Goal: Task Accomplishment & Management: Manage account settings

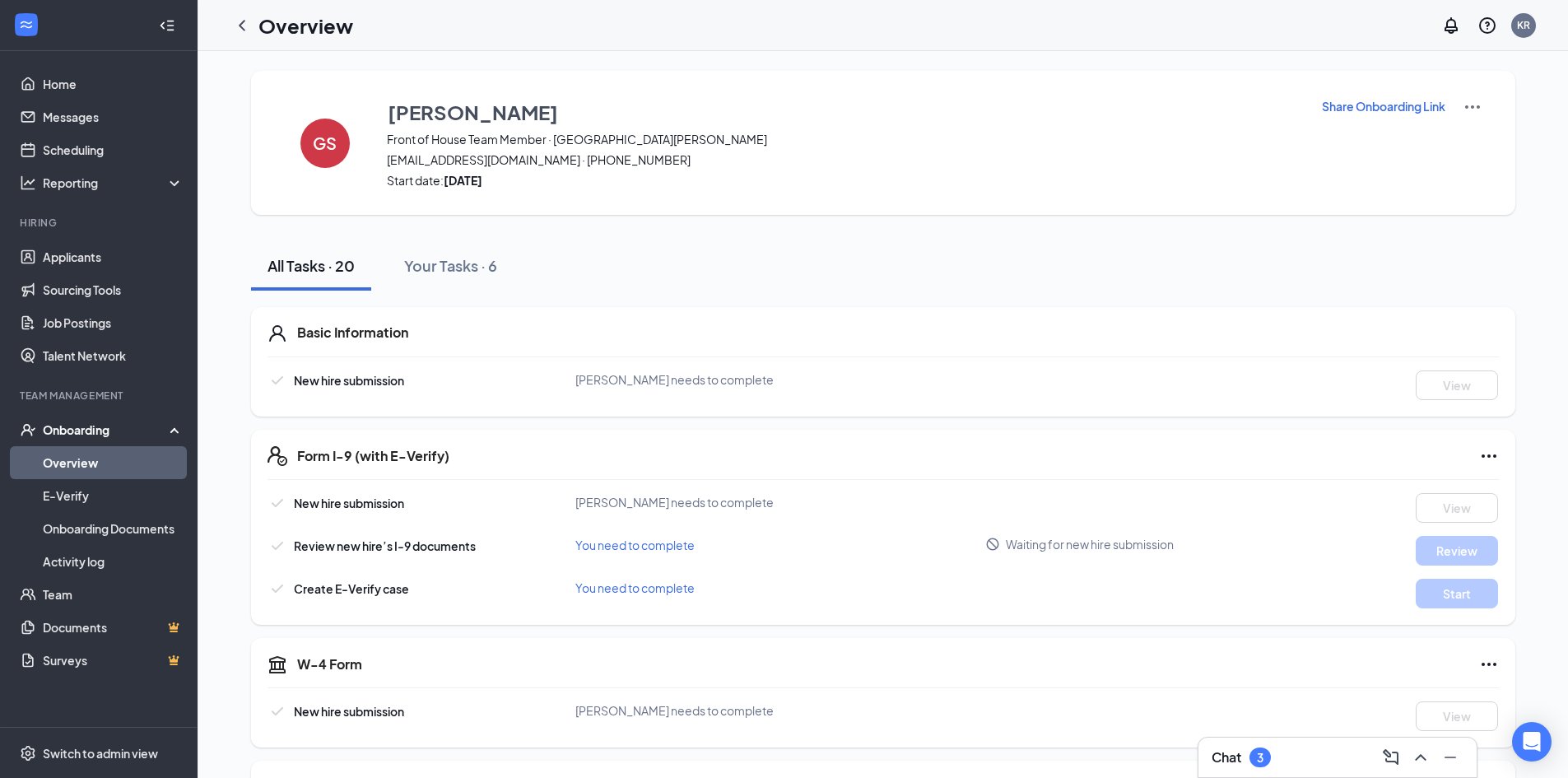
click at [1236, 758] on h3 "Chat" at bounding box center [1227, 758] width 30 height 19
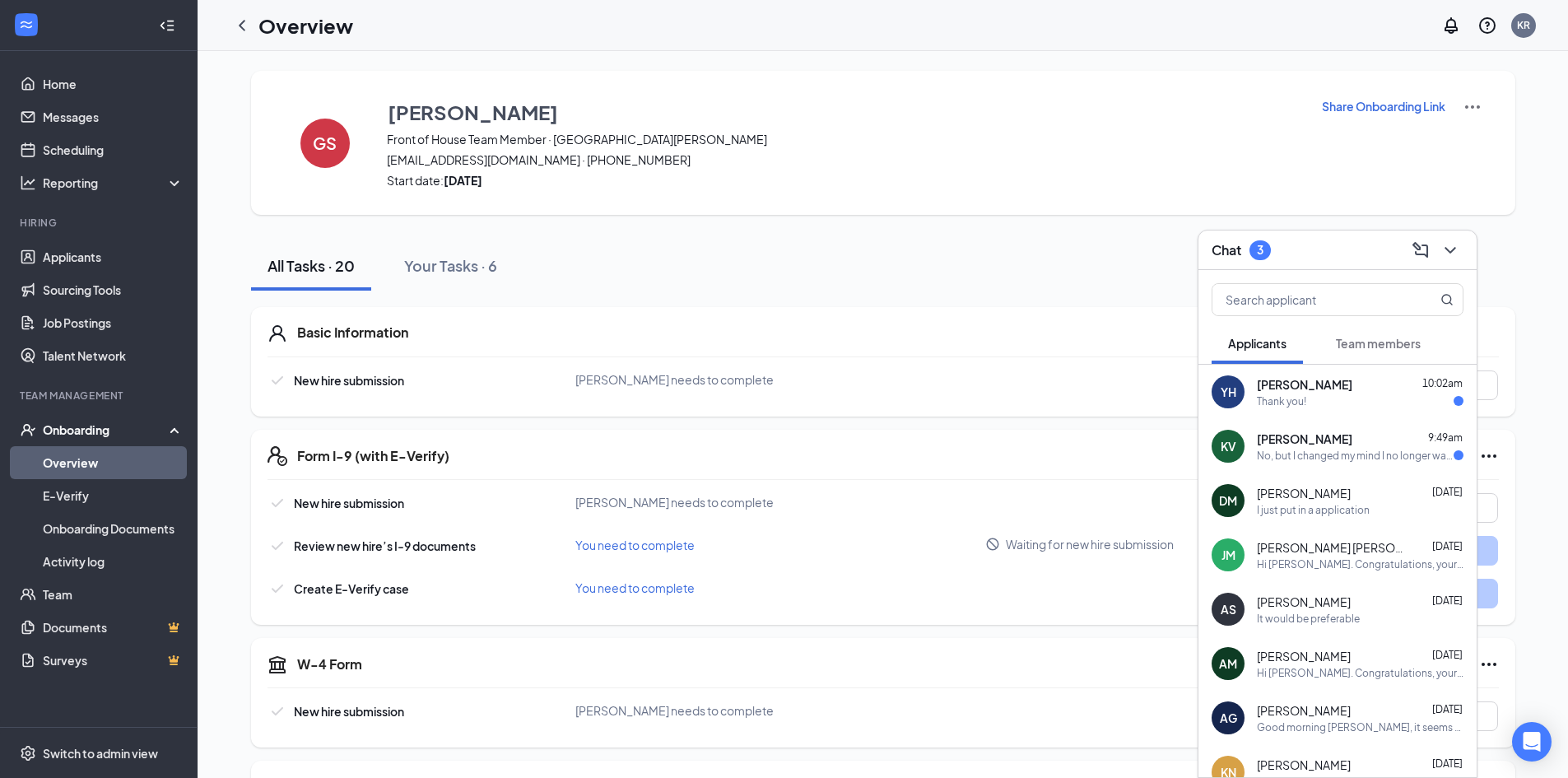
click at [1383, 466] on div "KV [PERSON_NAME] 9:49am No, but I changed my mind I no longer want to relocate …" at bounding box center [1338, 446] width 278 height 55
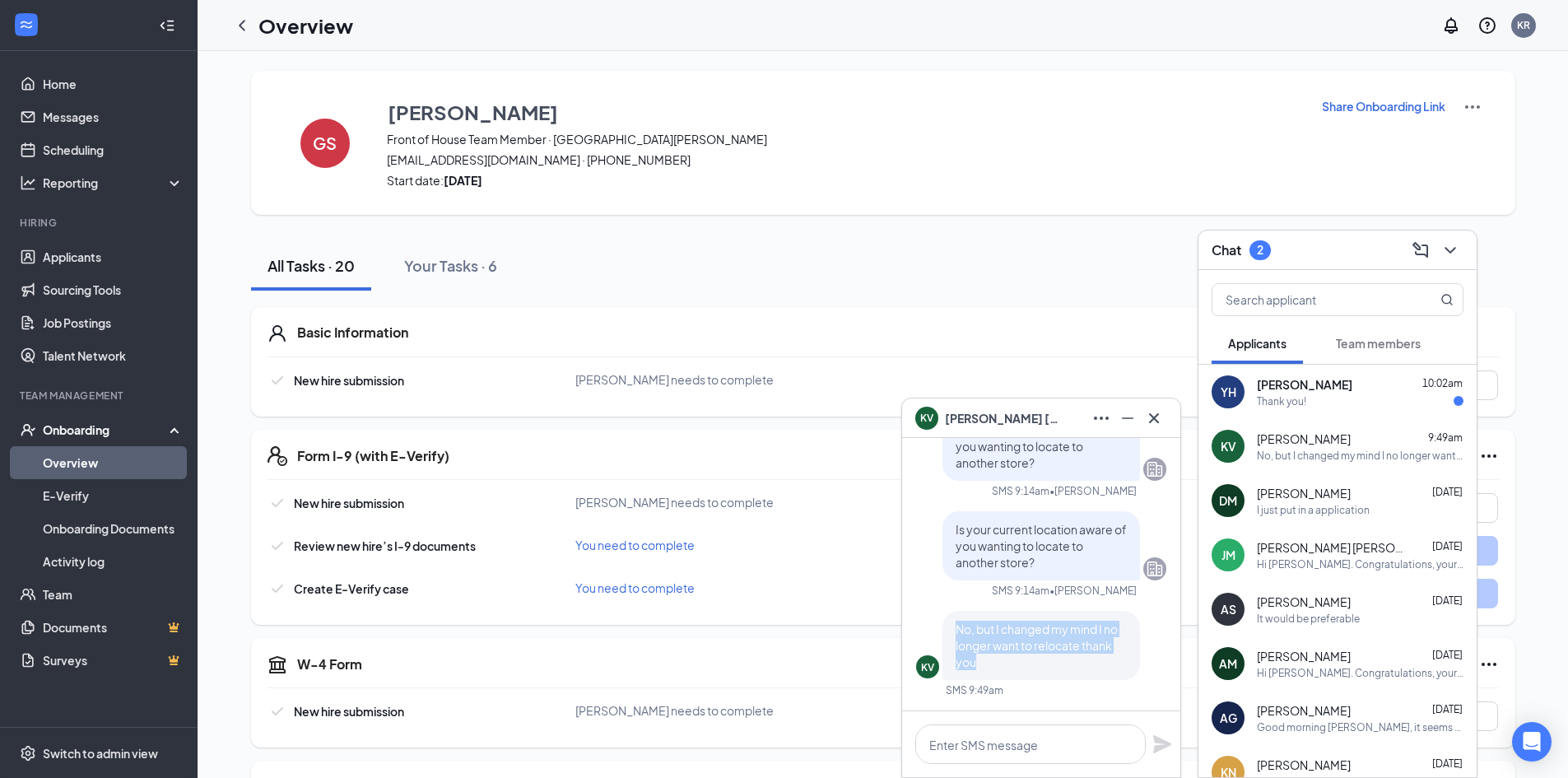
drag, startPoint x: 956, startPoint y: 624, endPoint x: 1135, endPoint y: 673, distance: 185.6
click at [1135, 673] on div "No, but I changed my mind I no longer want to relocate thank you" at bounding box center [1042, 645] width 198 height 69
click at [146, 247] on link "Applicants" at bounding box center [113, 257] width 141 height 33
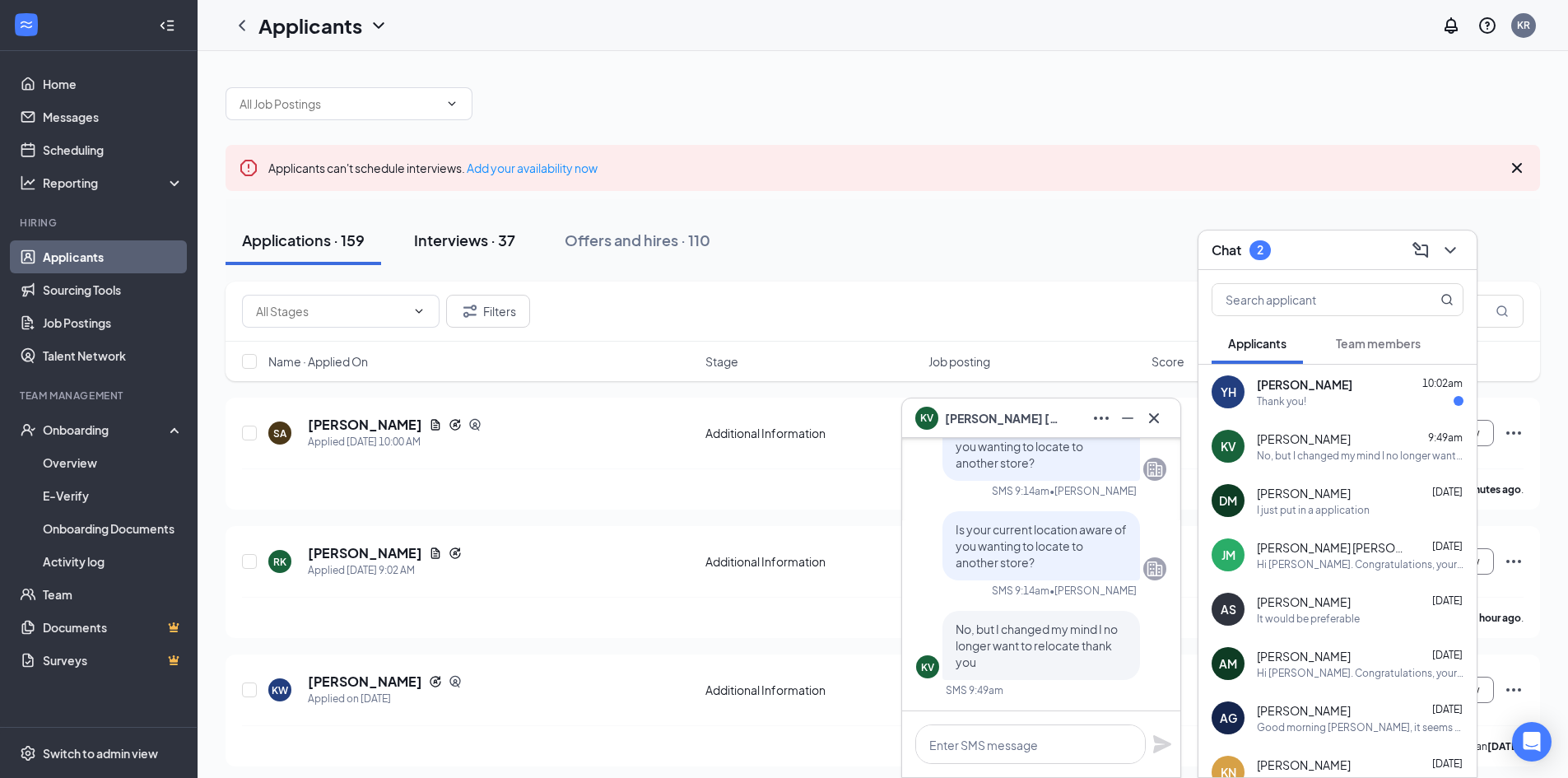
click at [489, 247] on div "Interviews · 37" at bounding box center [464, 240] width 101 height 20
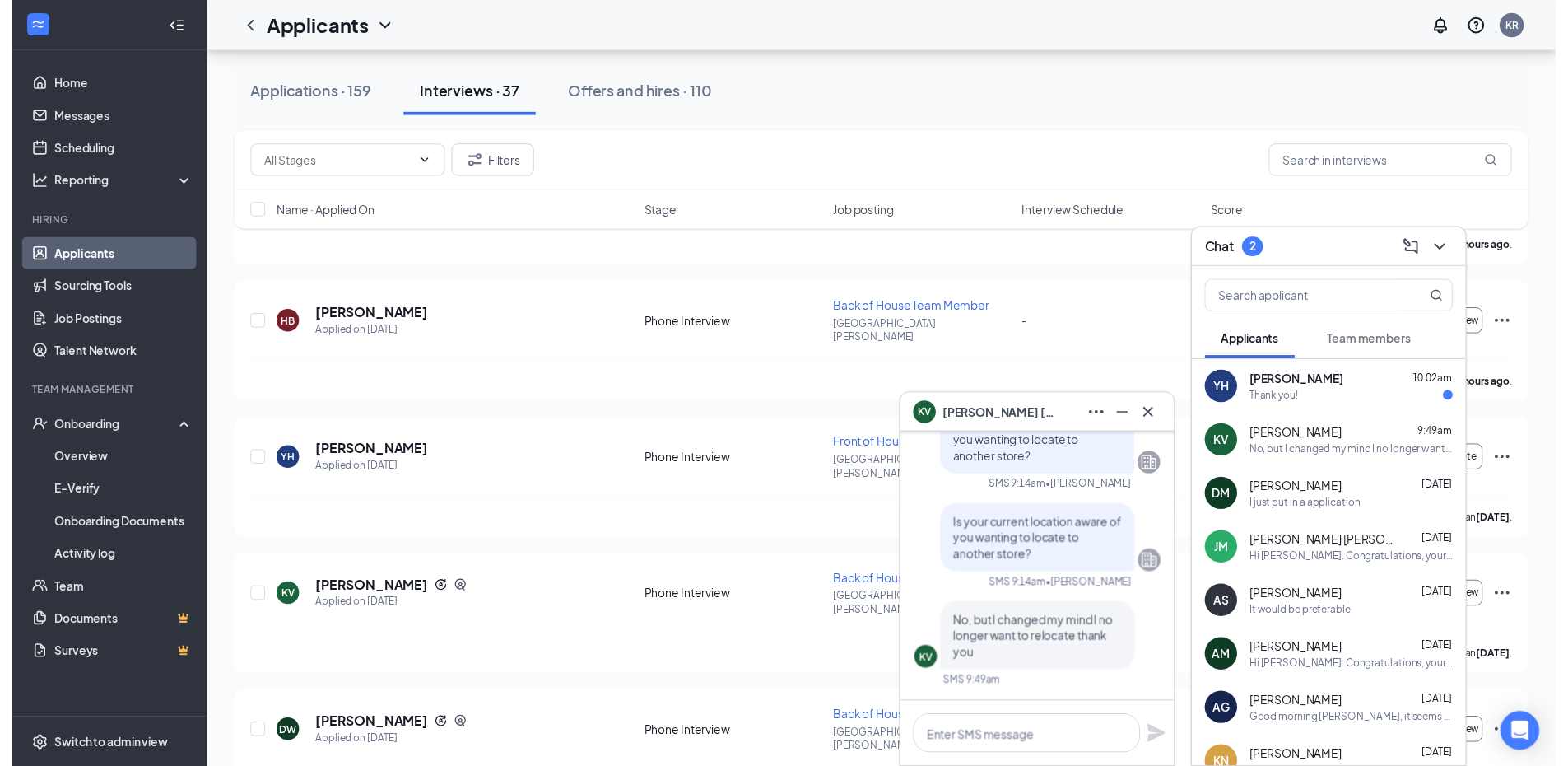
scroll to position [741, 0]
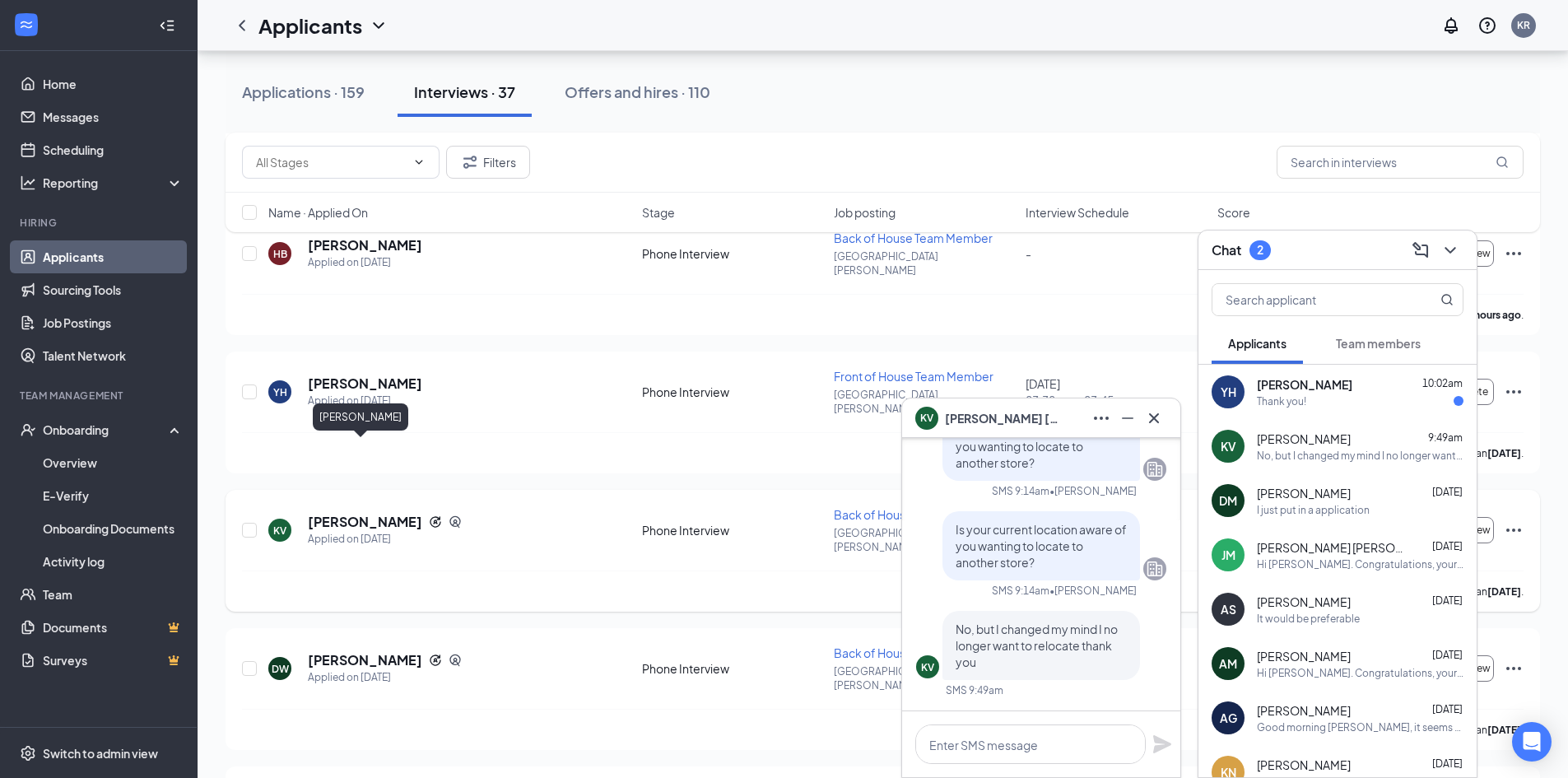
click at [327, 512] on h5 "[PERSON_NAME]" at bounding box center [365, 522] width 115 height 19
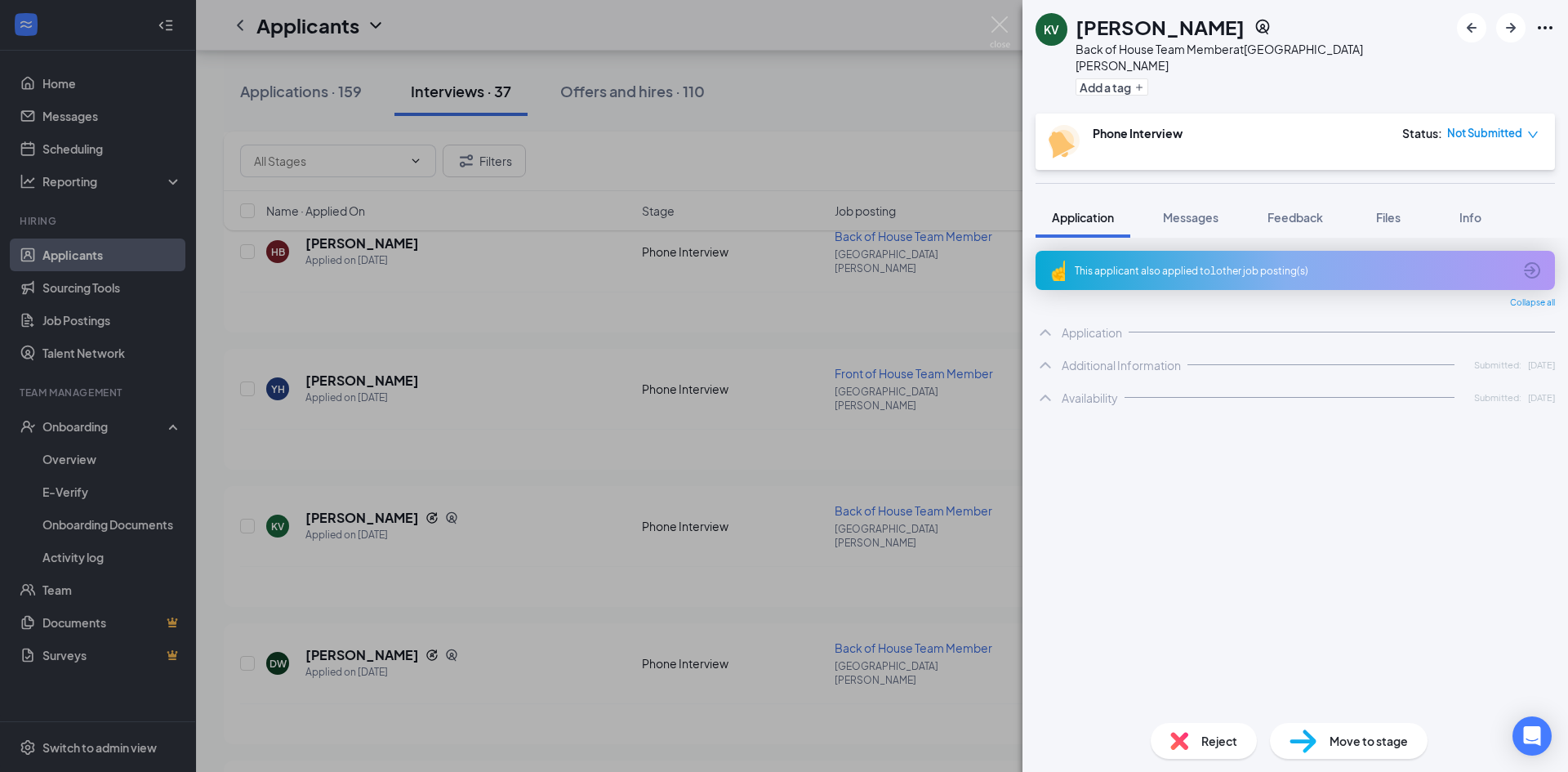
click at [1237, 735] on div "Reject" at bounding box center [1204, 741] width 106 height 36
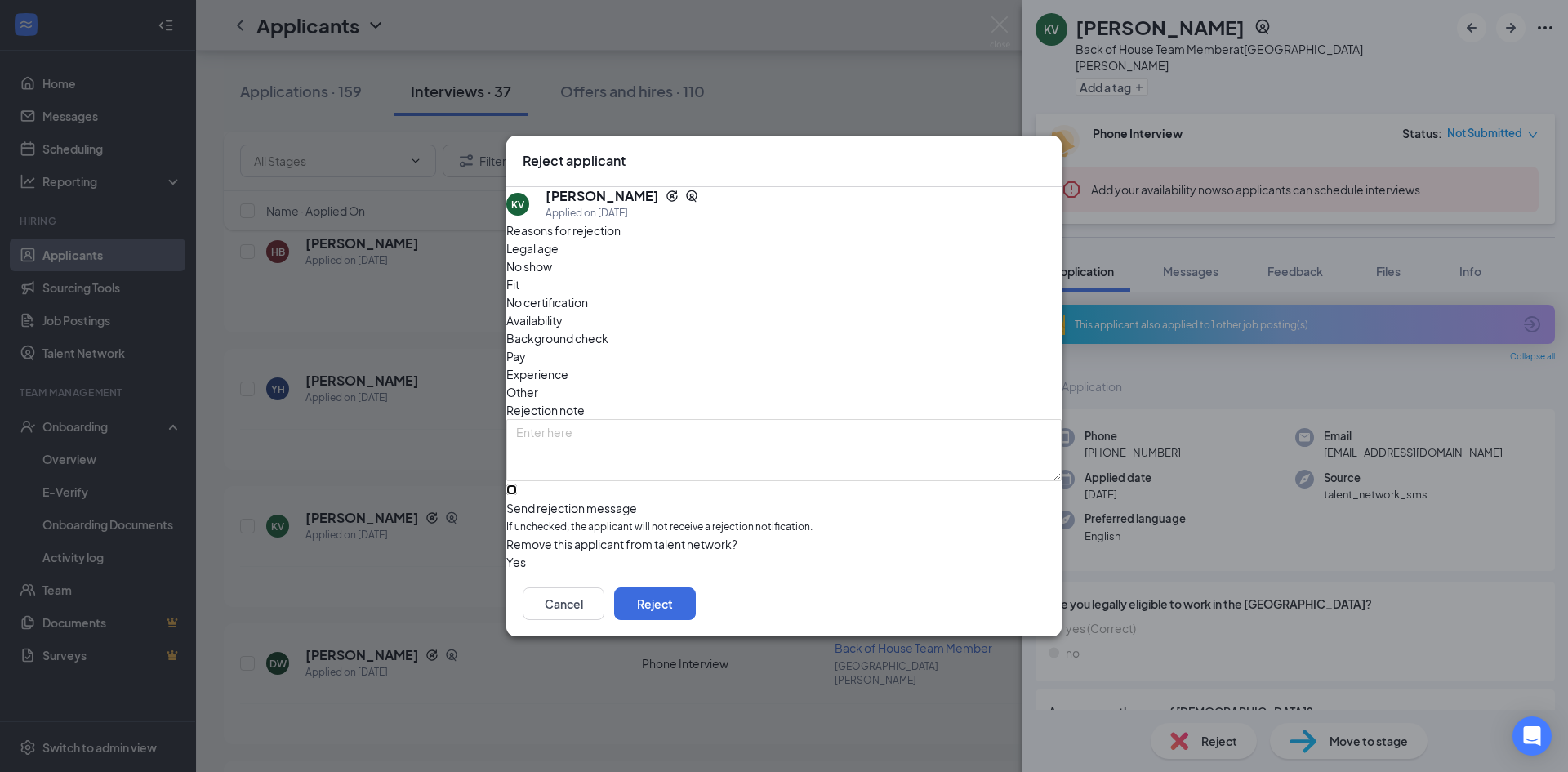
click at [517, 485] on input "Send rejection message If unchecked, the applicant will not receive a rejection…" at bounding box center [512, 490] width 11 height 11
checkbox input "true"
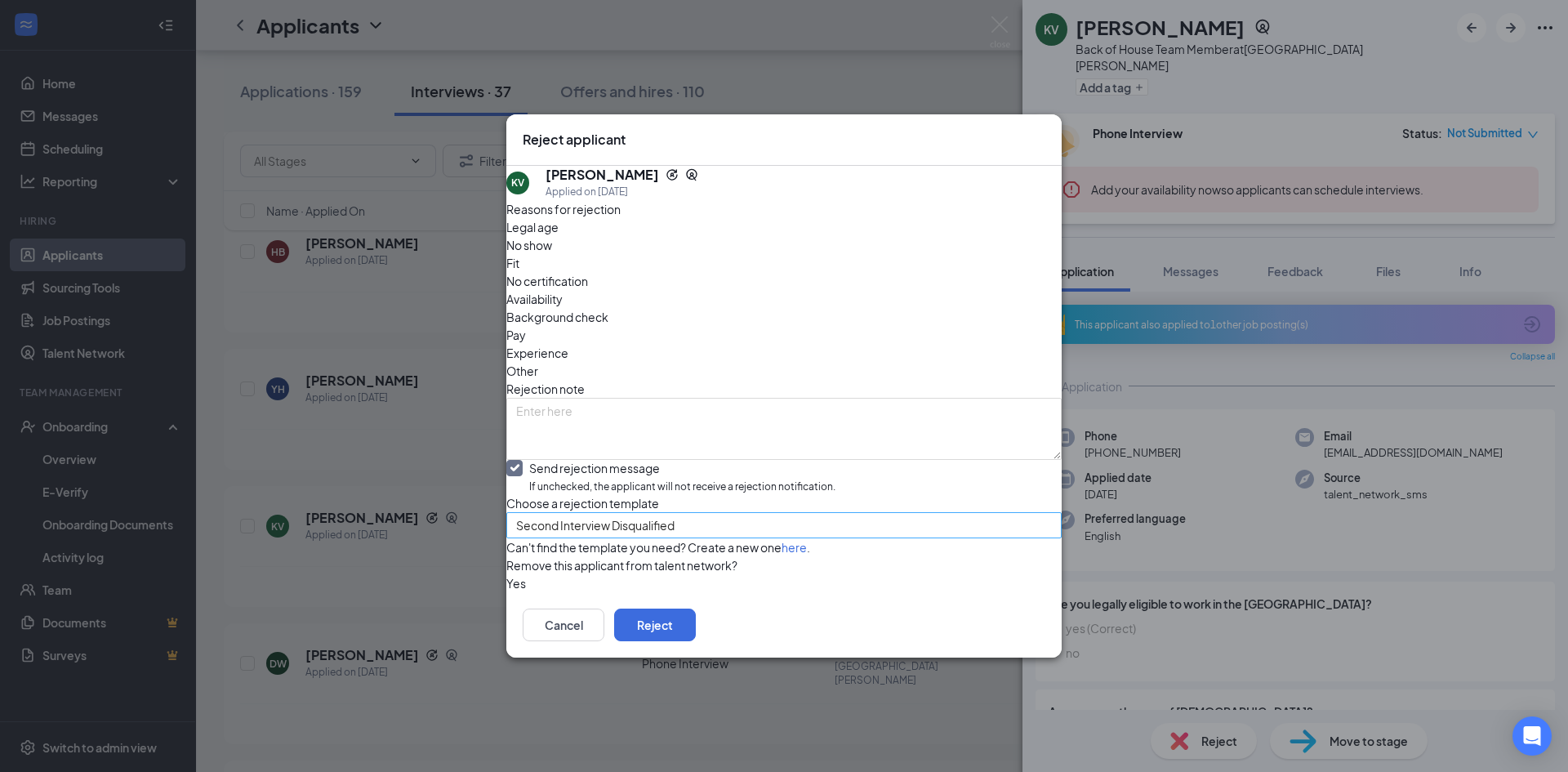
click at [614, 513] on span "Second Interview Disqualified" at bounding box center [595, 525] width 159 height 25
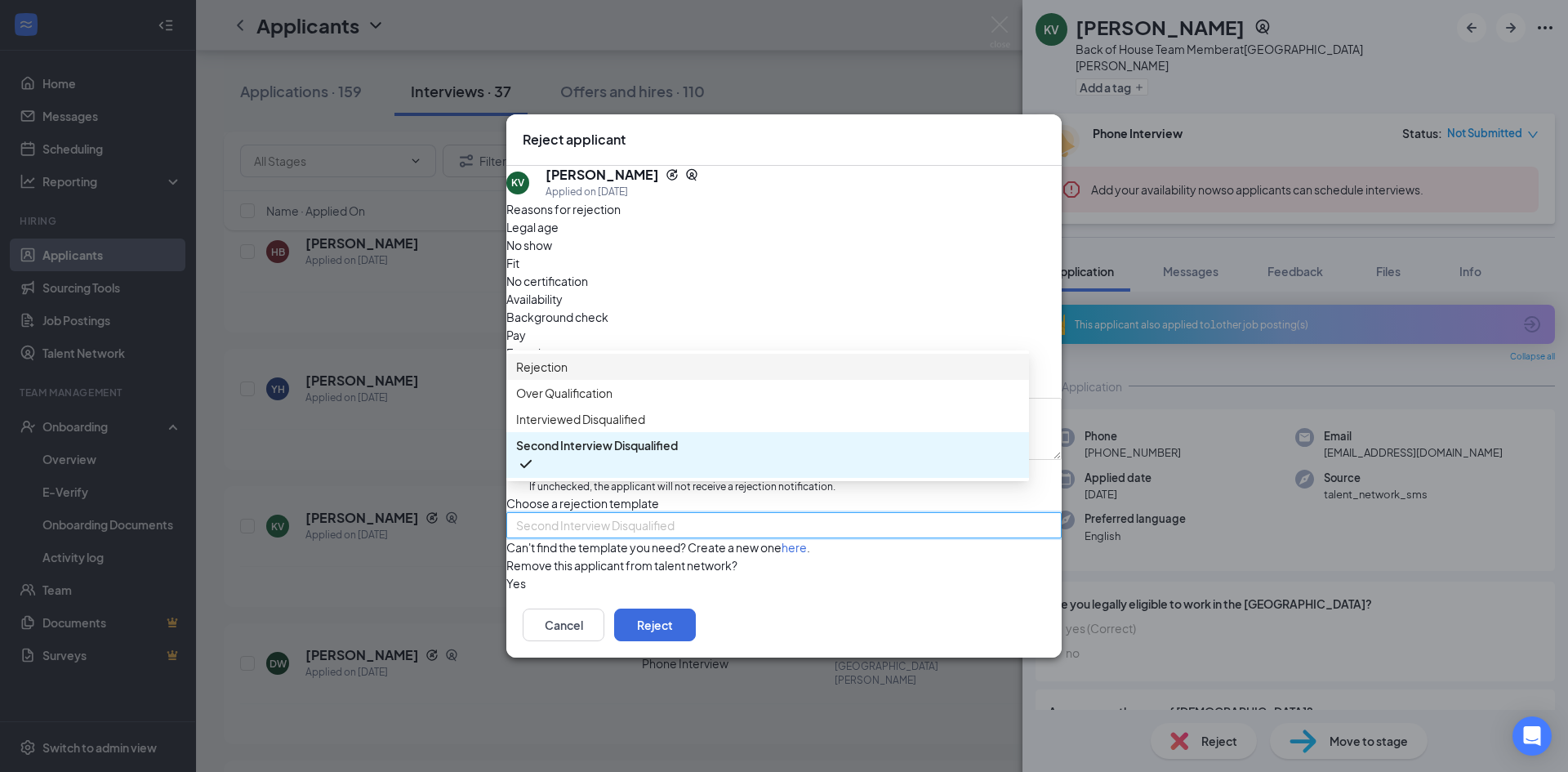
click at [627, 358] on span "Rejection" at bounding box center [767, 367] width 503 height 18
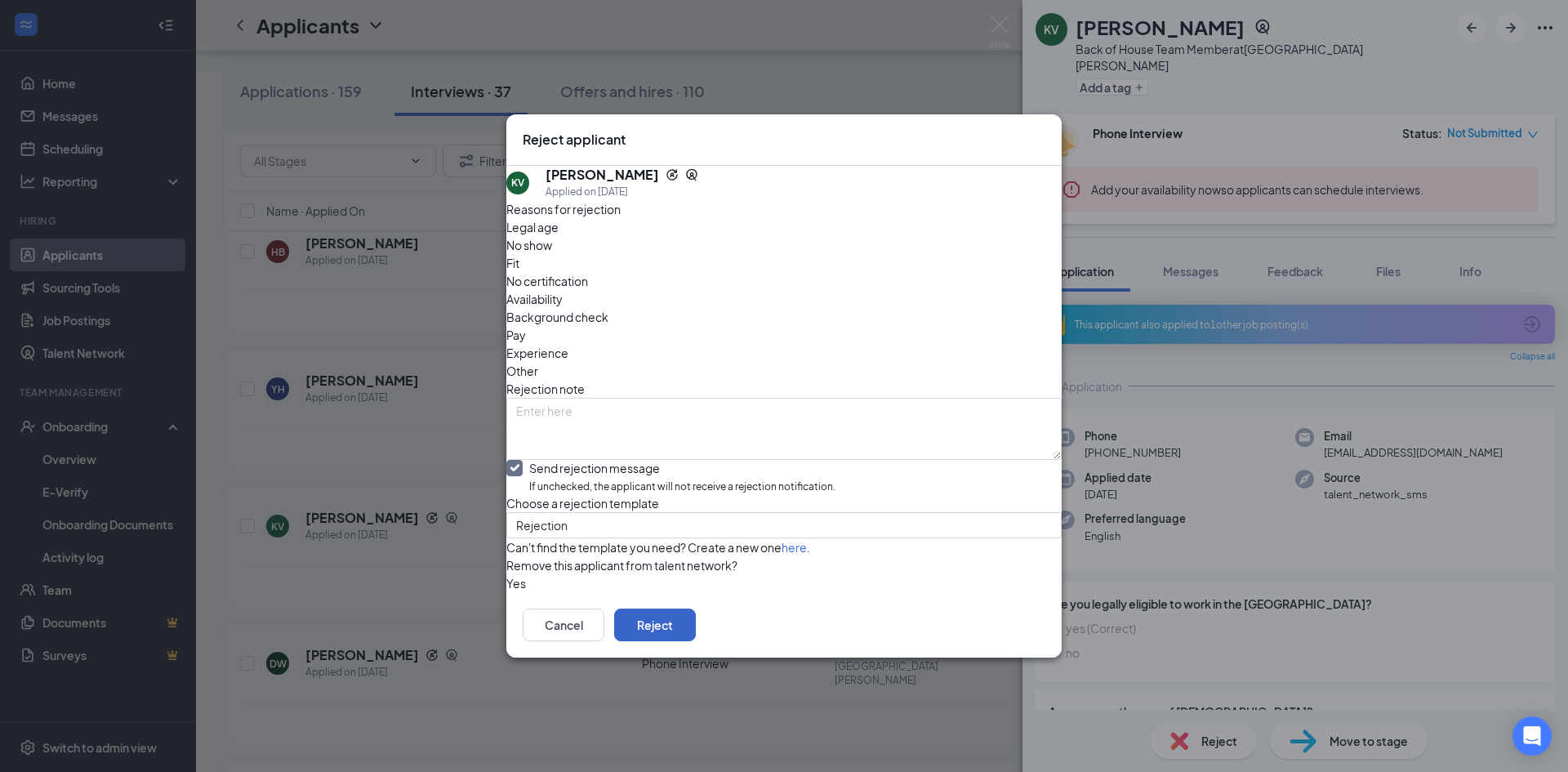
click at [695, 642] on button "Reject" at bounding box center [654, 625] width 82 height 33
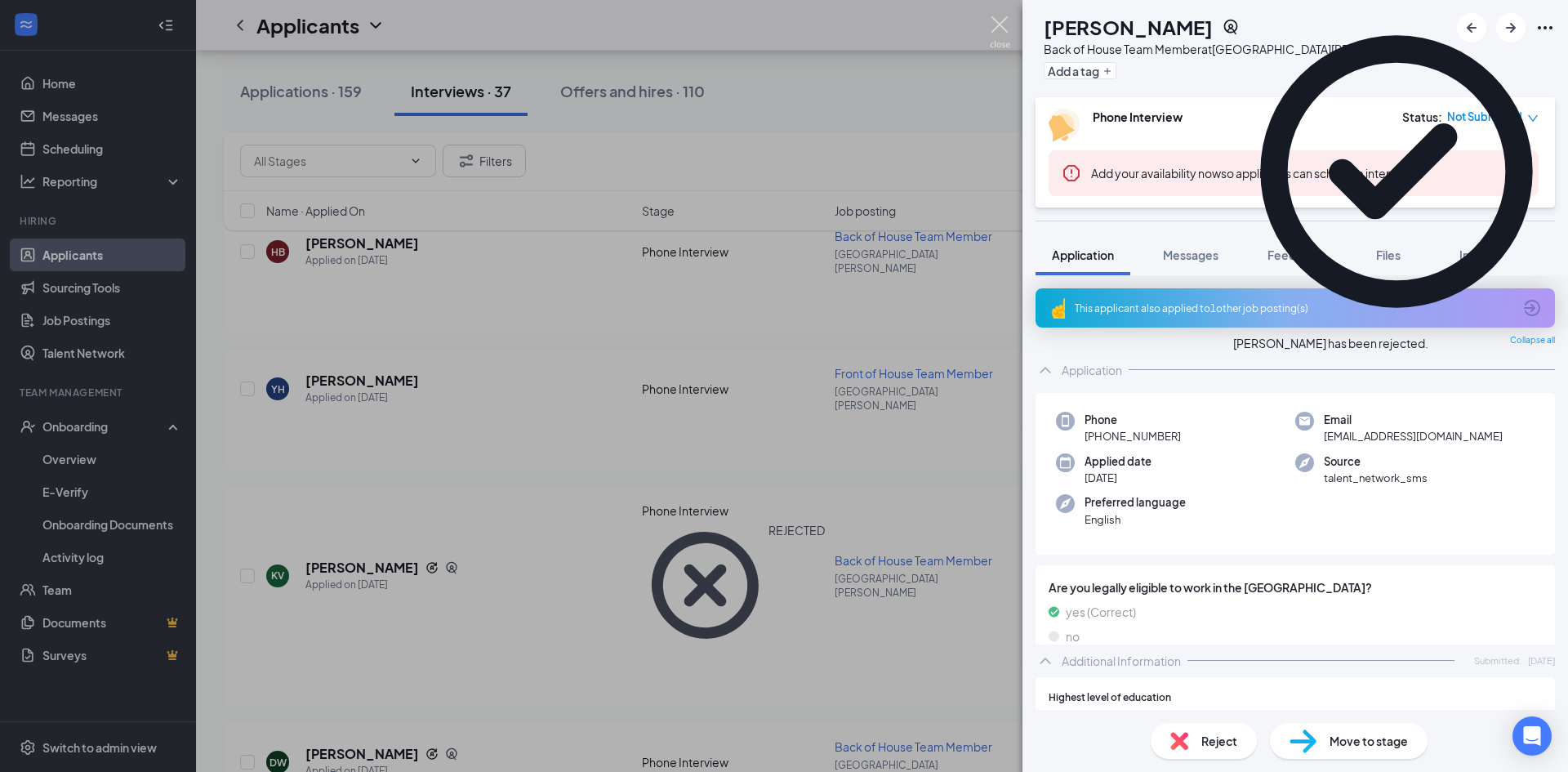
click at [995, 26] on img at bounding box center [1000, 32] width 20 height 32
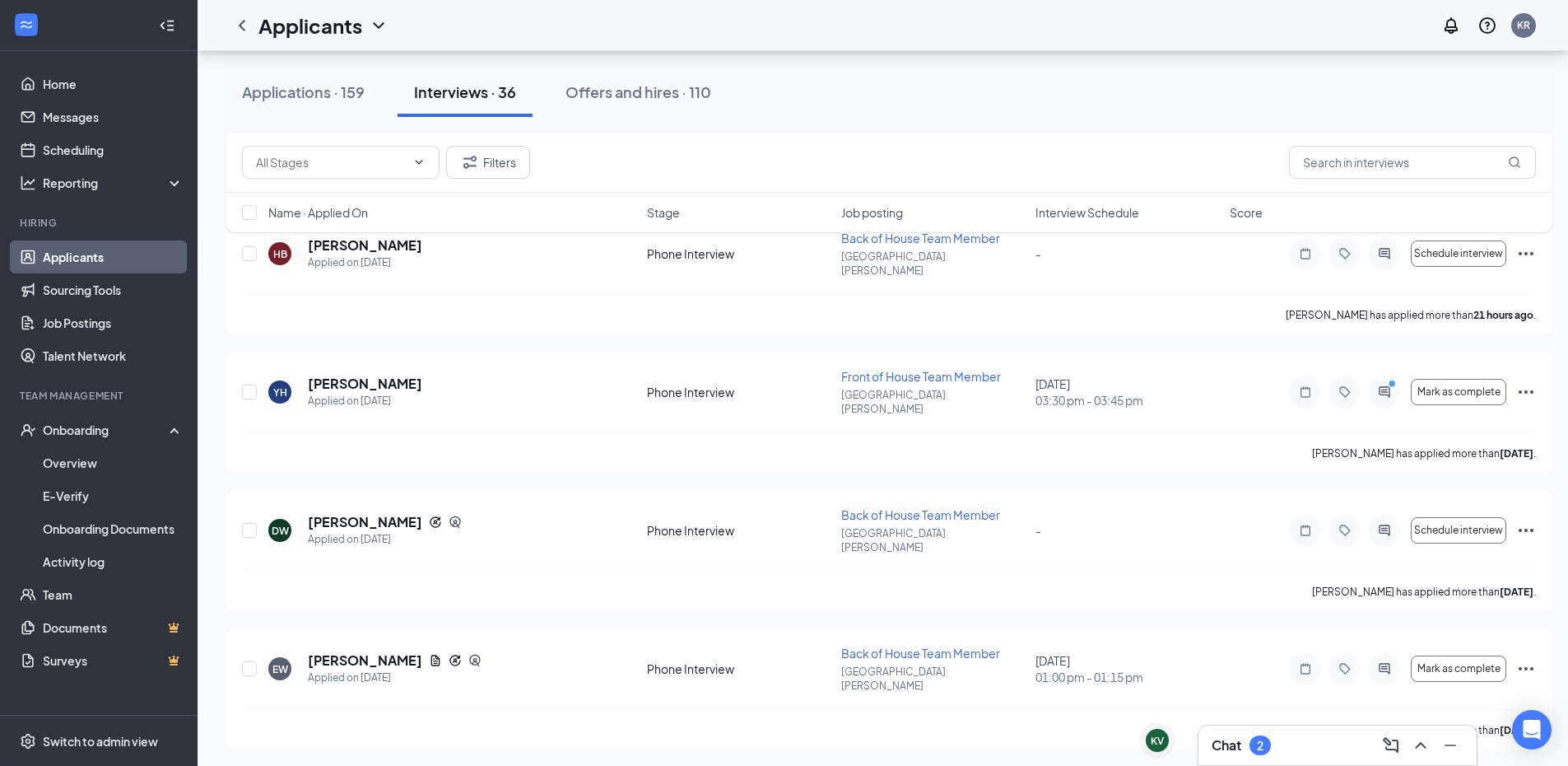
click at [1275, 751] on div "Chat 2" at bounding box center [1338, 745] width 252 height 26
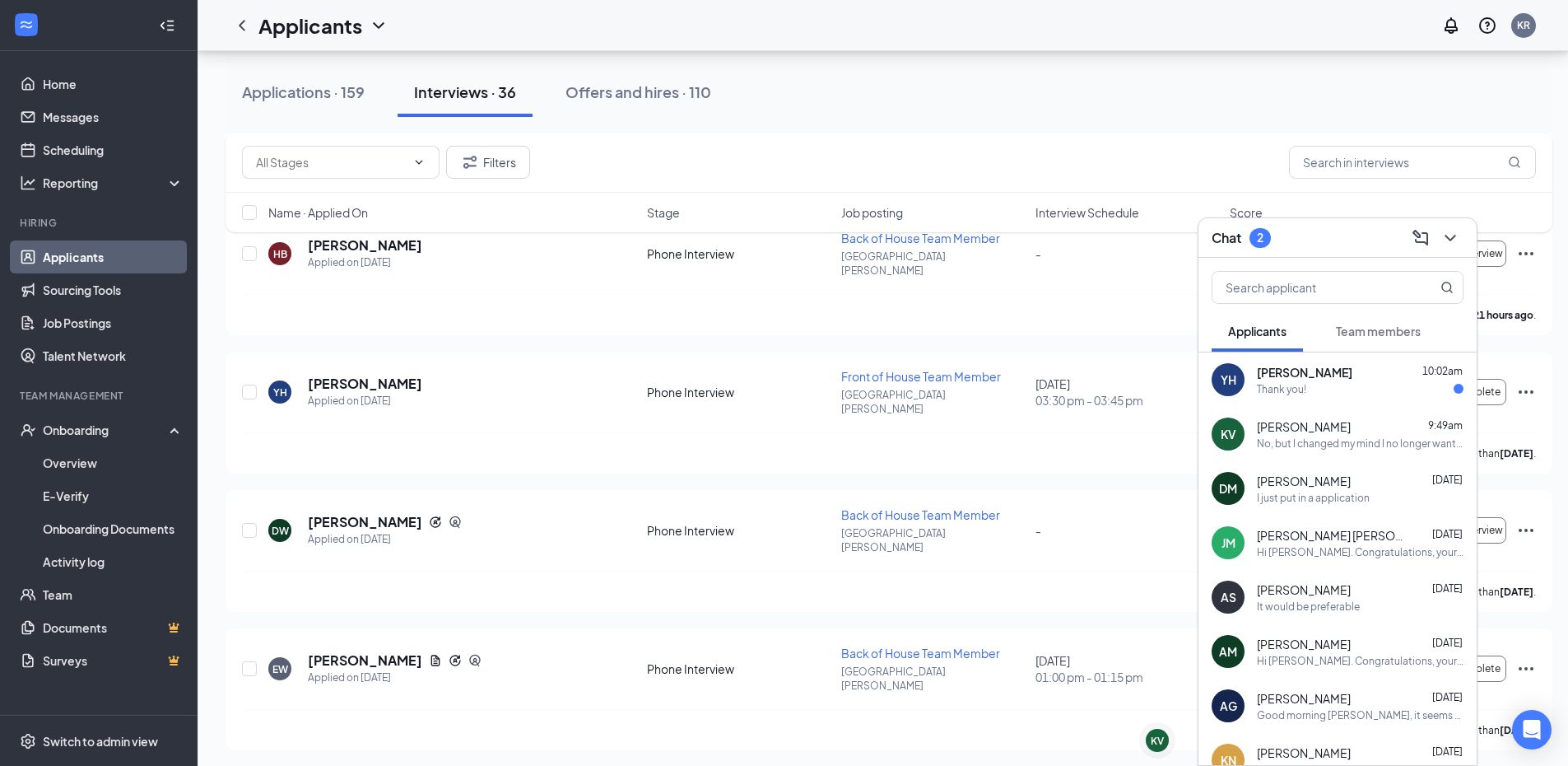
click at [1416, 380] on div "[PERSON_NAME] 10:02am Thank you!" at bounding box center [1360, 379] width 206 height 32
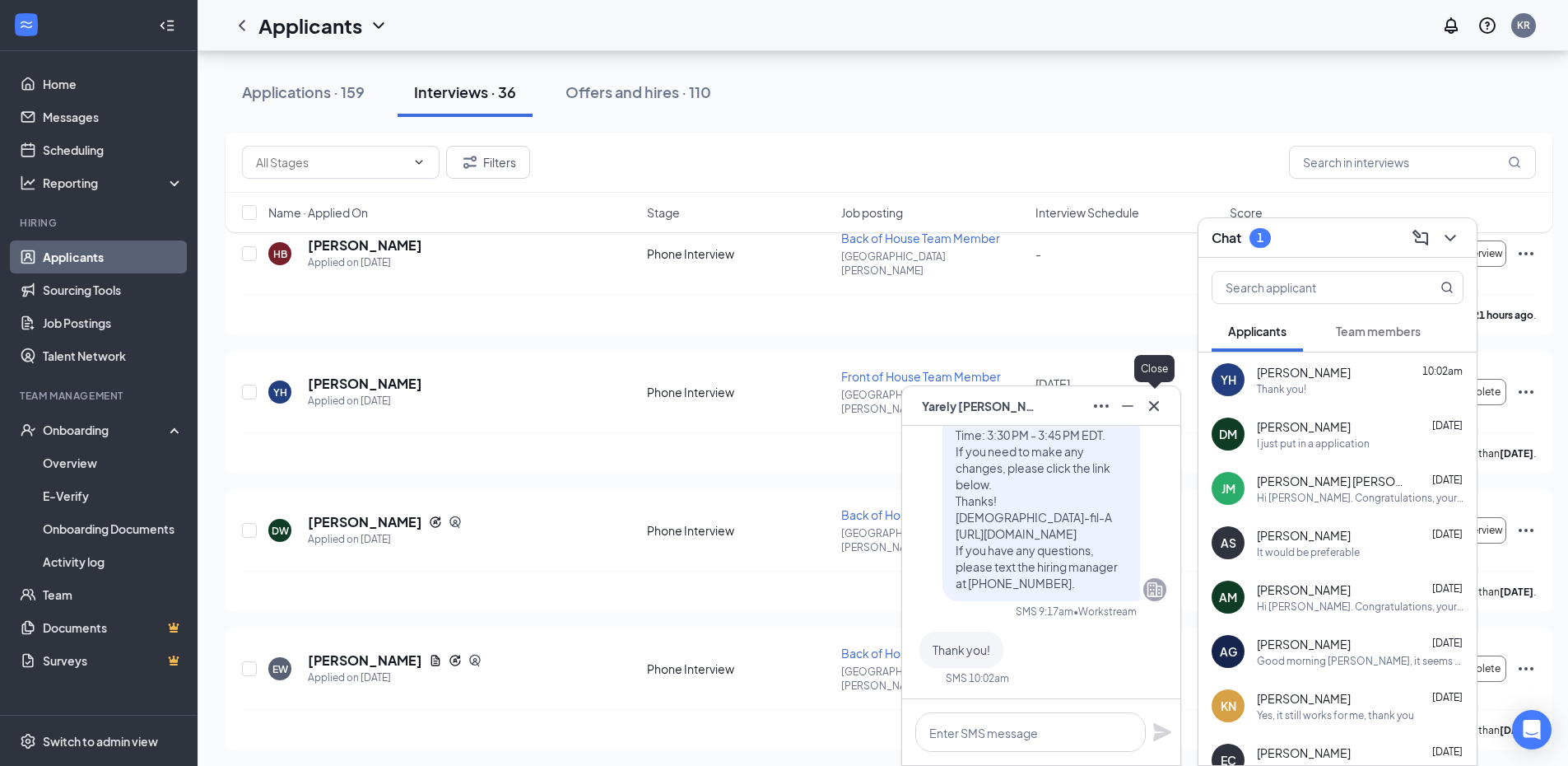
click at [1167, 405] on button at bounding box center [1154, 405] width 26 height 26
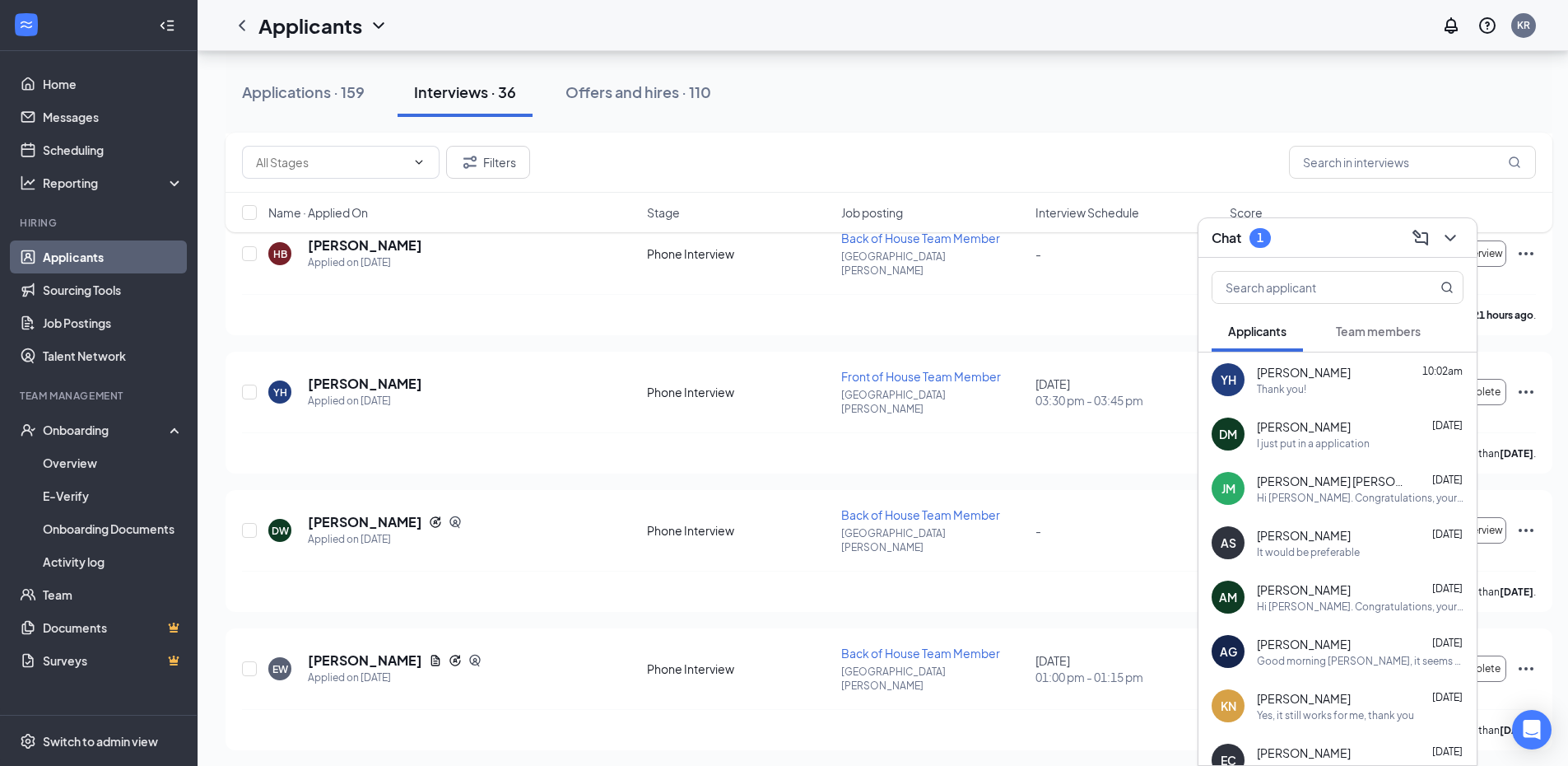
click at [1394, 318] on button "Team members" at bounding box center [1377, 330] width 117 height 41
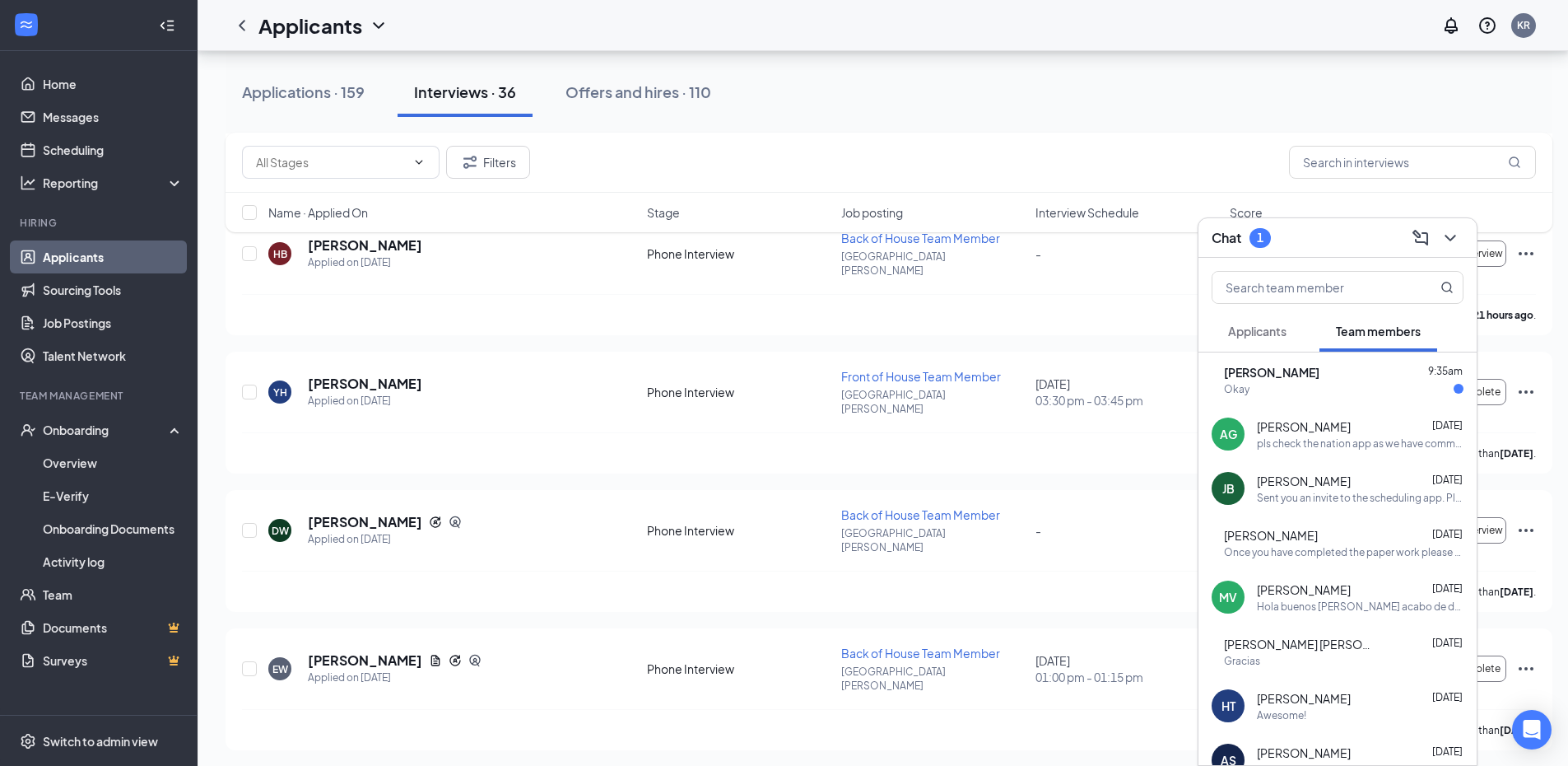
click at [1293, 373] on span "[PERSON_NAME]" at bounding box center [1271, 372] width 95 height 17
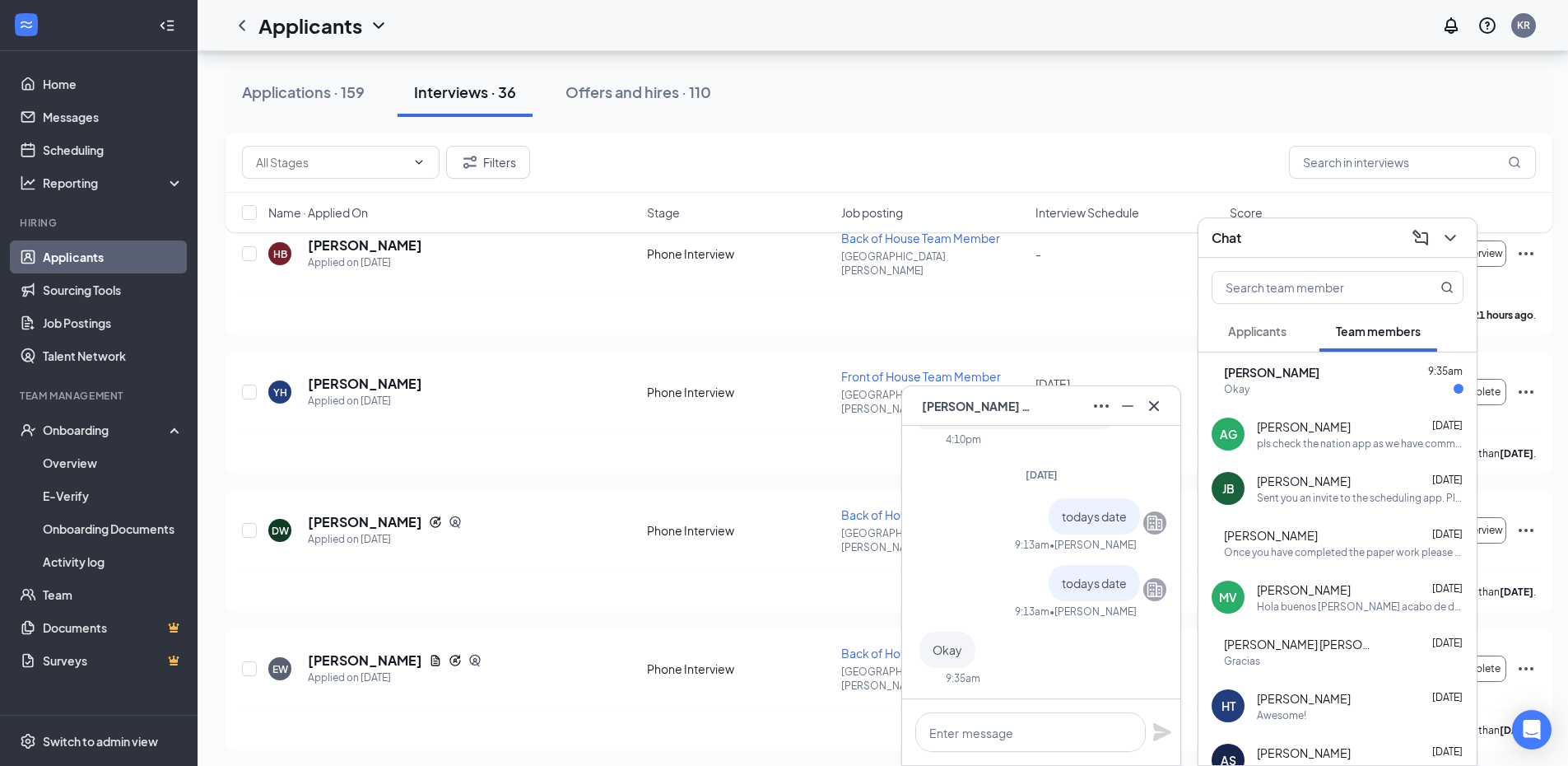
click at [1259, 327] on span "Applicants" at bounding box center [1257, 331] width 58 height 15
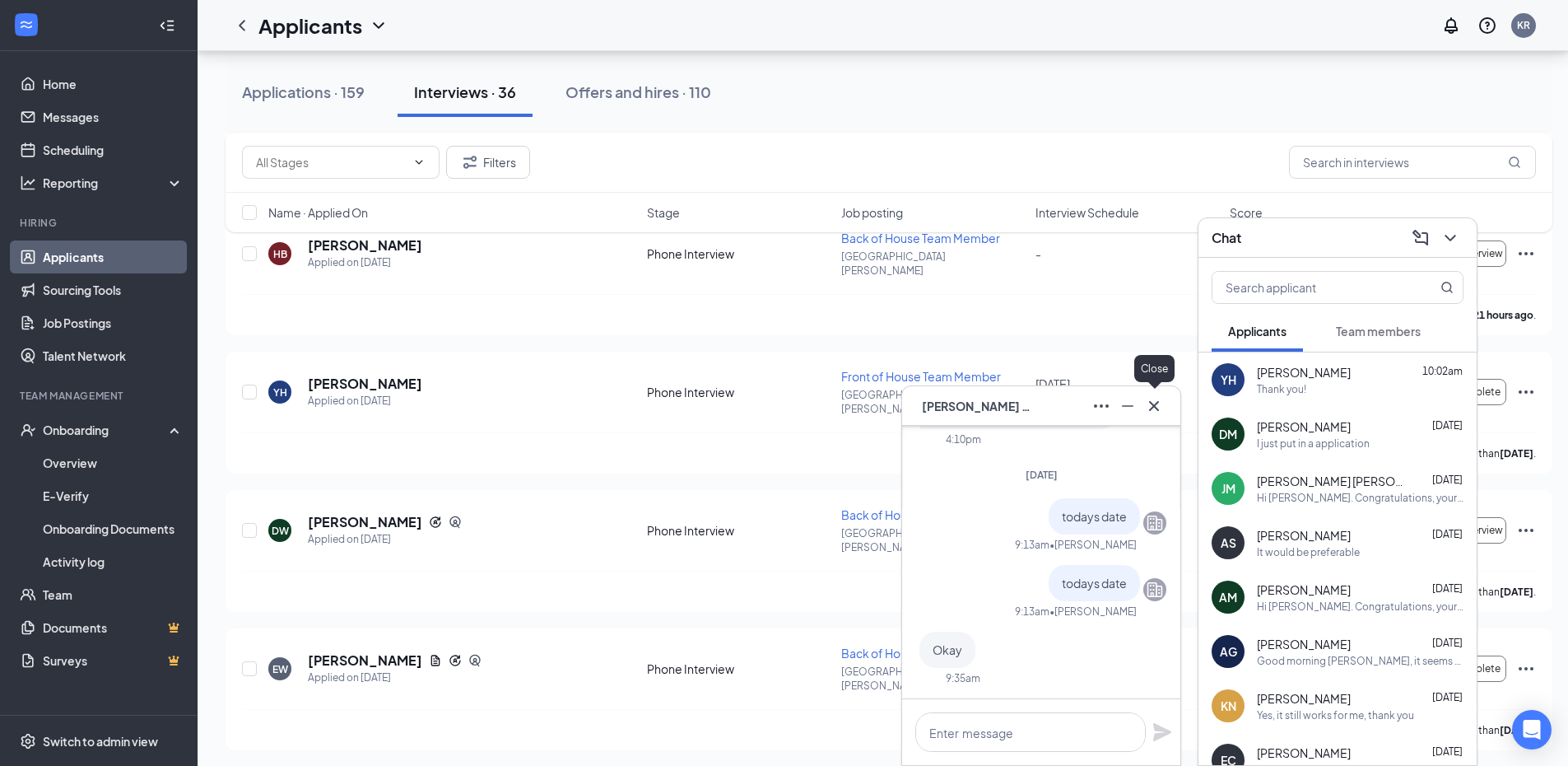
click at [1155, 401] on icon "Cross" at bounding box center [1154, 405] width 19 height 19
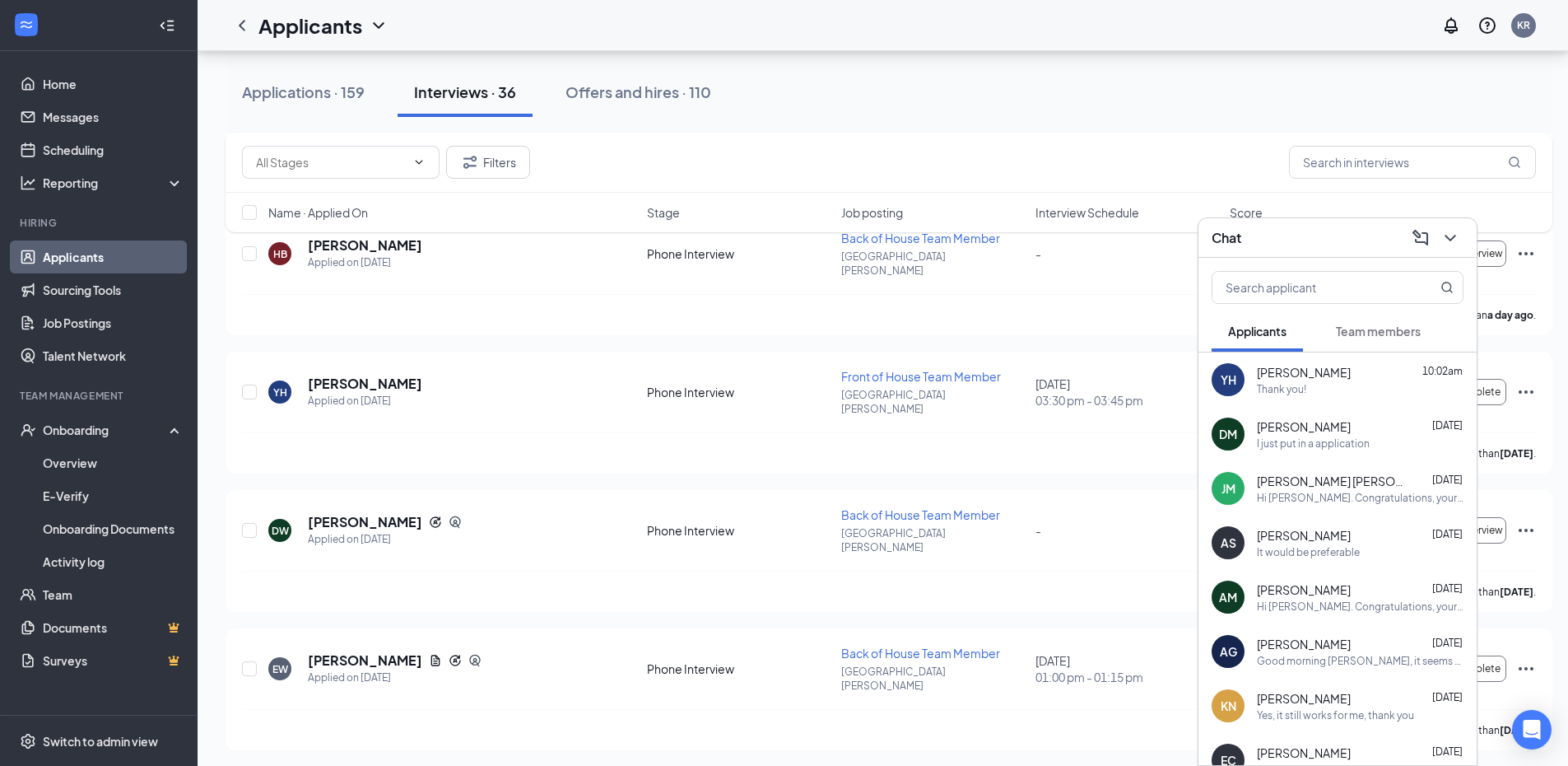
click at [1379, 332] on span "Team members" at bounding box center [1378, 331] width 85 height 15
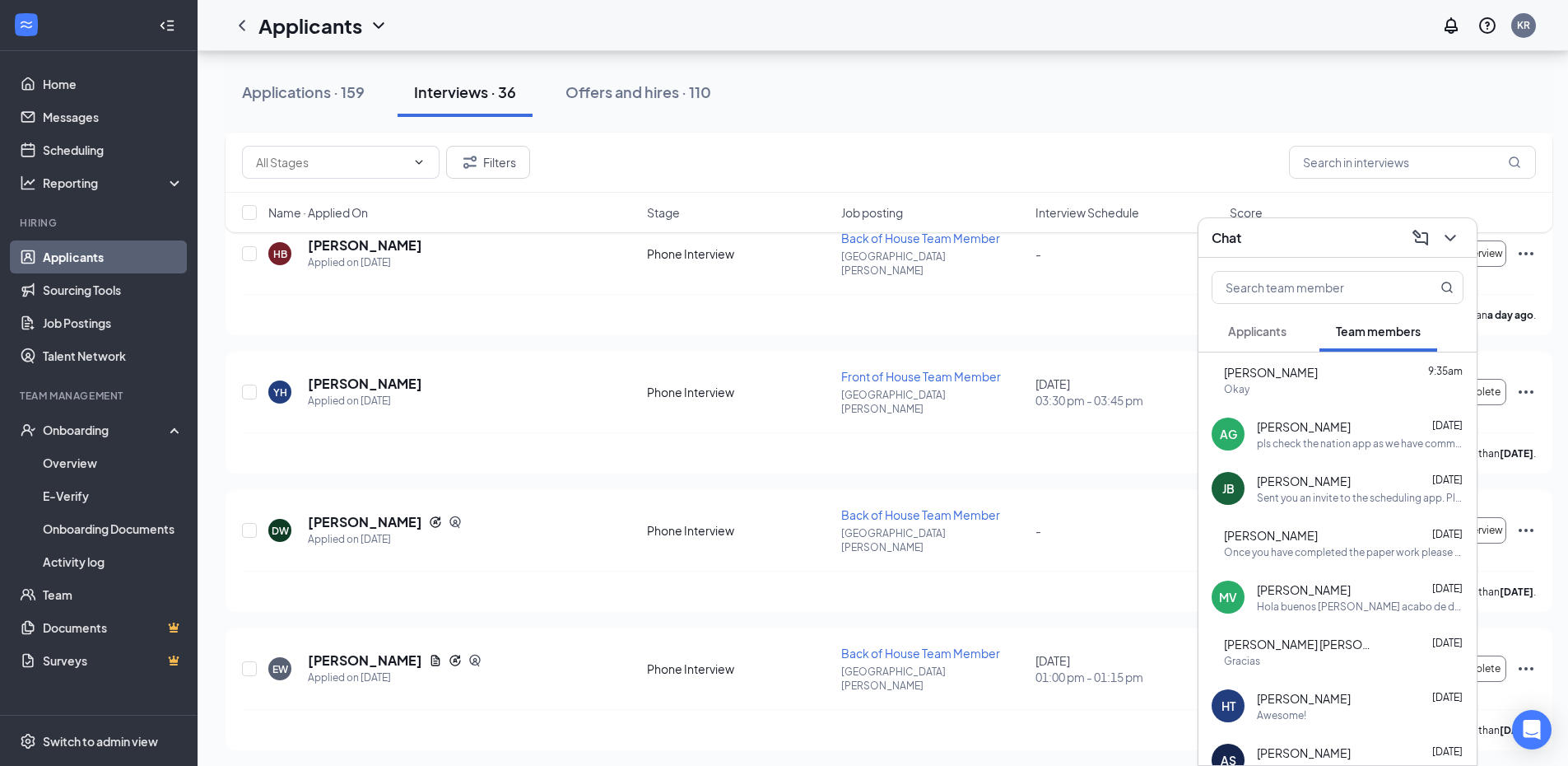
click at [1340, 502] on div "Sent you an invite to the scheduling app. Please complete and let me know of an…" at bounding box center [1360, 497] width 206 height 14
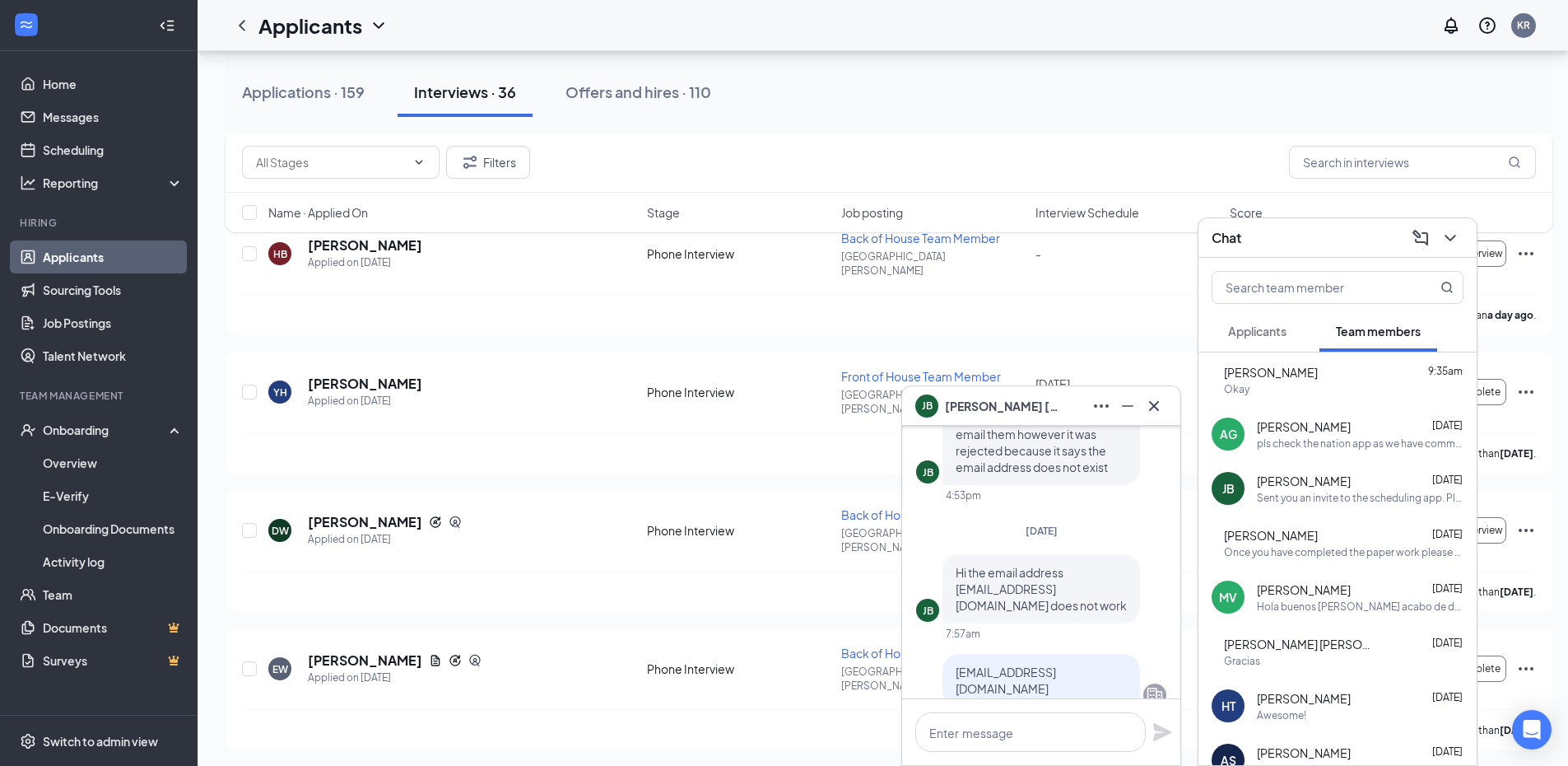
scroll to position [-247, 0]
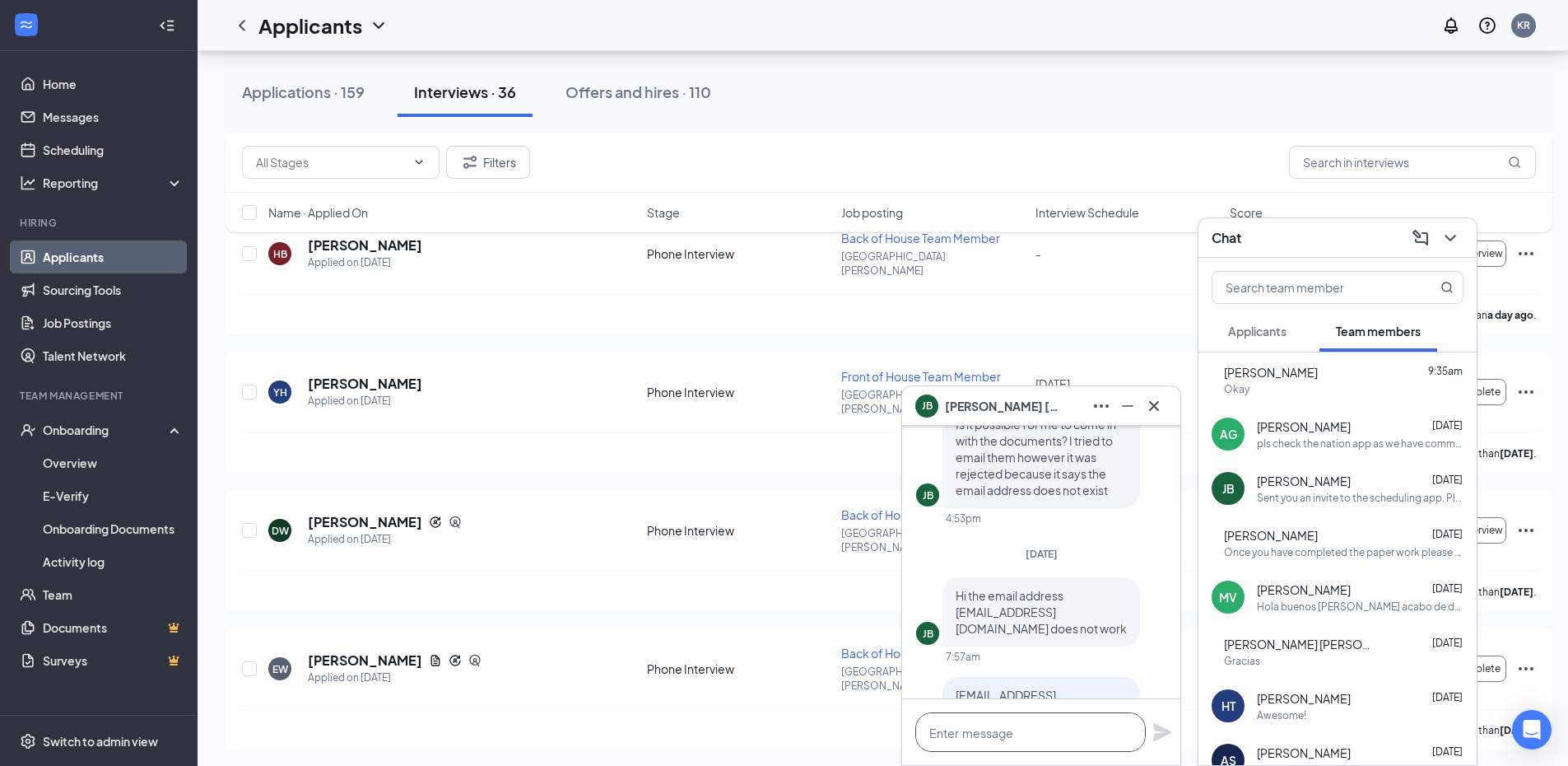
click at [1063, 717] on textarea at bounding box center [1031, 732] width 230 height 40
click at [990, 733] on textarea "Hey [PERSON_NAME], please complete the scheduling link!" at bounding box center [1031, 723] width 230 height 56
type textarea "Hey [PERSON_NAME], please complete the scheduling app link!"
click at [1163, 723] on icon "Plane" at bounding box center [1162, 723] width 19 height 19
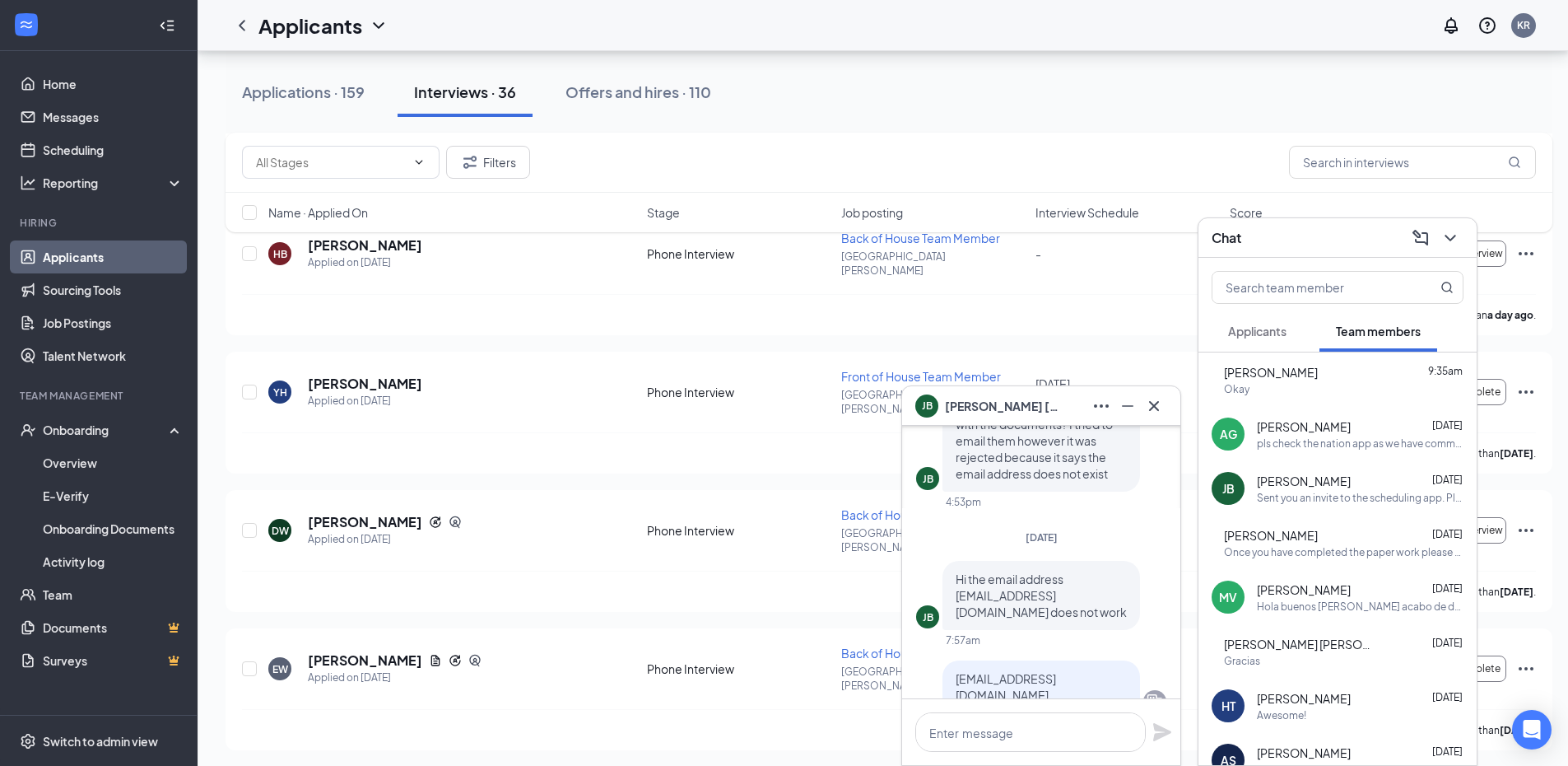
scroll to position [-425, 0]
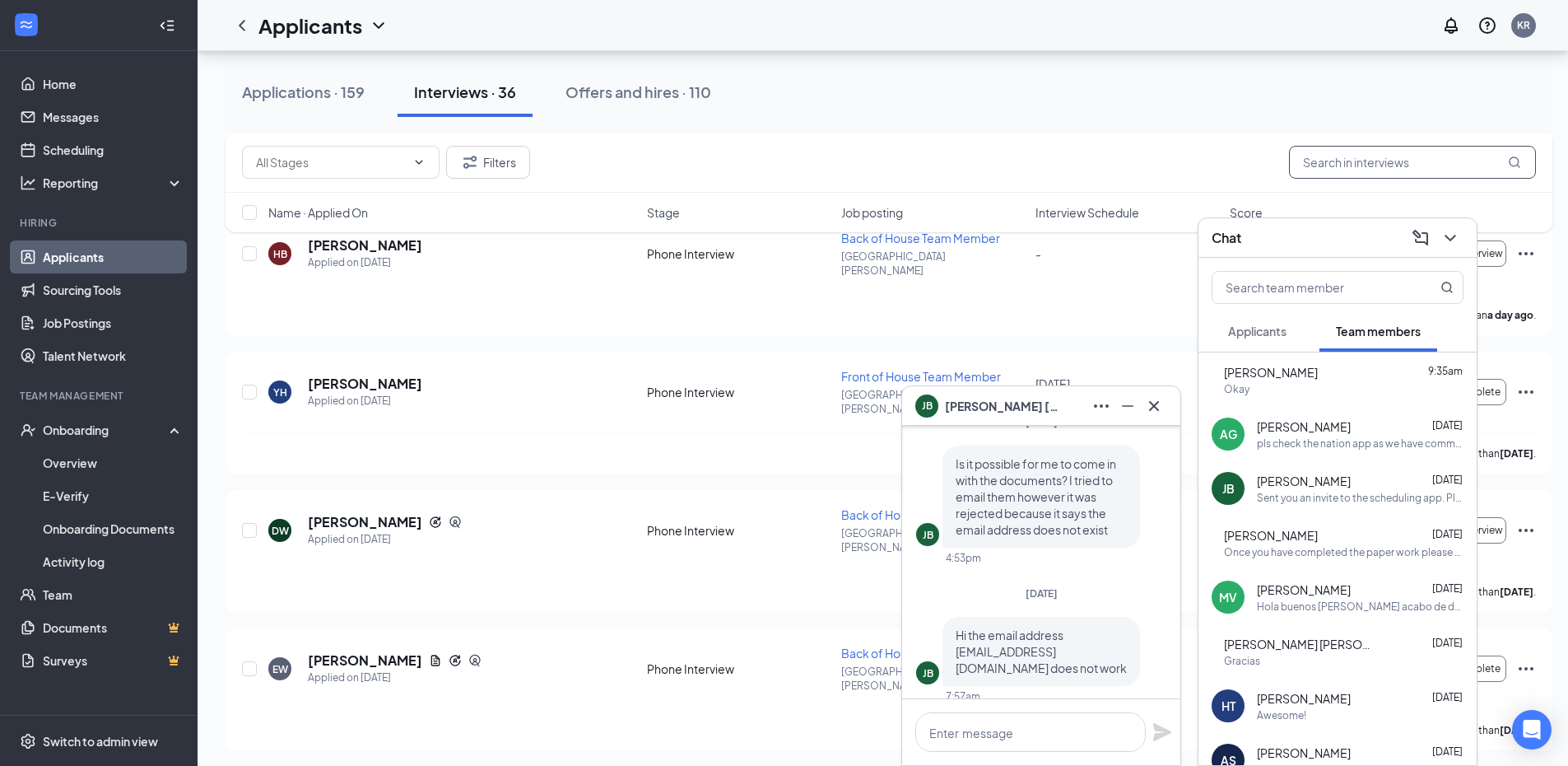
click at [1403, 167] on input "text" at bounding box center [1413, 163] width 247 height 33
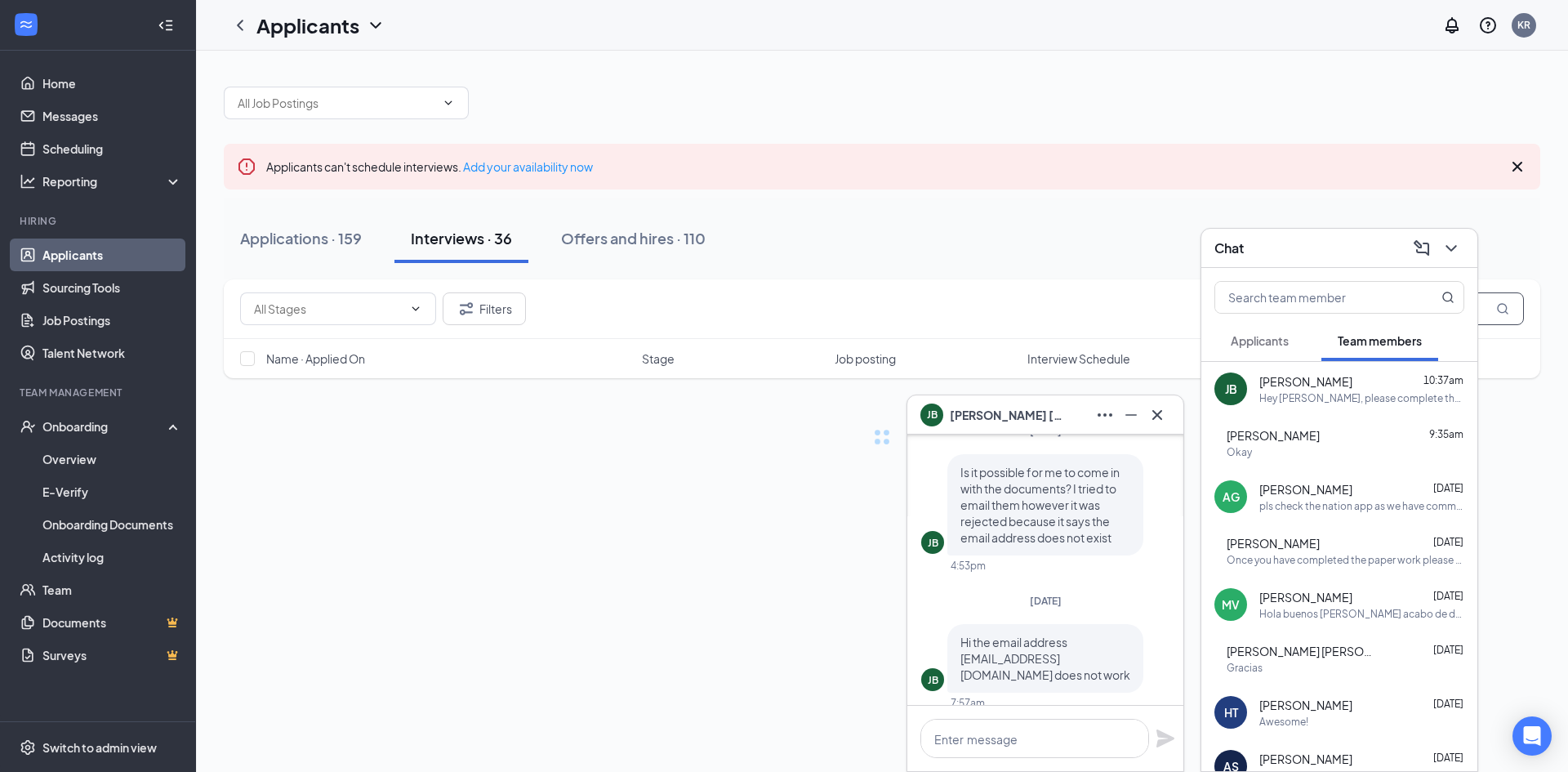
type input "[PERSON_NAME]"
click at [1450, 249] on icon "ChevronDown" at bounding box center [1451, 248] width 11 height 6
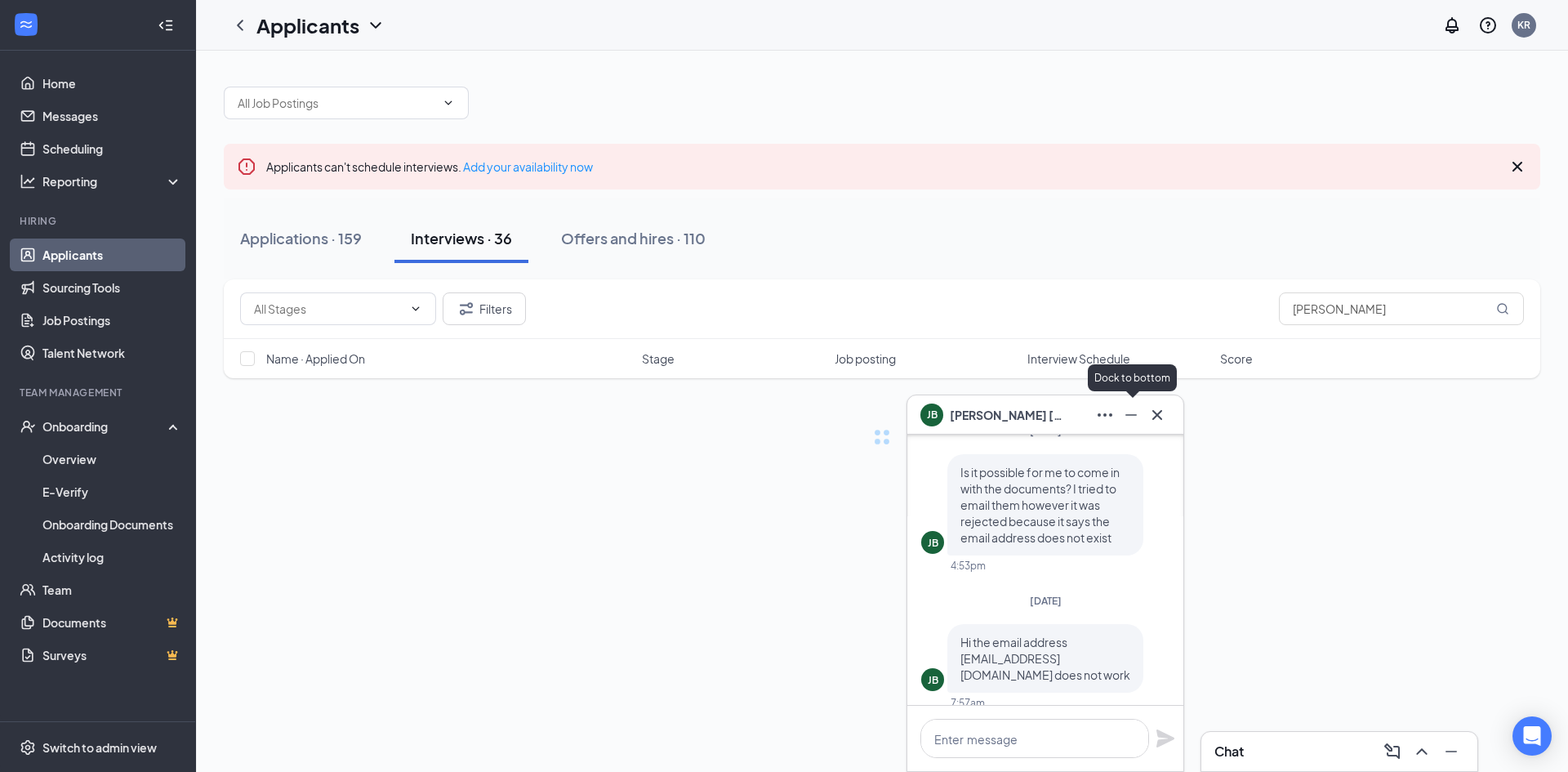
click at [1146, 418] on button at bounding box center [1157, 415] width 26 height 26
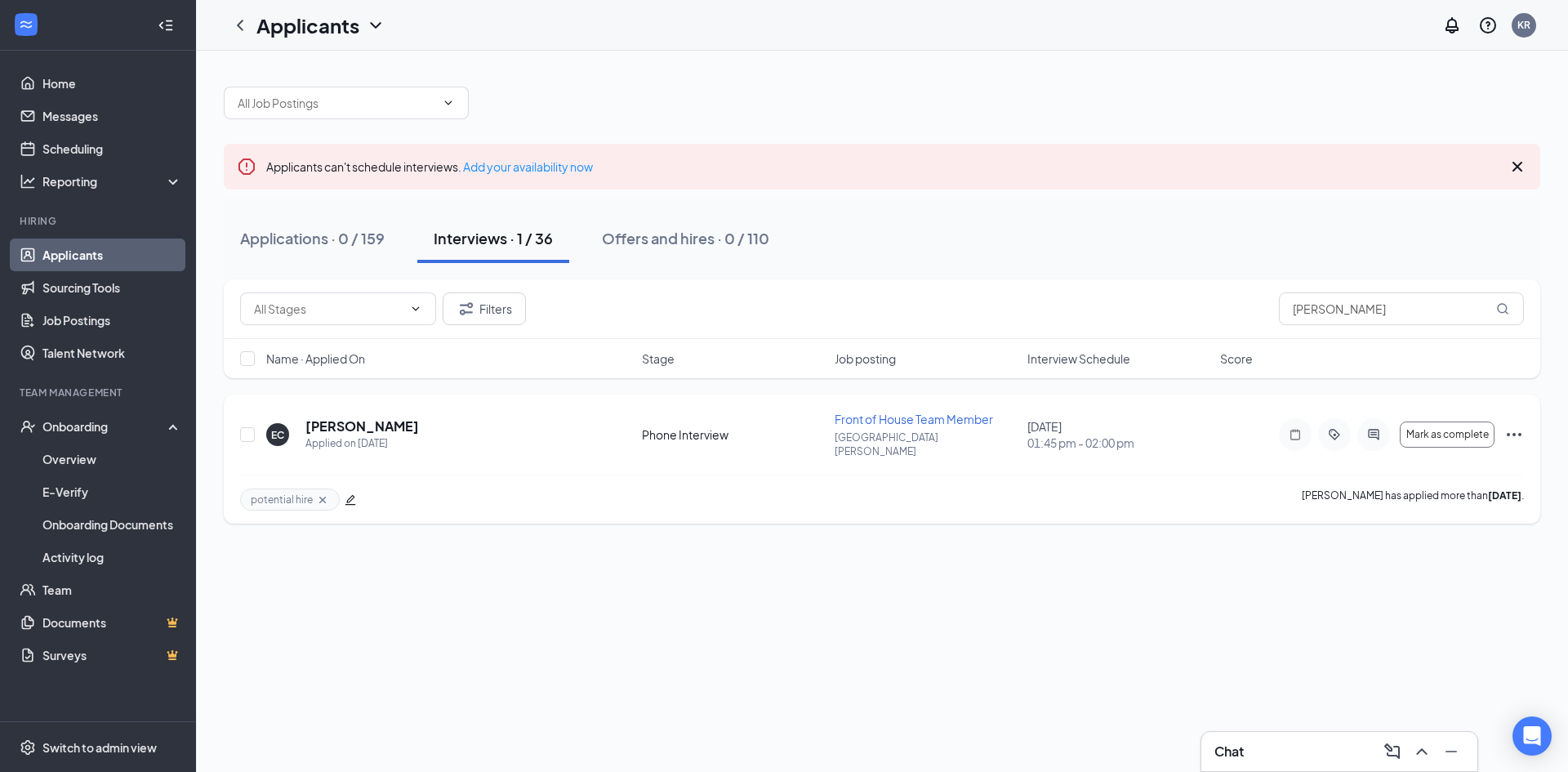
click at [344, 407] on div "EC [PERSON_NAME] Applied on [DATE] Phone Interview Front of House Team Member […" at bounding box center [882, 459] width 1316 height 129
click at [353, 420] on h5 "[PERSON_NAME]" at bounding box center [362, 427] width 114 height 18
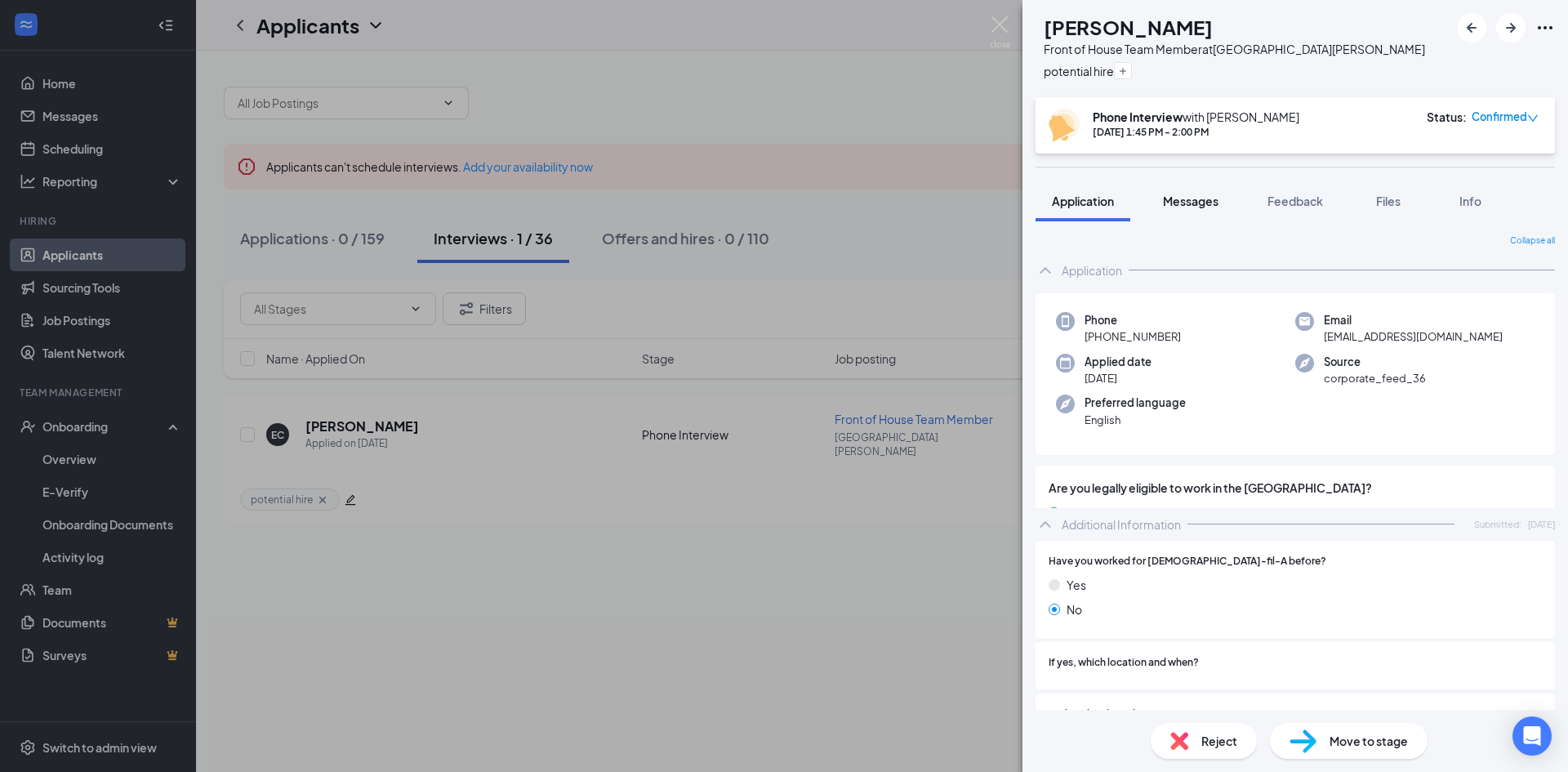
click at [1213, 213] on button "Messages" at bounding box center [1190, 201] width 88 height 40
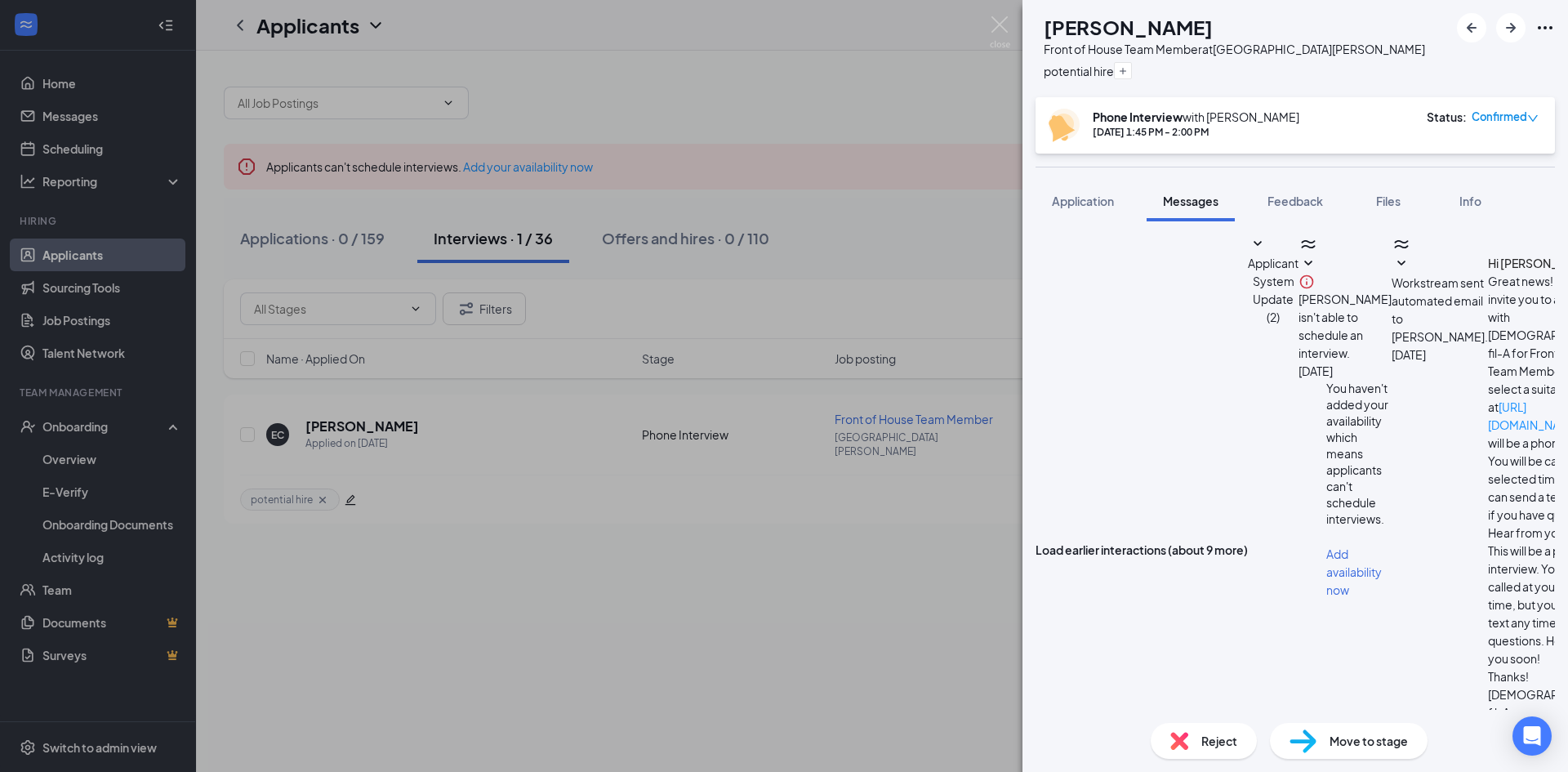
scroll to position [244, 0]
click at [1089, 189] on button "Application" at bounding box center [1082, 201] width 95 height 40
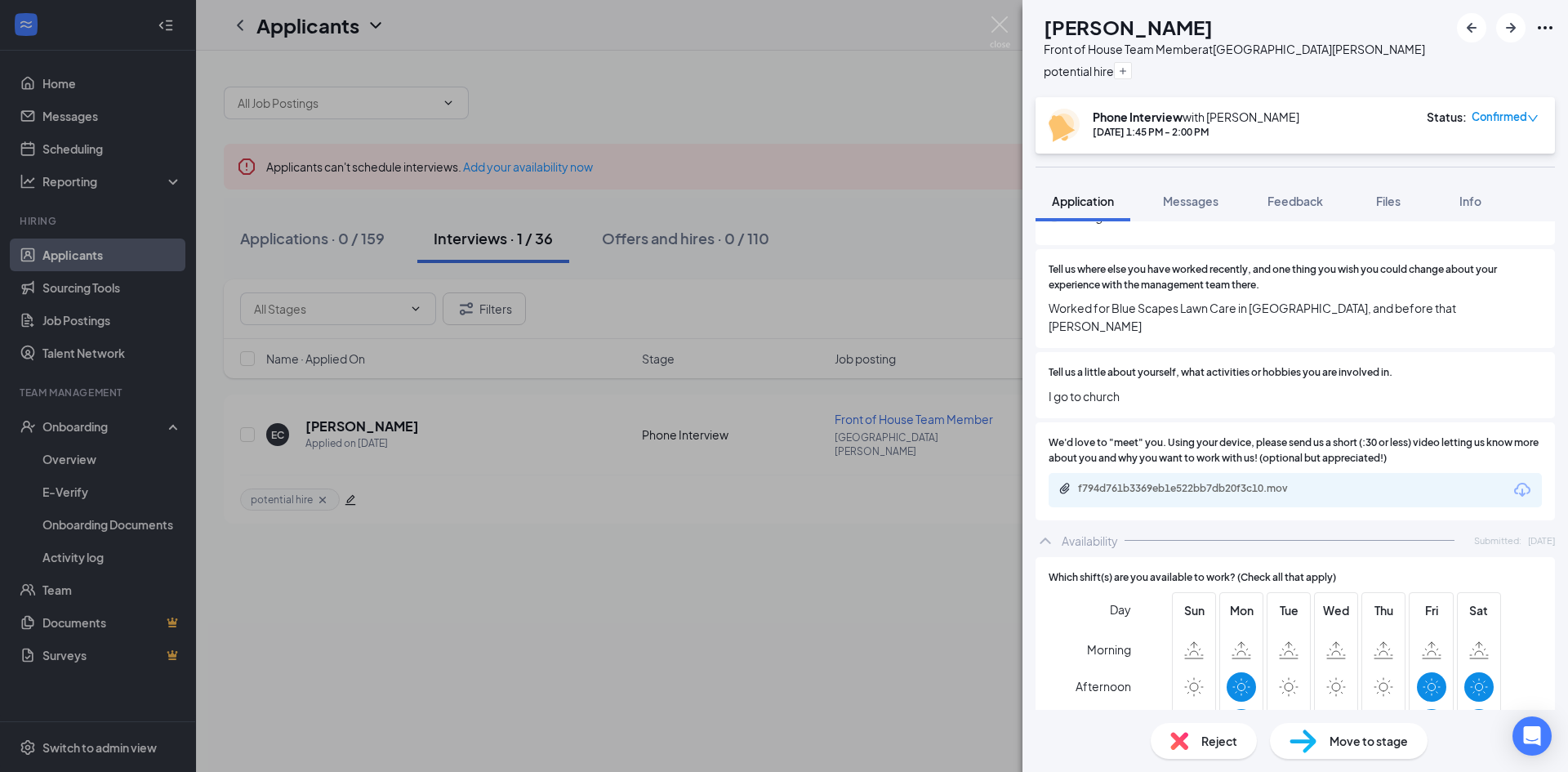
scroll to position [735, 0]
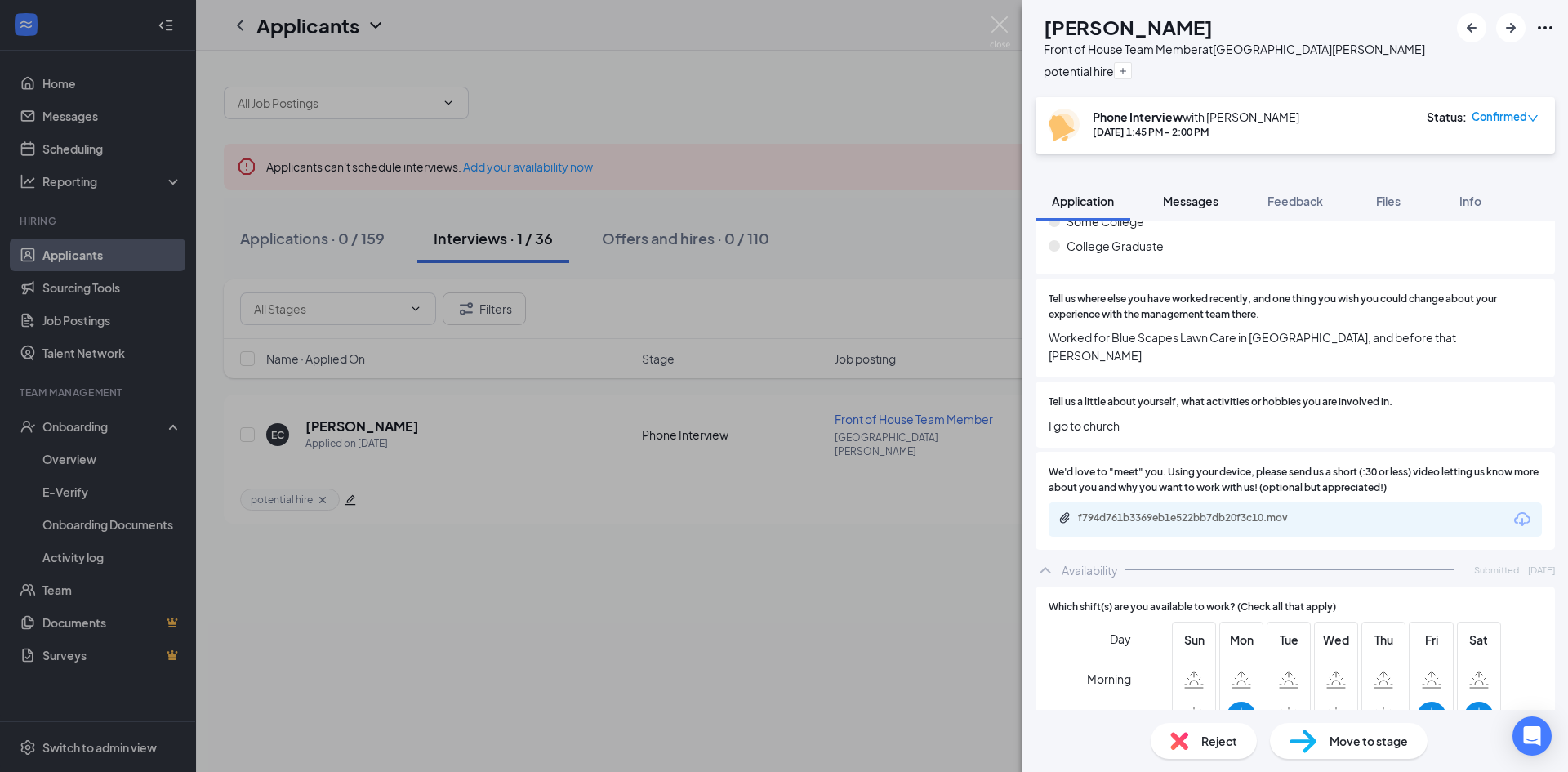
click at [1212, 194] on span "Messages" at bounding box center [1190, 201] width 56 height 15
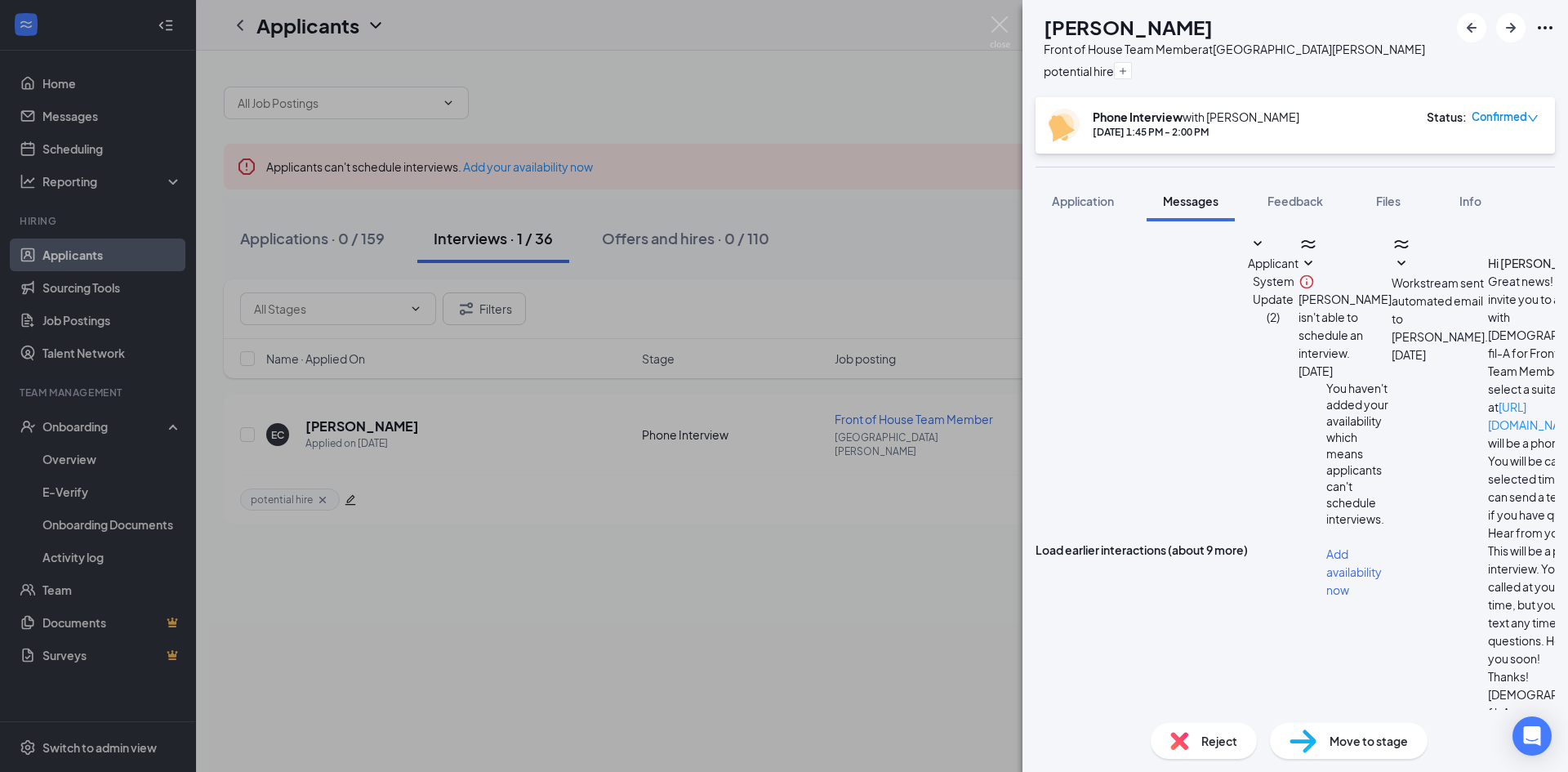
scroll to position [489, 0]
click at [1004, 33] on img at bounding box center [1000, 32] width 20 height 32
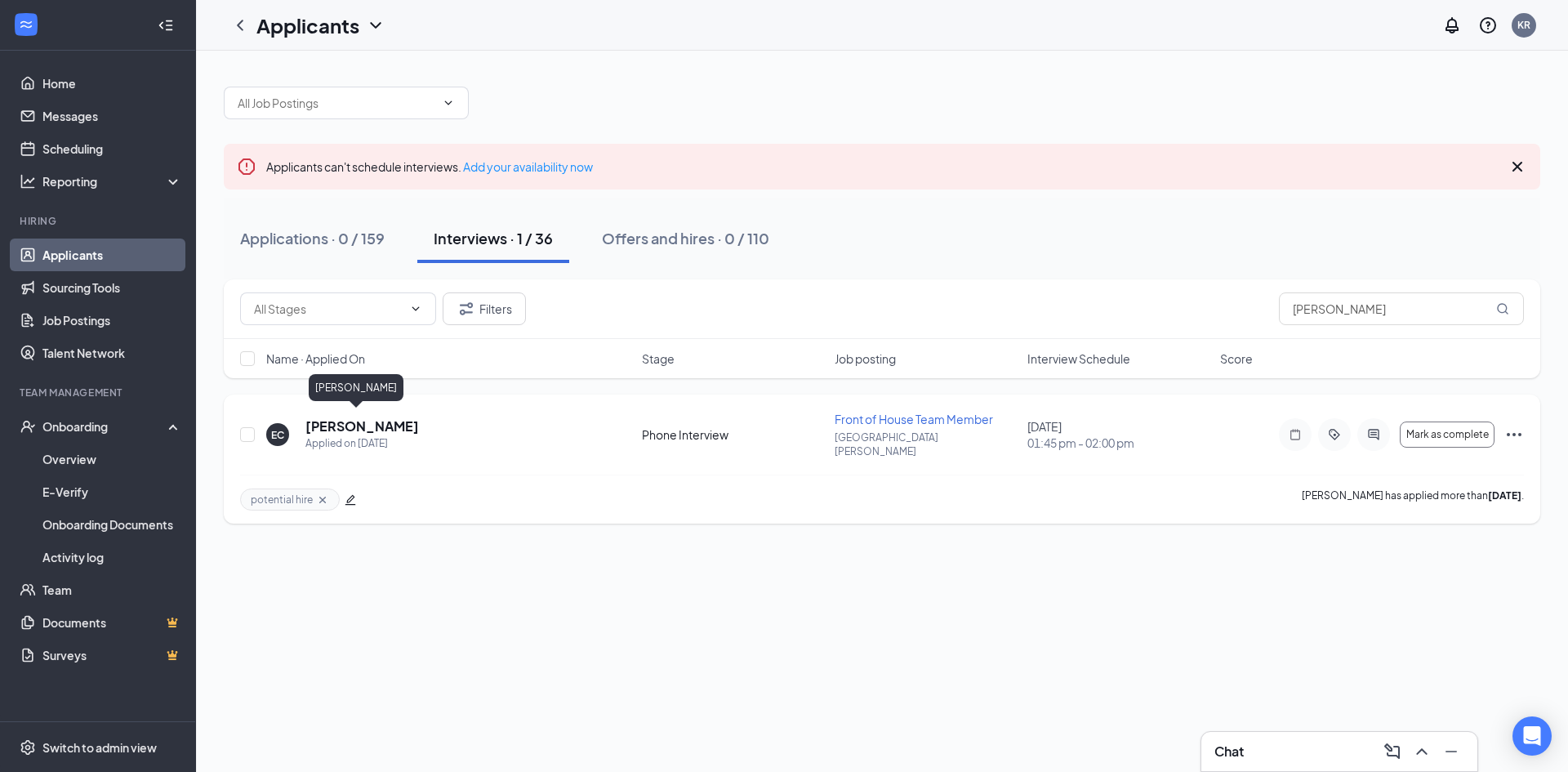
click at [363, 418] on h5 "[PERSON_NAME]" at bounding box center [362, 427] width 114 height 18
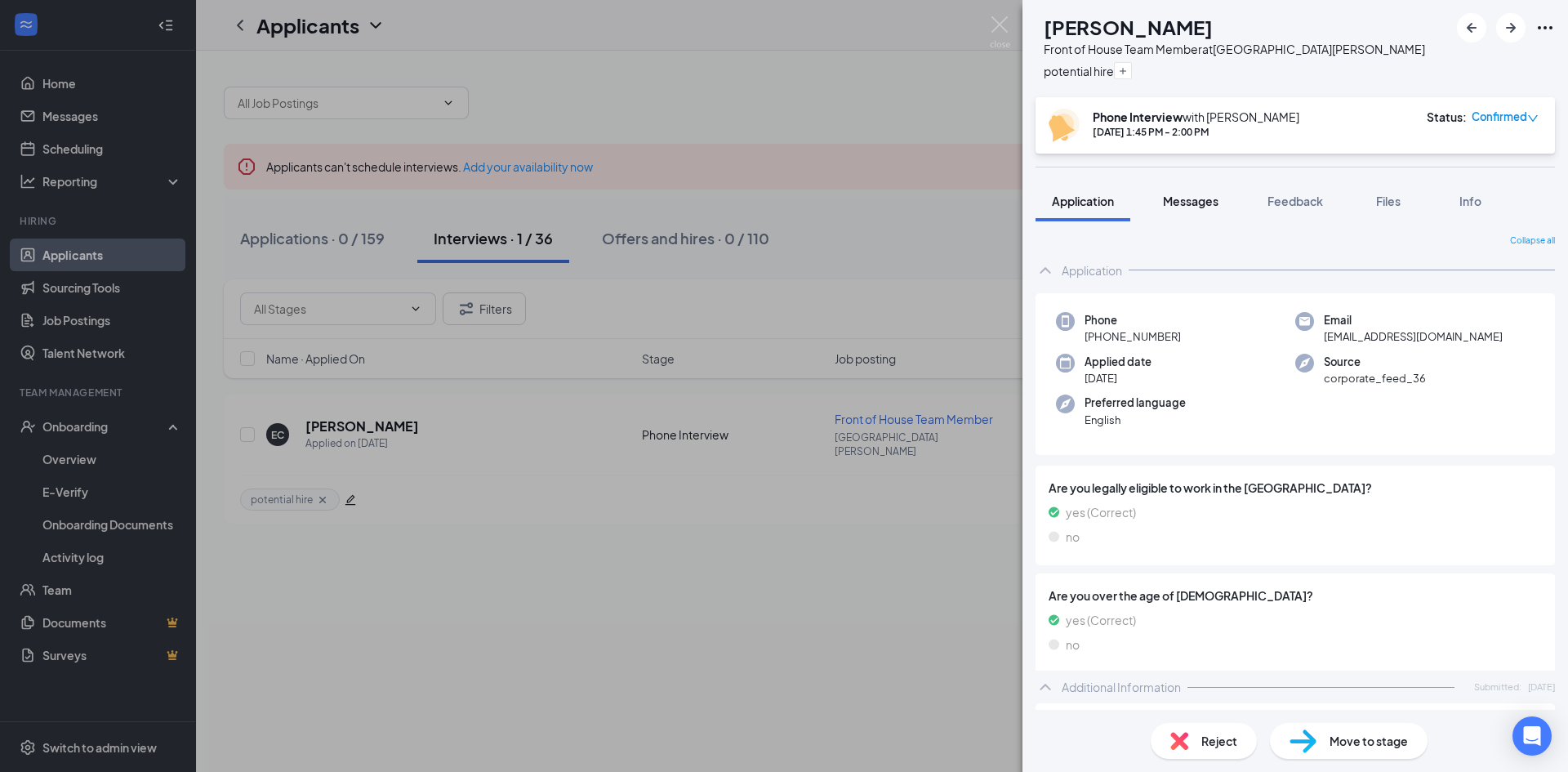
click at [1181, 189] on button "Messages" at bounding box center [1190, 201] width 88 height 40
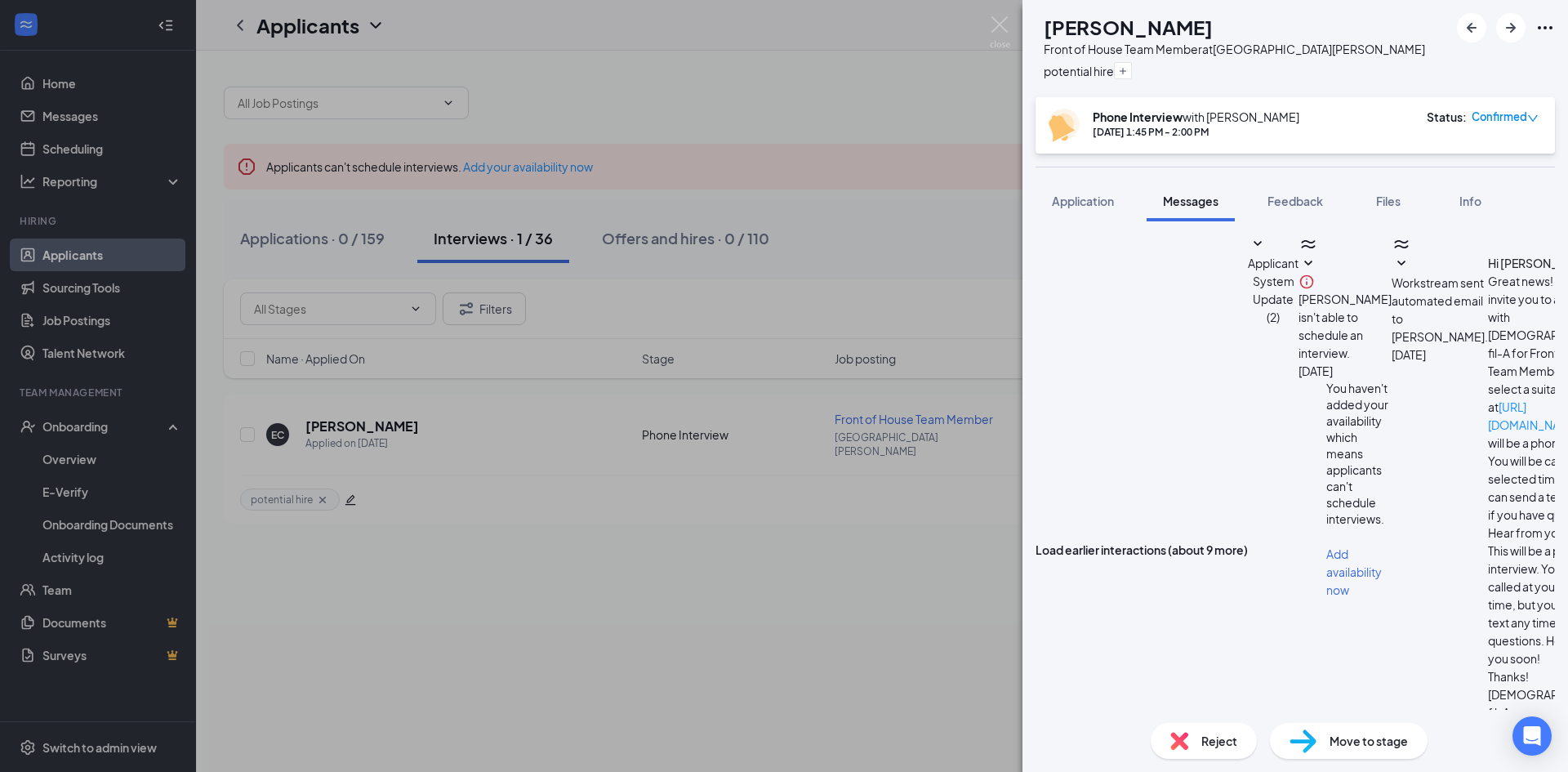
type textarea "Good morning [PERSON_NAME], Our night time Leader made me aware you stopped by …"
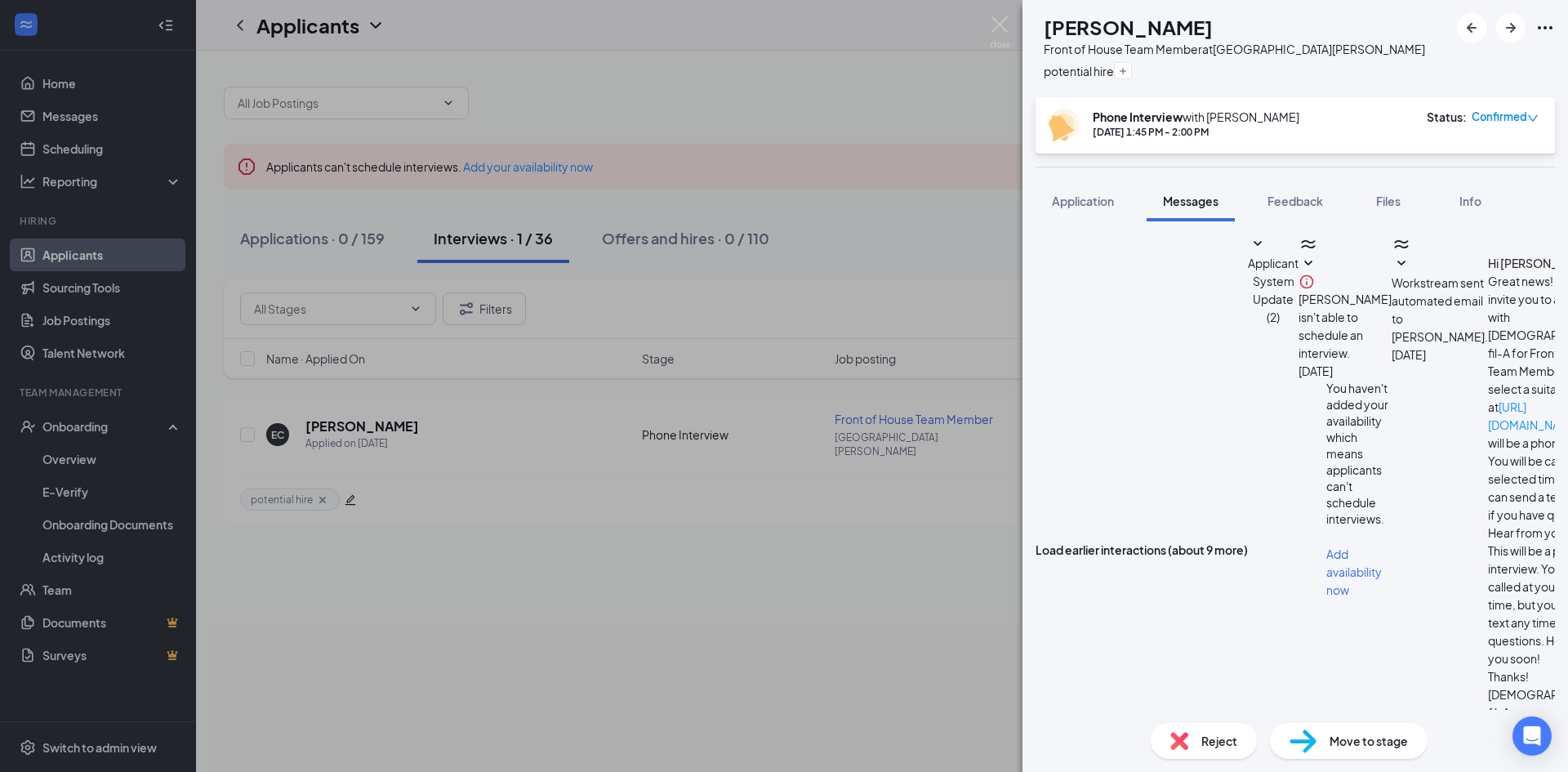
drag, startPoint x: 1240, startPoint y: 512, endPoint x: 1144, endPoint y: 414, distance: 137.2
copy span "Good morning [PERSON_NAME], Our night time Leader made me aware you stopped by …"
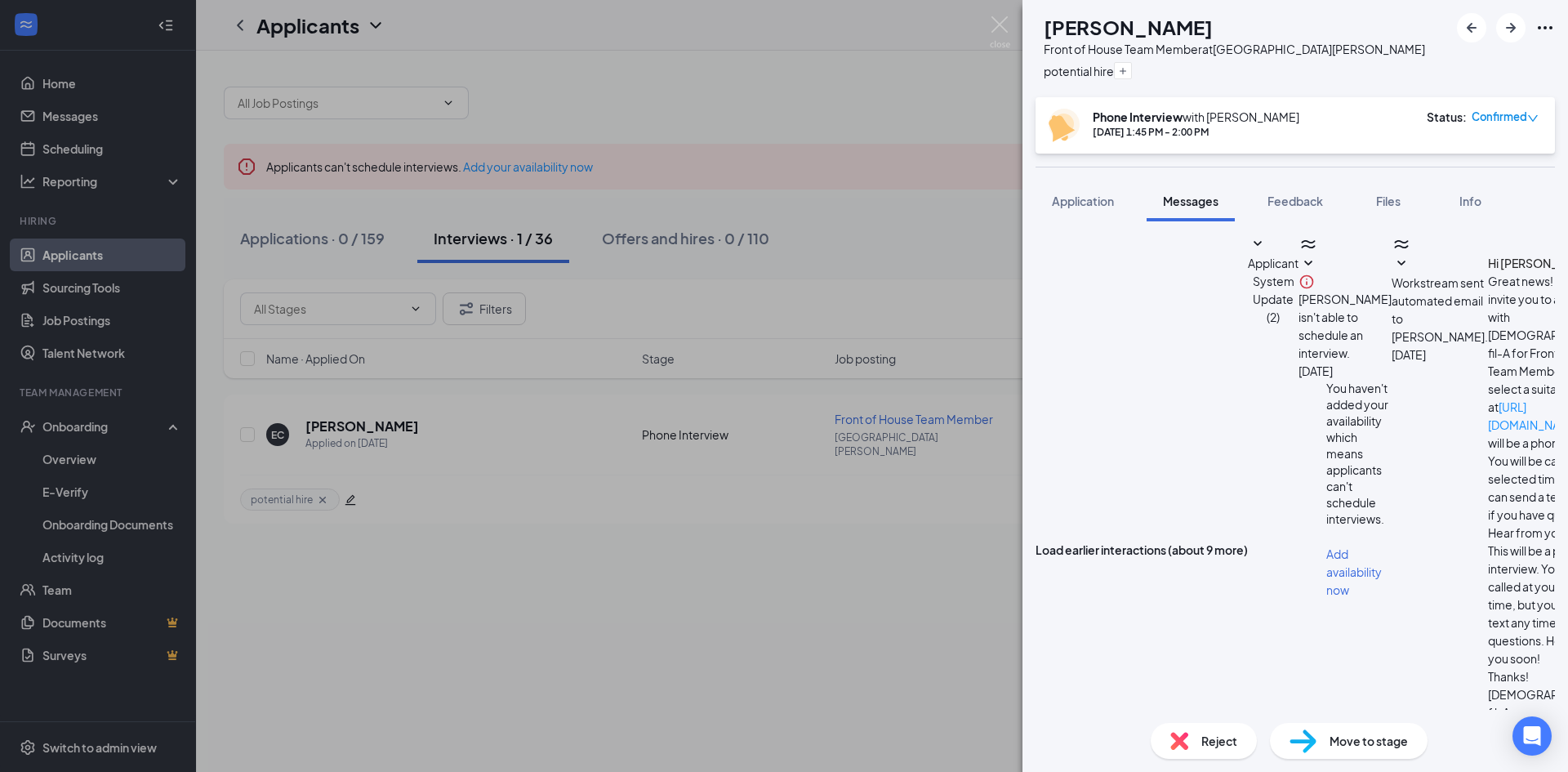
paste textarea "Good morning [PERSON_NAME], Our night time Leader made me aware you stopped by …"
type textarea "Good morning [PERSON_NAME], Our night time Leader made me aware you stopped by …"
checkbox input "true"
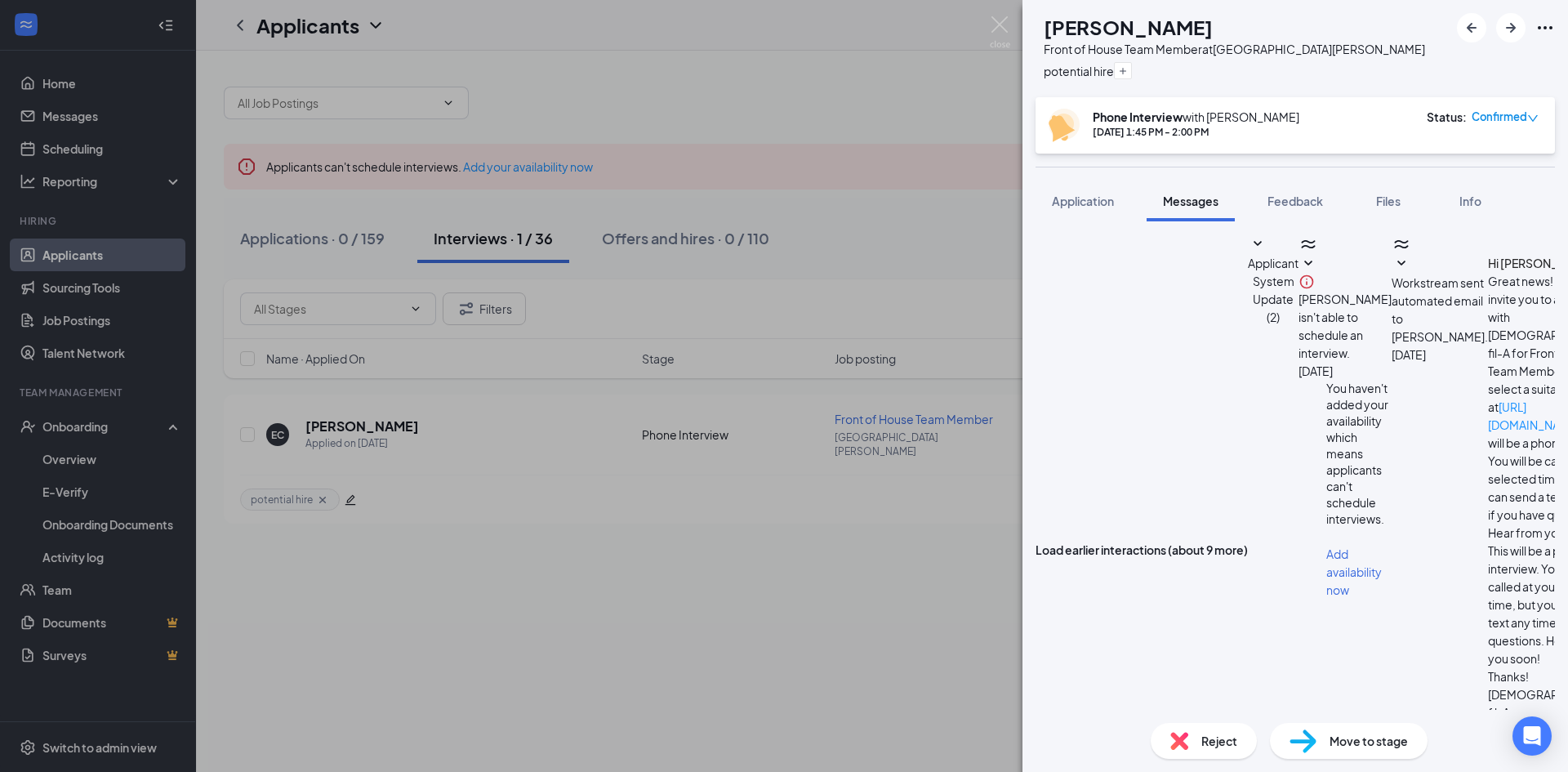
checkbox input "false"
click at [871, 547] on div "EC [PERSON_NAME] Front of House Team Member at [GEOGRAPHIC_DATA][PERSON_NAME] p…" at bounding box center [784, 386] width 1568 height 772
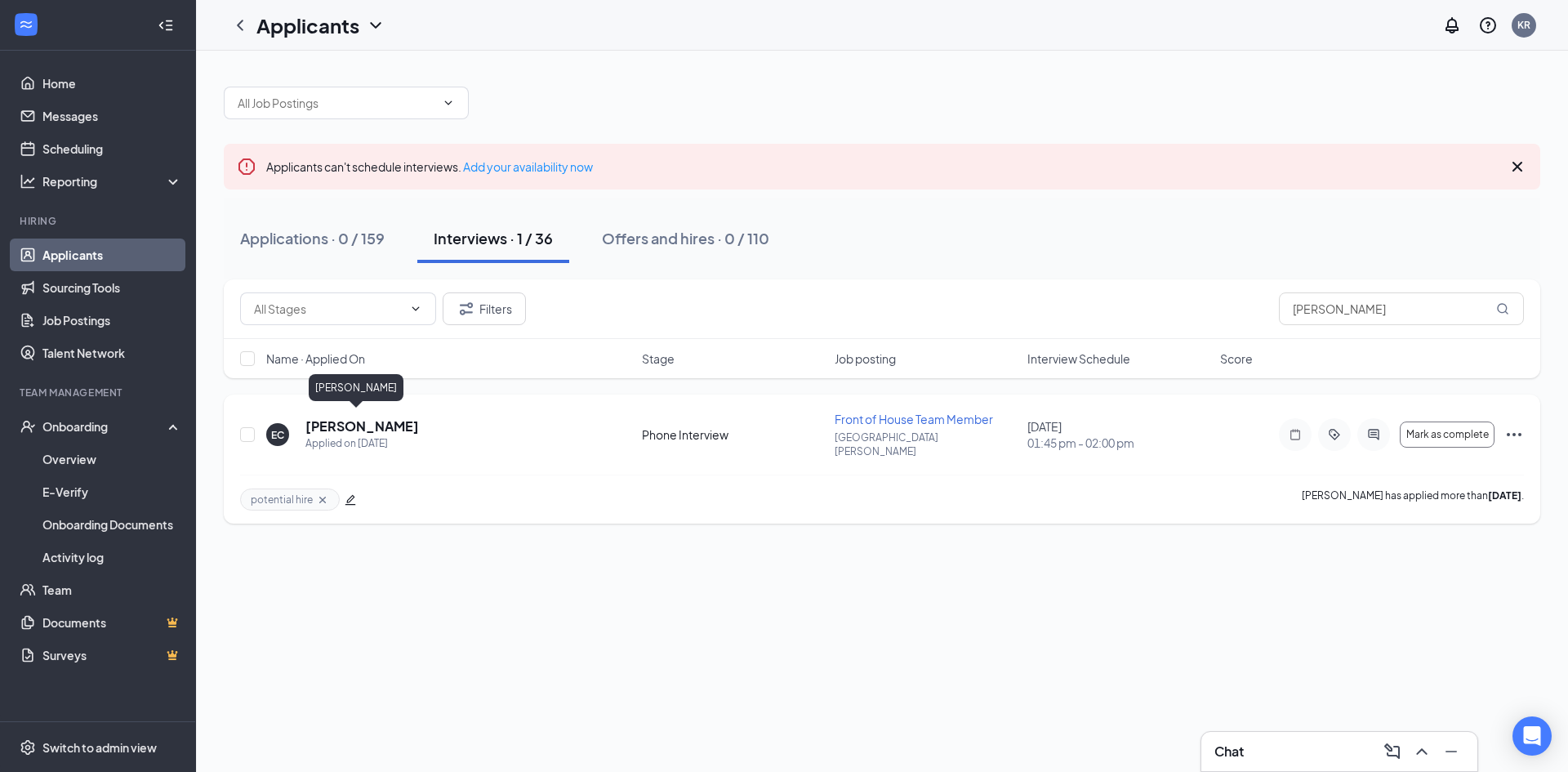
click at [319, 427] on h5 "[PERSON_NAME]" at bounding box center [362, 427] width 114 height 18
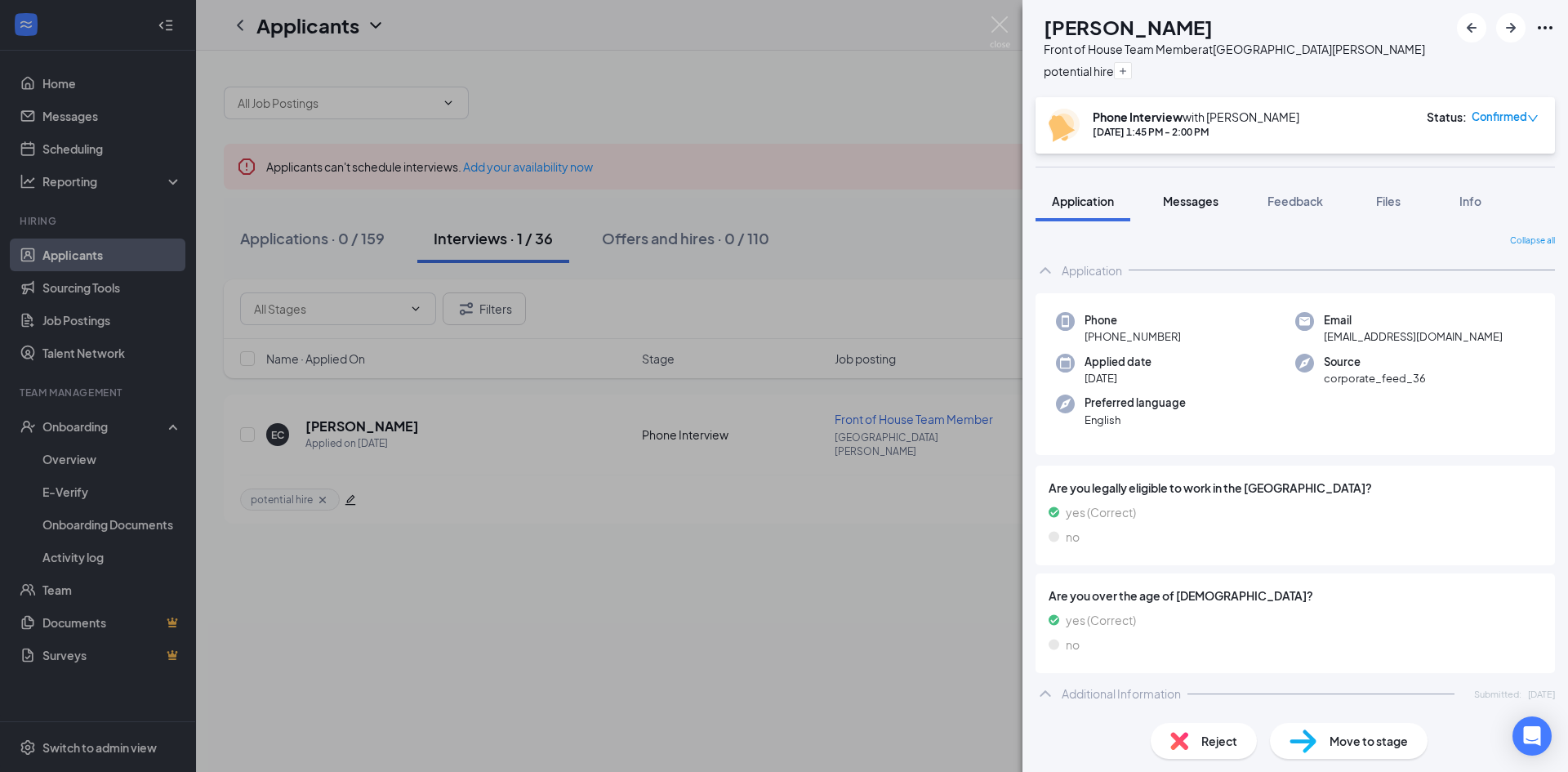
click at [1178, 209] on button "Messages" at bounding box center [1190, 201] width 88 height 40
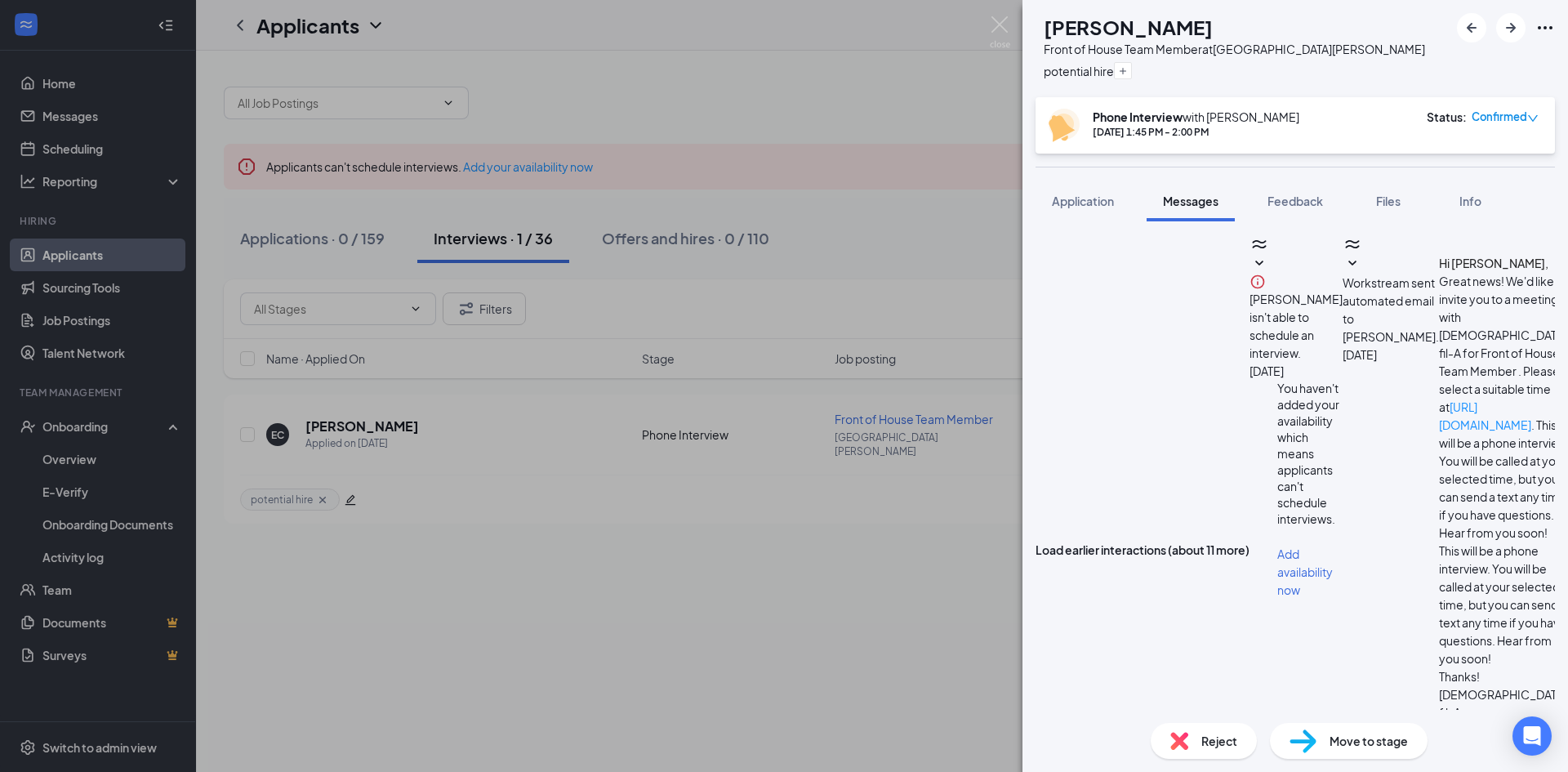
scroll to position [798, 0]
click at [1005, 23] on img at bounding box center [1000, 32] width 20 height 32
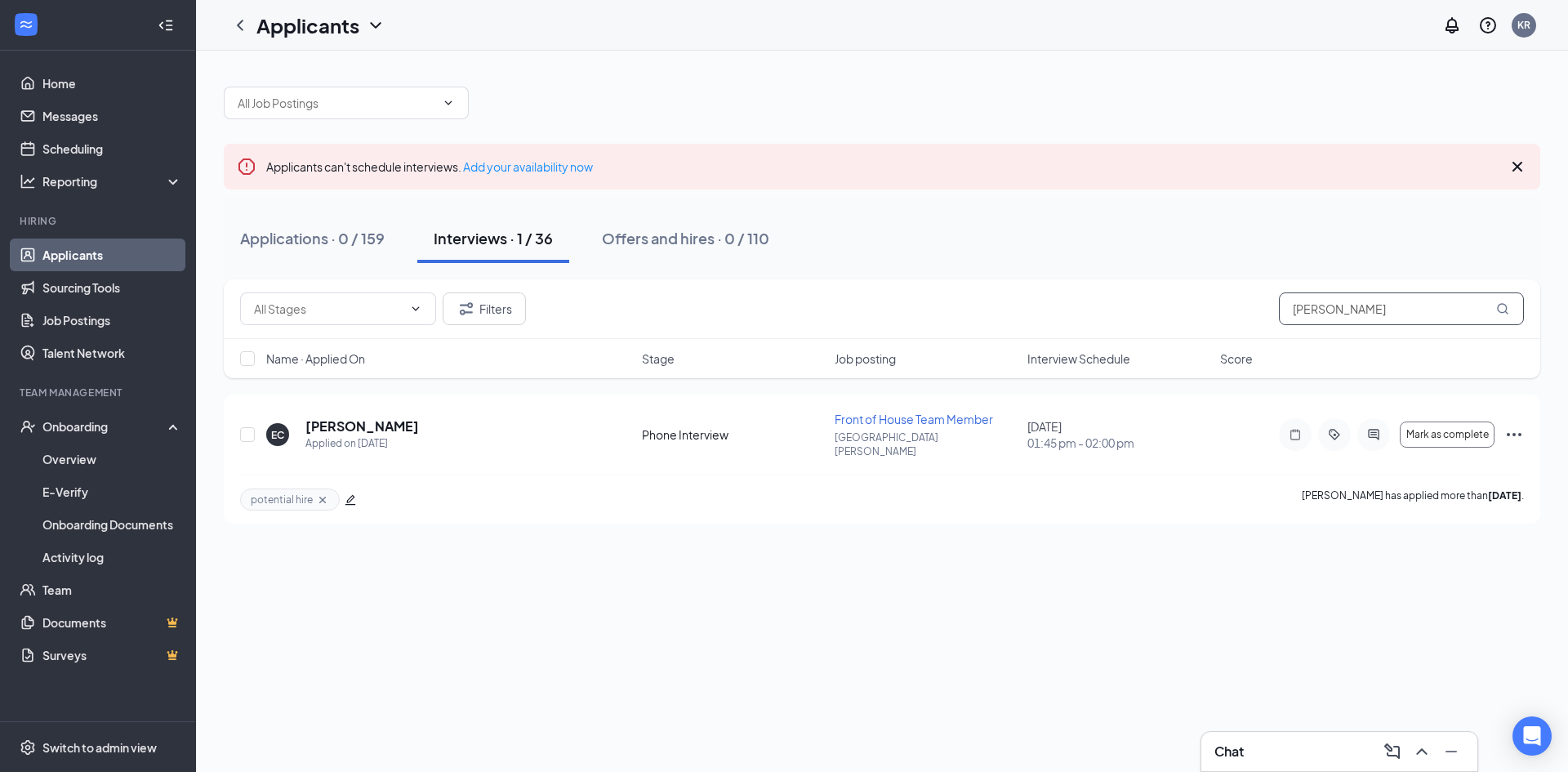
click at [1307, 308] on input "[PERSON_NAME]" at bounding box center [1401, 309] width 245 height 33
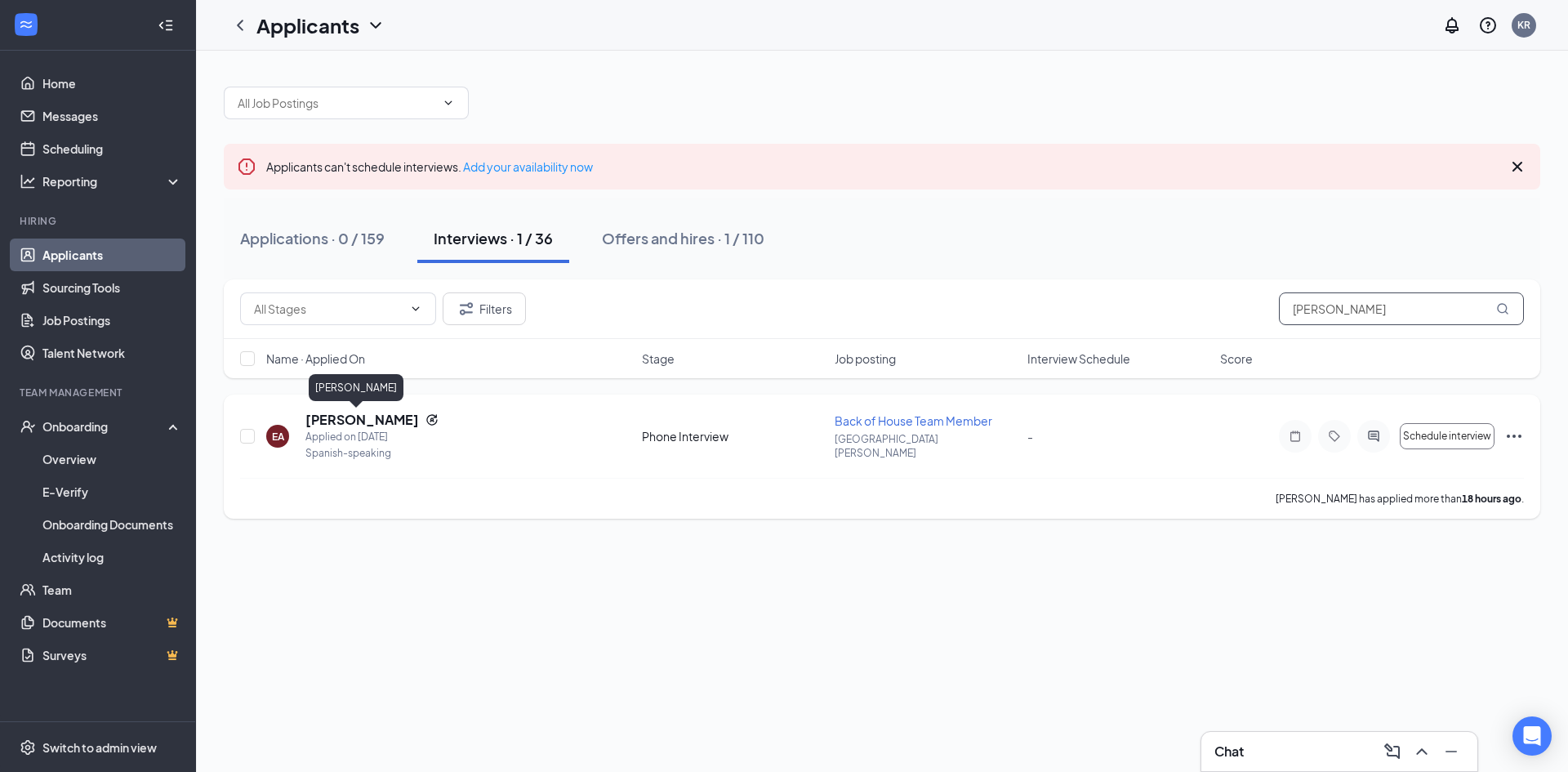
type input "[PERSON_NAME]"
click at [364, 419] on h5 "[PERSON_NAME]" at bounding box center [362, 420] width 114 height 18
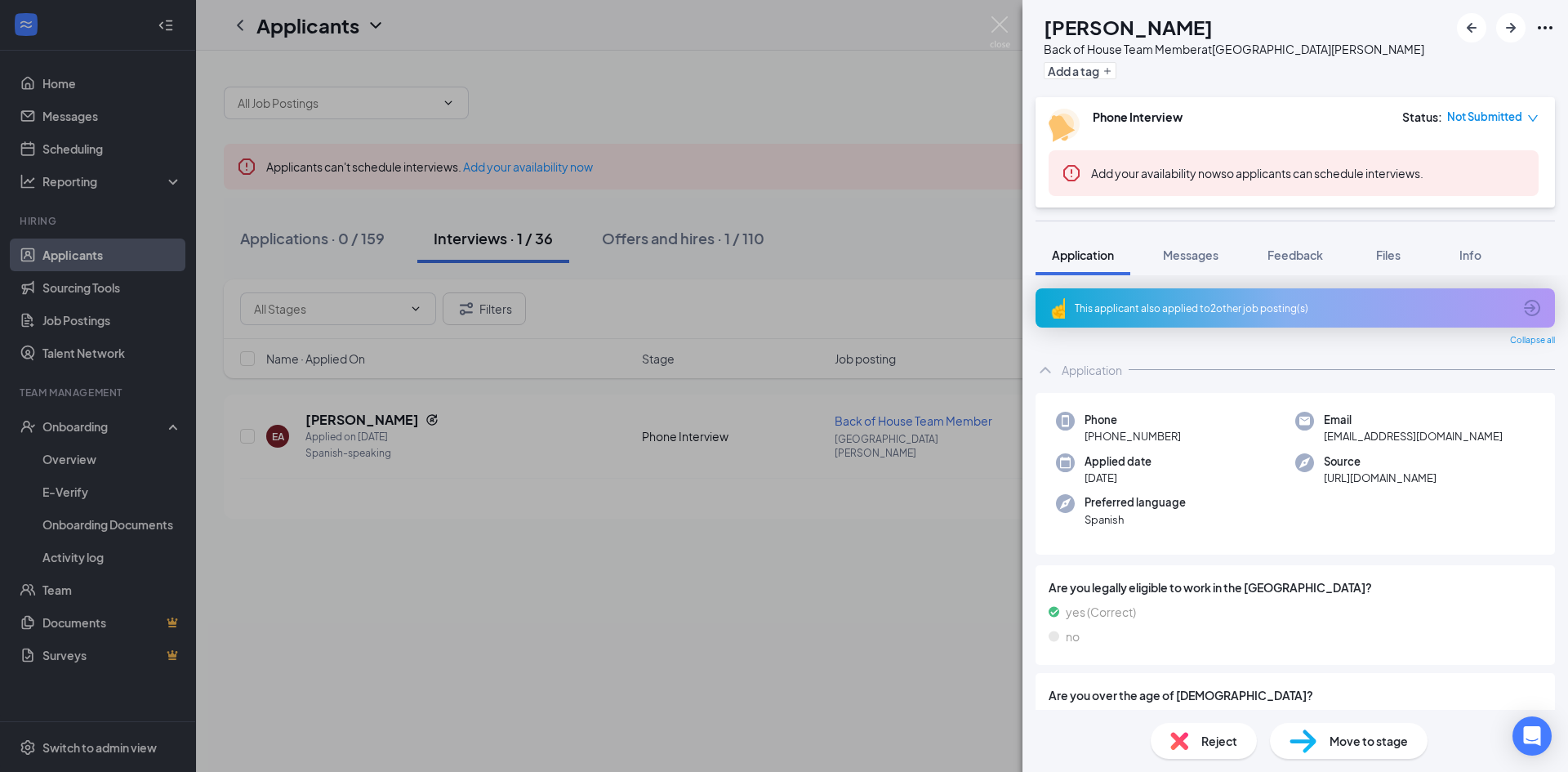
click at [1404, 737] on span "Move to stage" at bounding box center [1368, 741] width 78 height 18
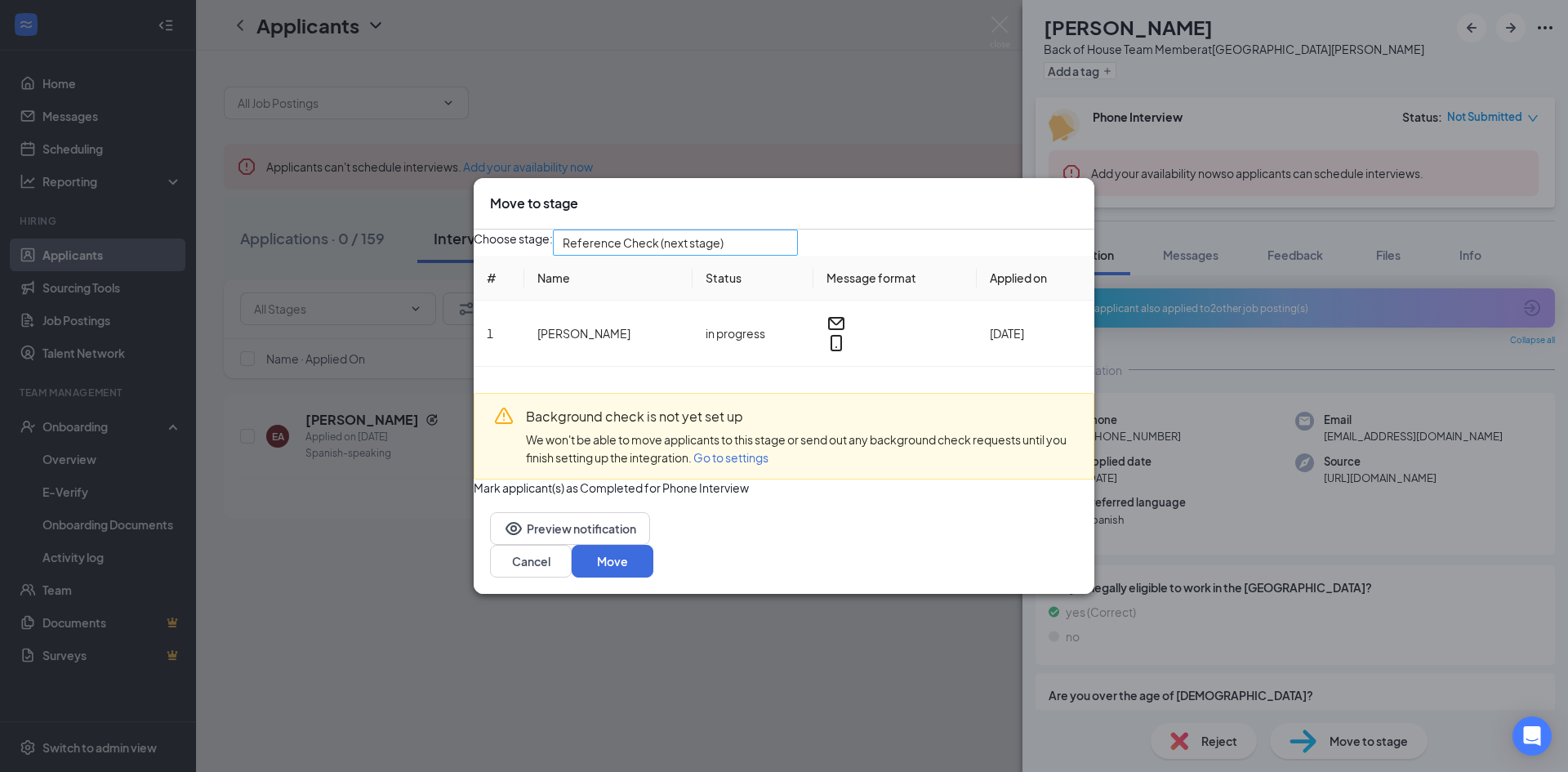
click at [701, 236] on span "Reference Check (next stage)" at bounding box center [642, 242] width 161 height 25
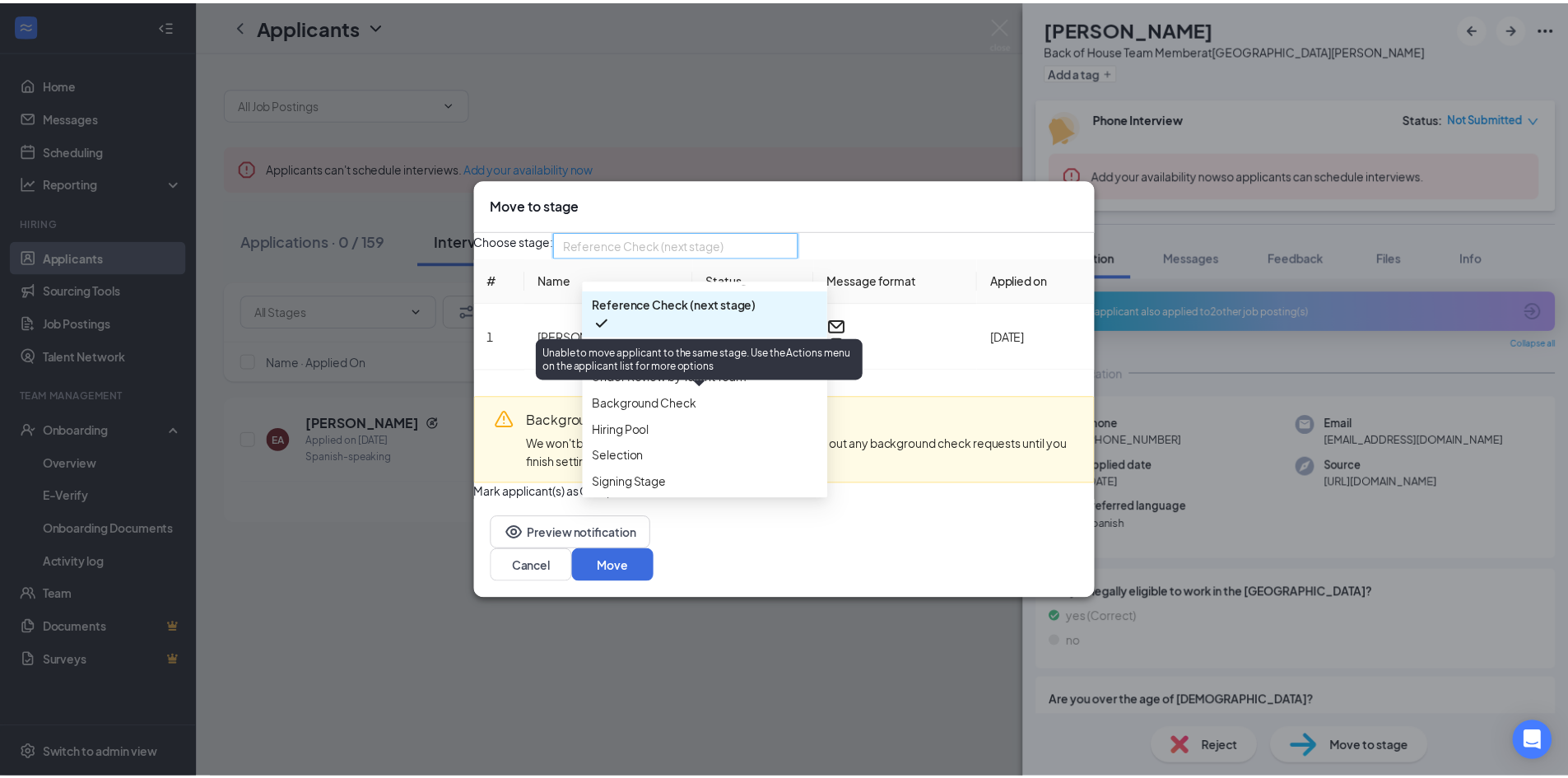
scroll to position [207, 0]
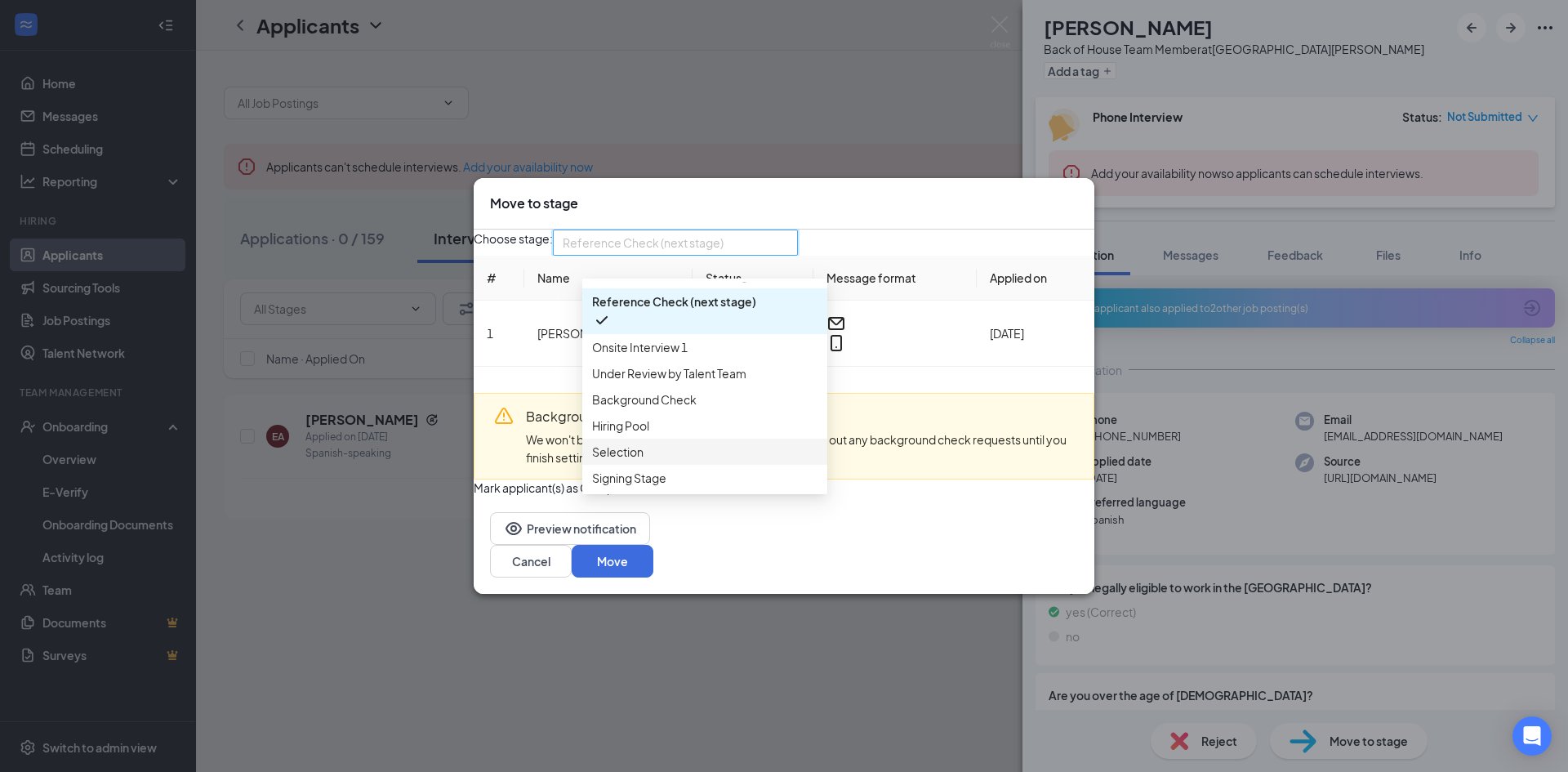
click at [714, 442] on span "Selection" at bounding box center [705, 452] width 226 height 18
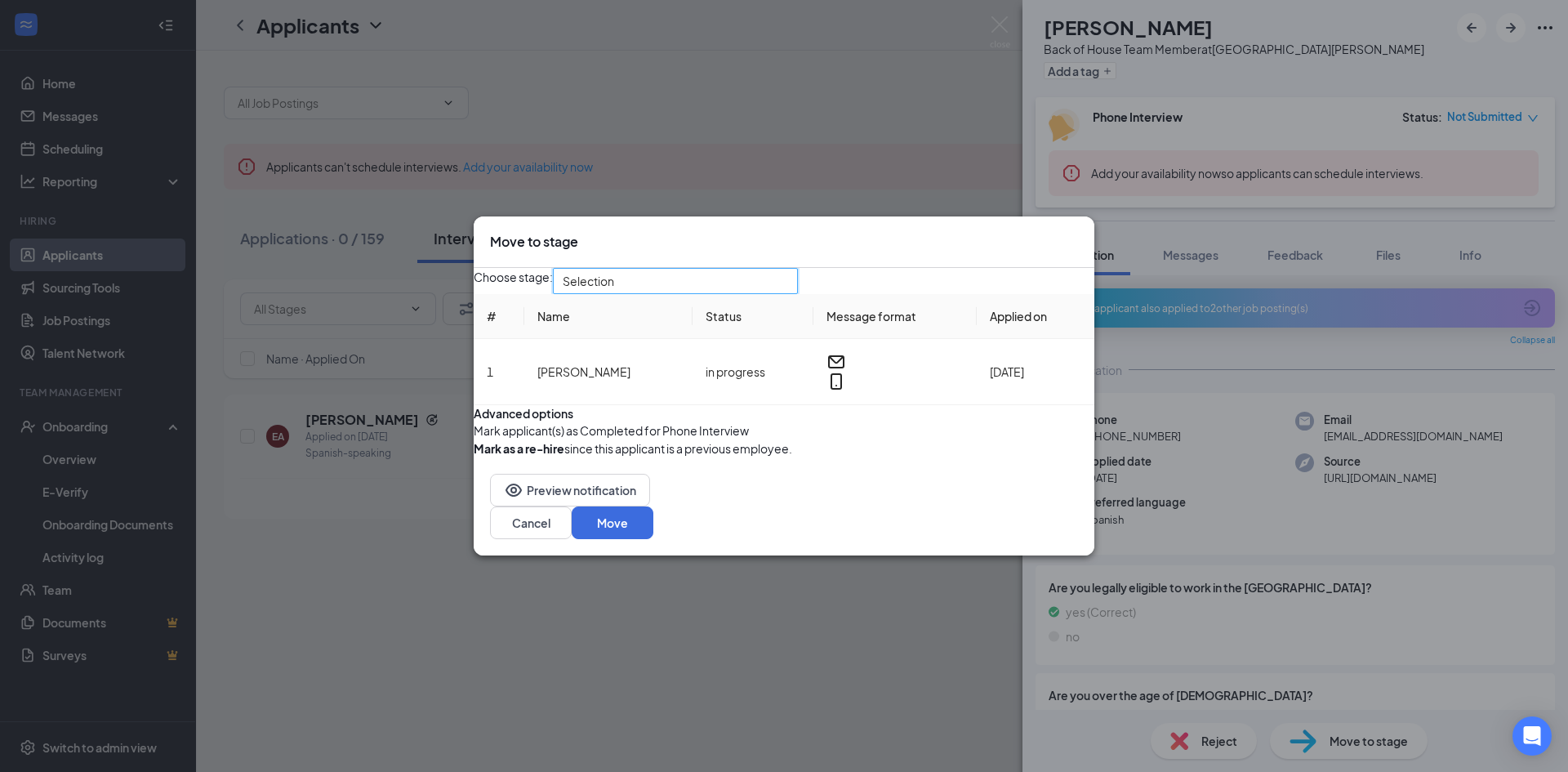
click at [473, 440] on button "button" at bounding box center [473, 431] width 0 height 18
click at [653, 539] on button "Move" at bounding box center [612, 523] width 82 height 33
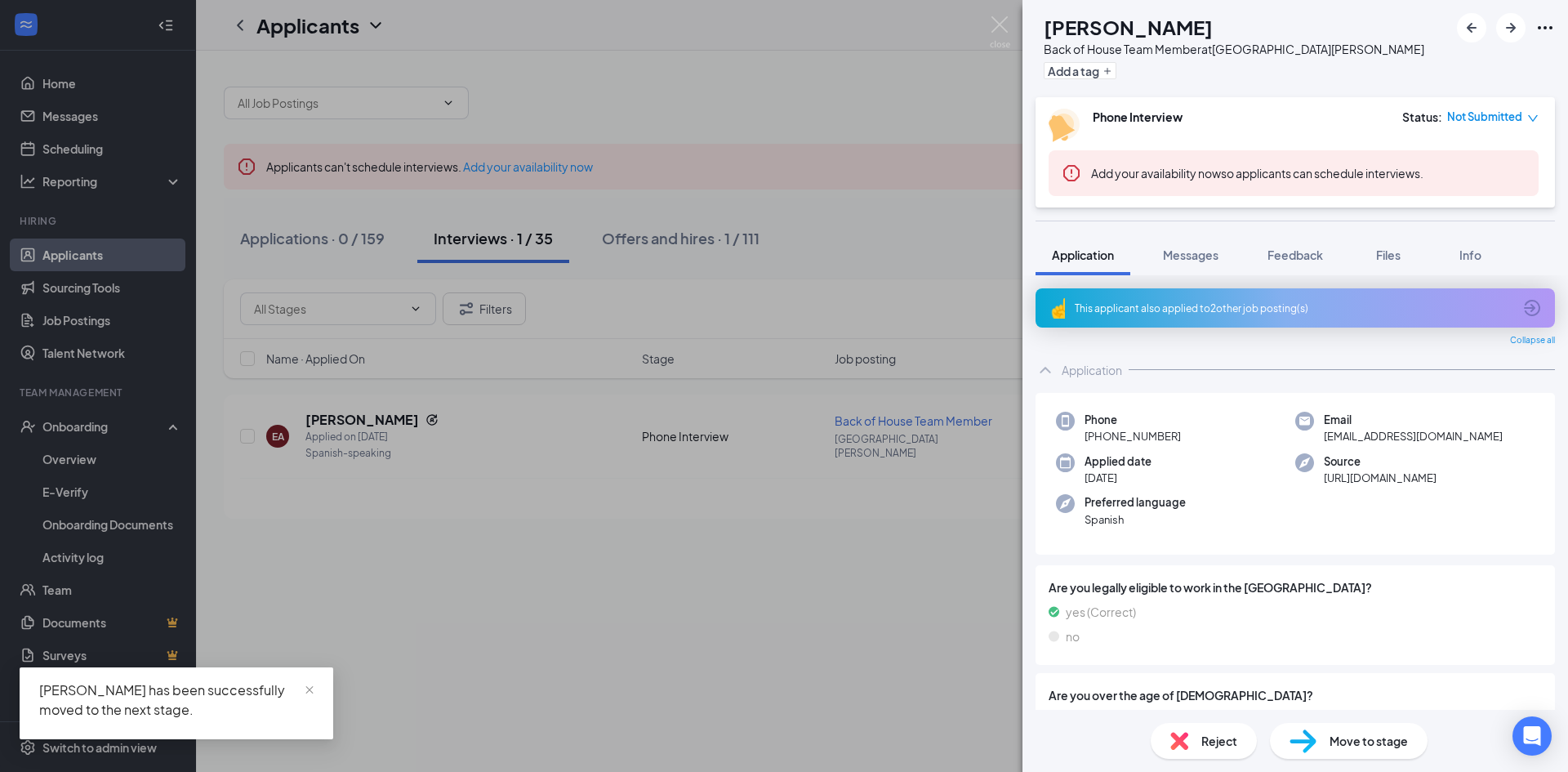
click at [94, 431] on div "EA [PERSON_NAME] Back of House Team Member at [GEOGRAPHIC_DATA][PERSON_NAME] Ad…" at bounding box center [784, 386] width 1568 height 772
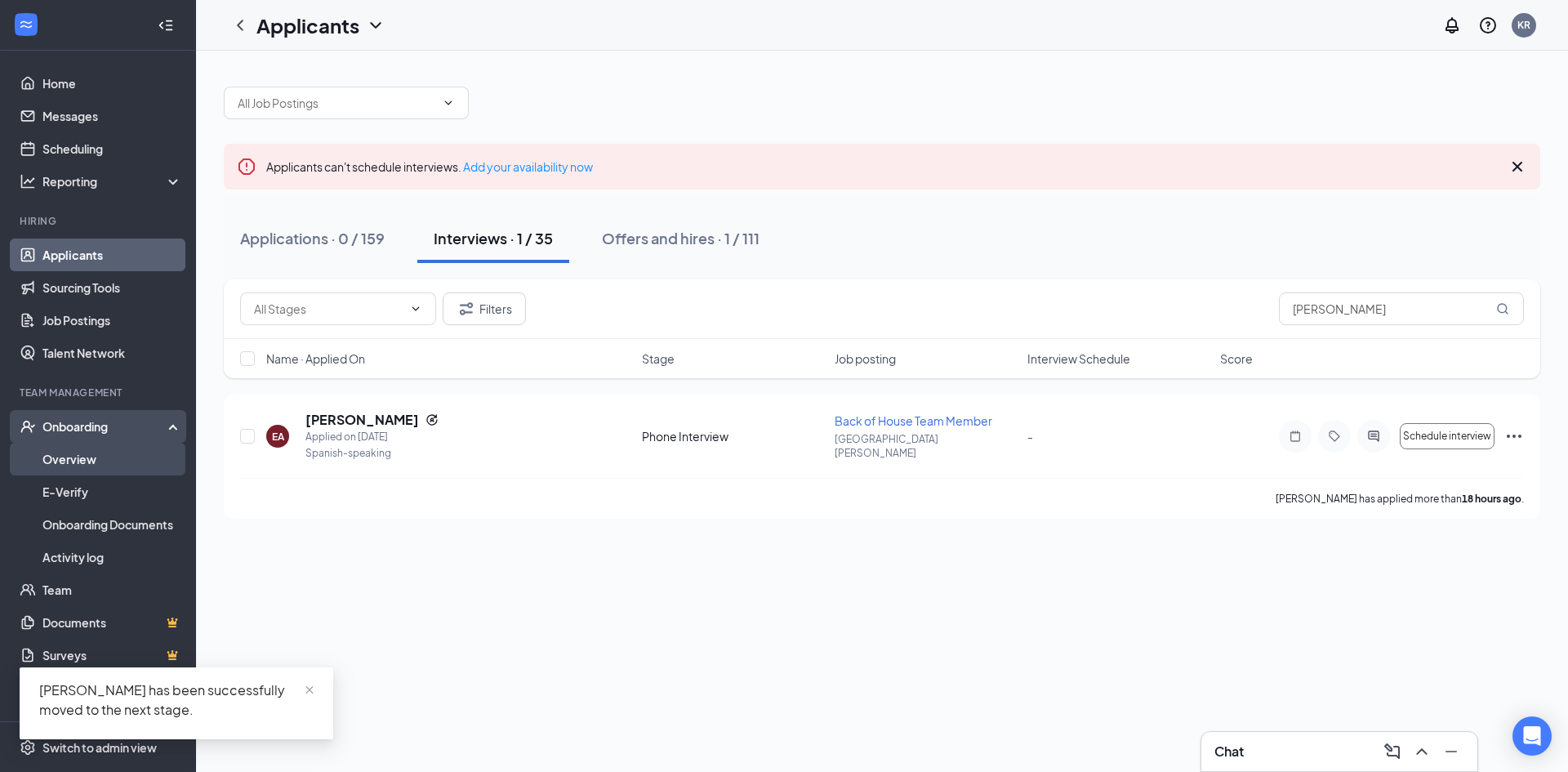
click at [97, 459] on link "Overview" at bounding box center [112, 459] width 139 height 33
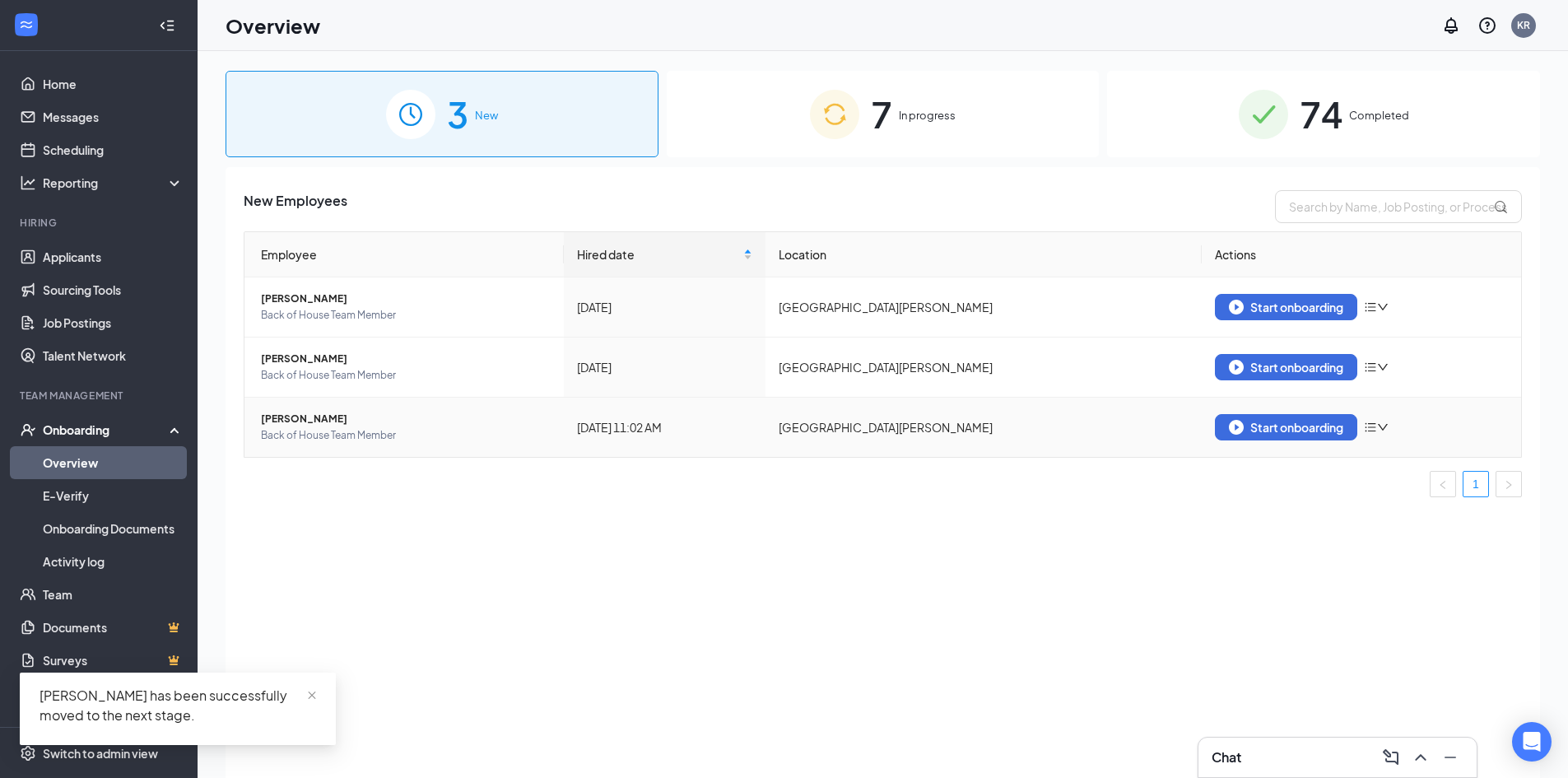
click at [1319, 441] on td "Start onboarding" at bounding box center [1361, 427] width 319 height 59
click at [1321, 429] on div "Start onboarding" at bounding box center [1287, 427] width 115 height 15
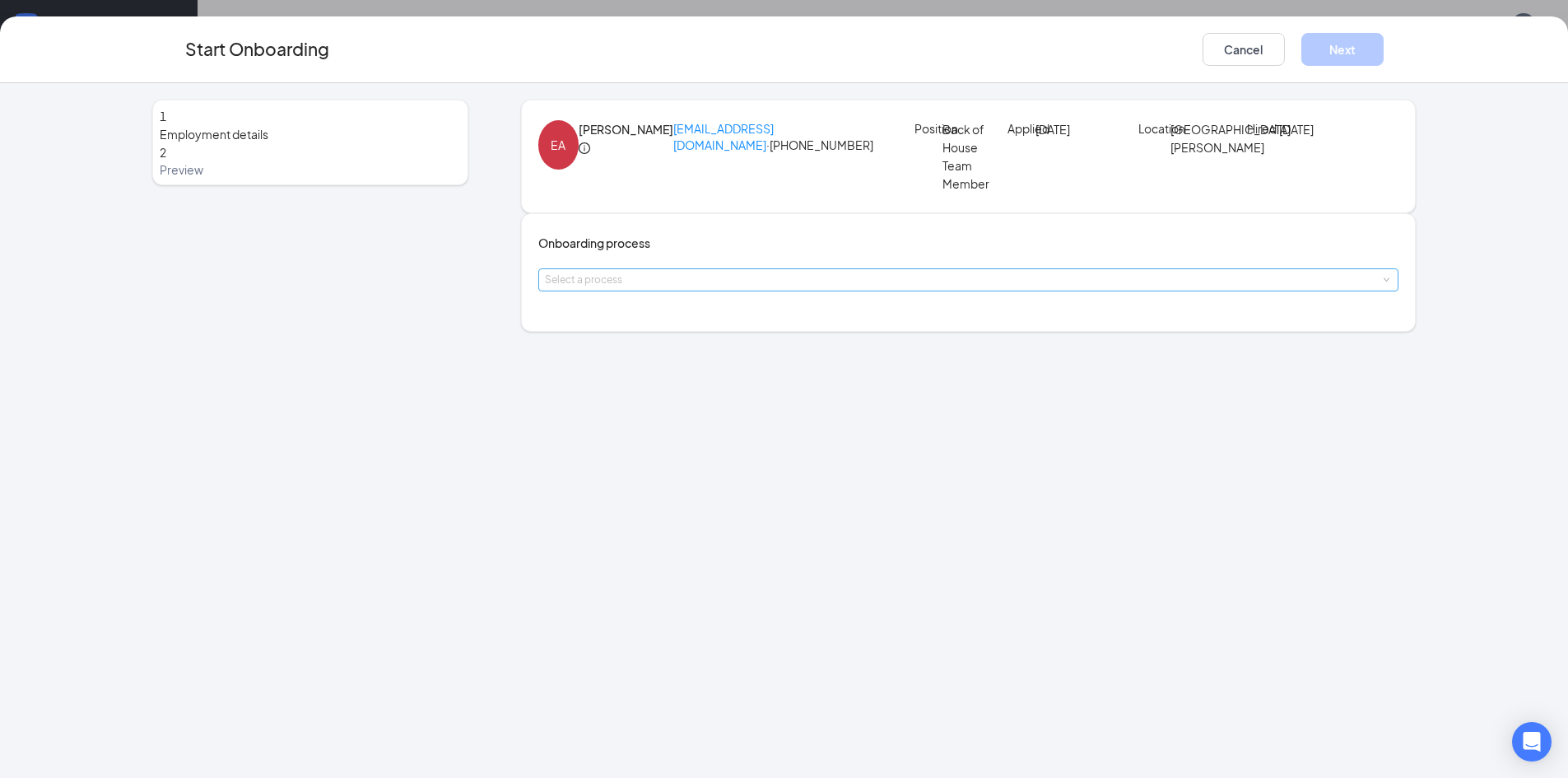
click at [574, 288] on div "Select a process" at bounding box center [965, 280] width 841 height 17
click at [600, 367] on span "Team Member Onboarding" at bounding box center [631, 368] width 146 height 15
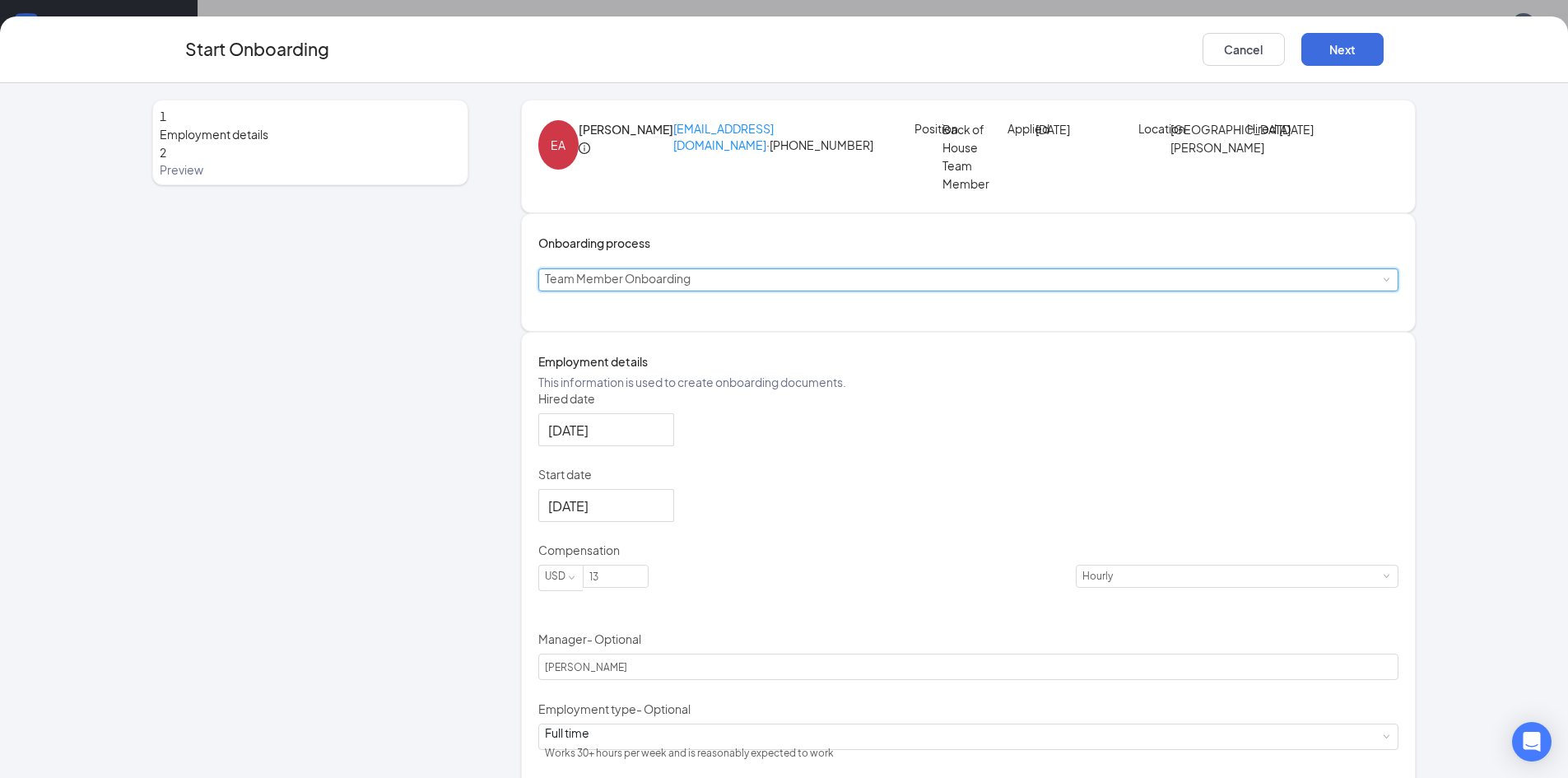
scroll to position [165, 0]
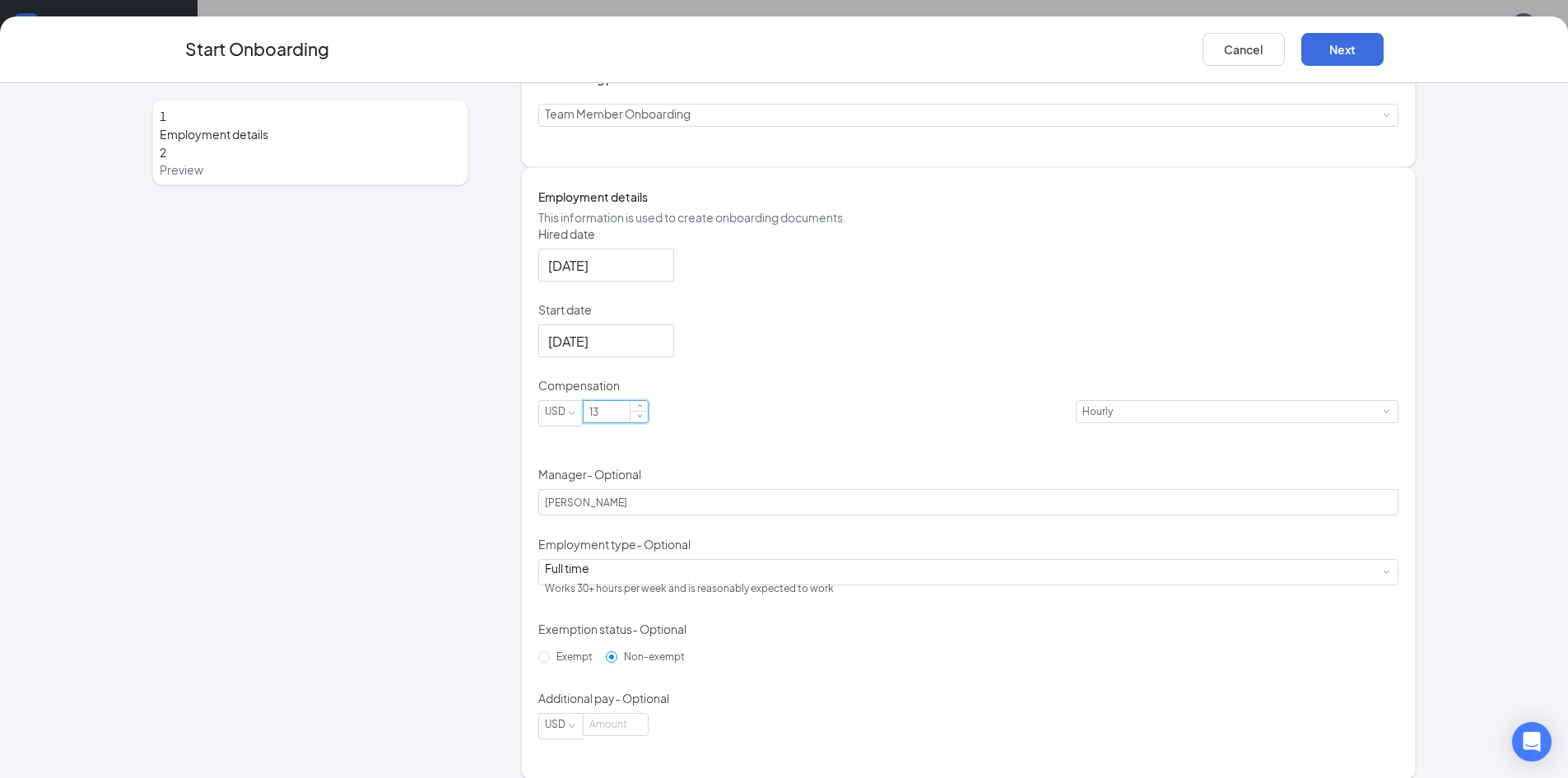
click at [648, 422] on input "13" at bounding box center [615, 411] width 64 height 21
type input "13.5"
click at [1020, 319] on div "Hired date [DATE] Start date [DATE] Compensation USD 13.5 Hourly Manager - Opti…" at bounding box center [969, 482] width 861 height 513
click at [667, 585] on div "Full time Works 30+ hours per week and is reasonably expected to work" at bounding box center [969, 572] width 848 height 25
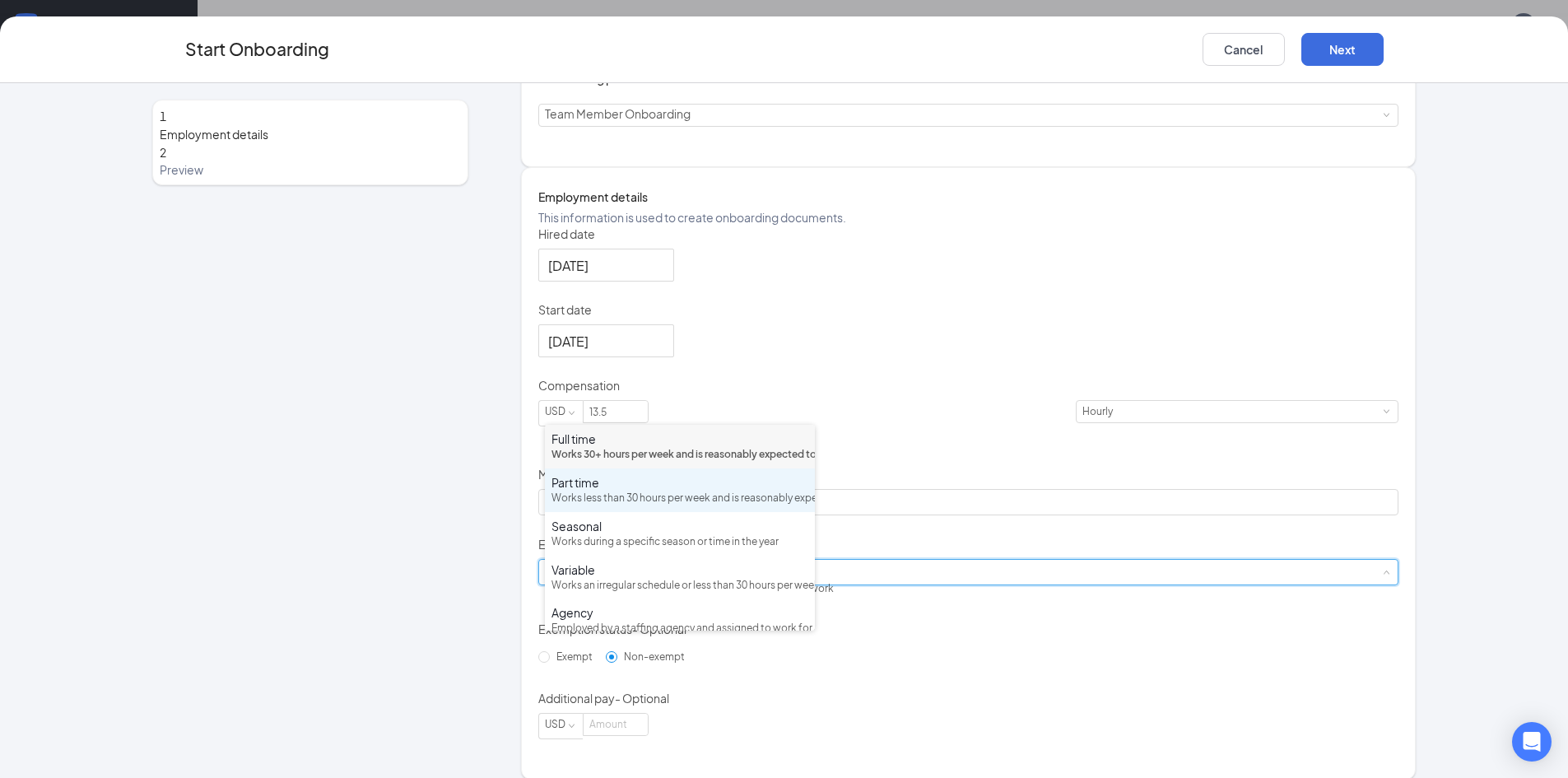
click at [647, 506] on div "Works less than 30 hours per week and is reasonably expected to work" at bounding box center [680, 498] width 257 height 16
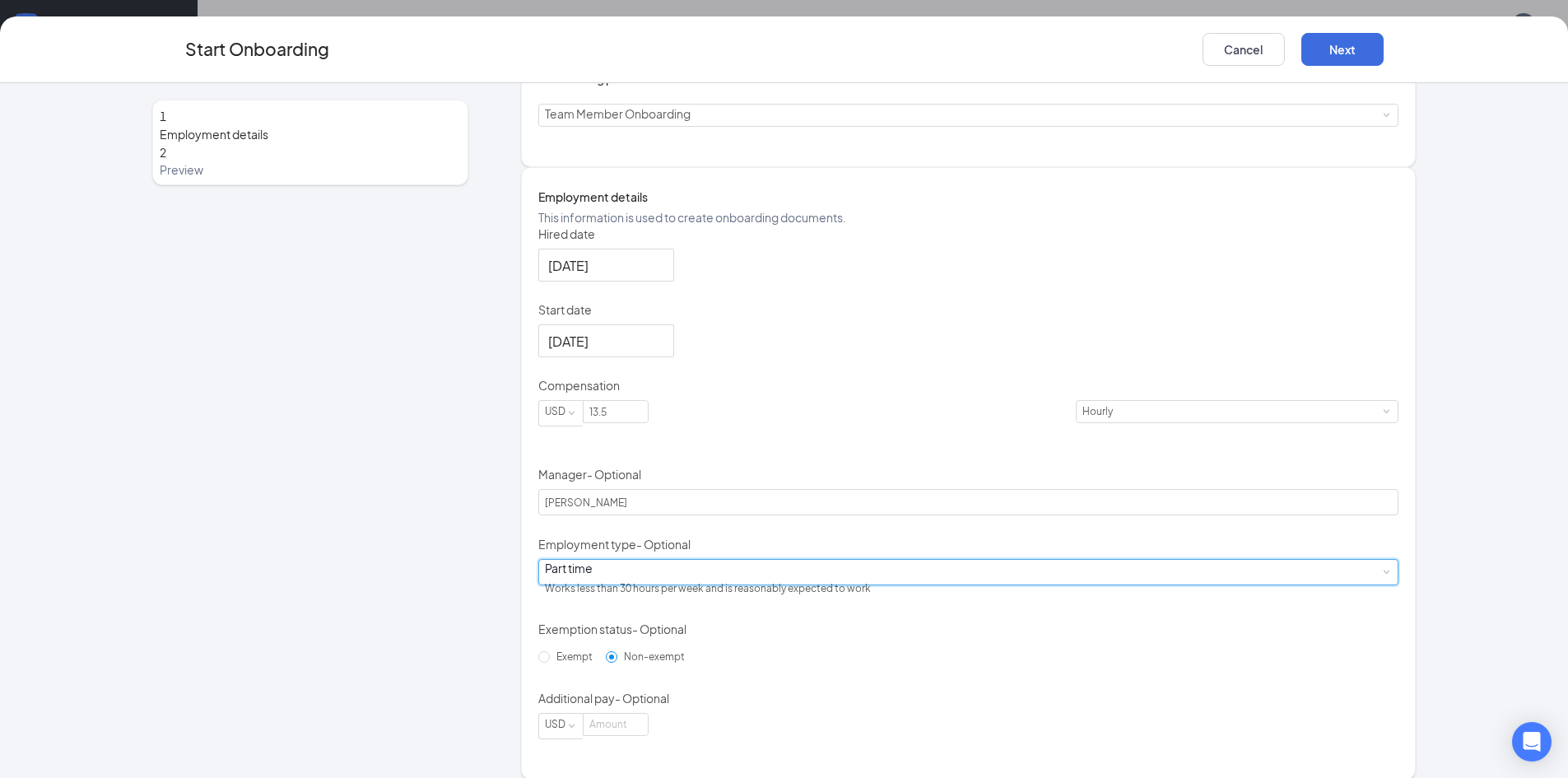
click at [1095, 630] on div "Hired date [DATE] Start date [DATE] Compensation USD 13.5 Hourly Manager - Opti…" at bounding box center [969, 482] width 861 height 513
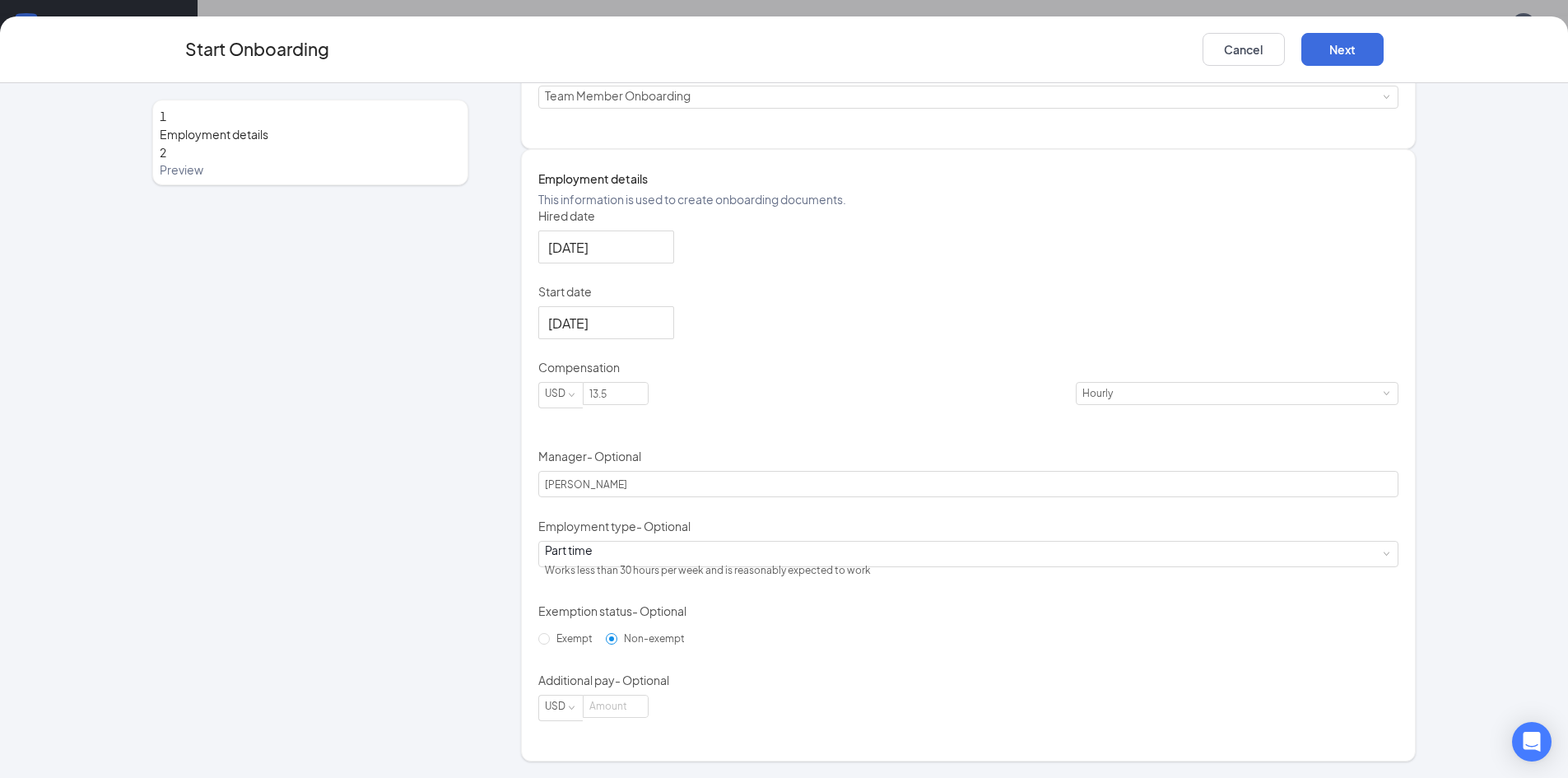
scroll to position [266, 0]
click at [1348, 41] on button "Next" at bounding box center [1342, 50] width 82 height 33
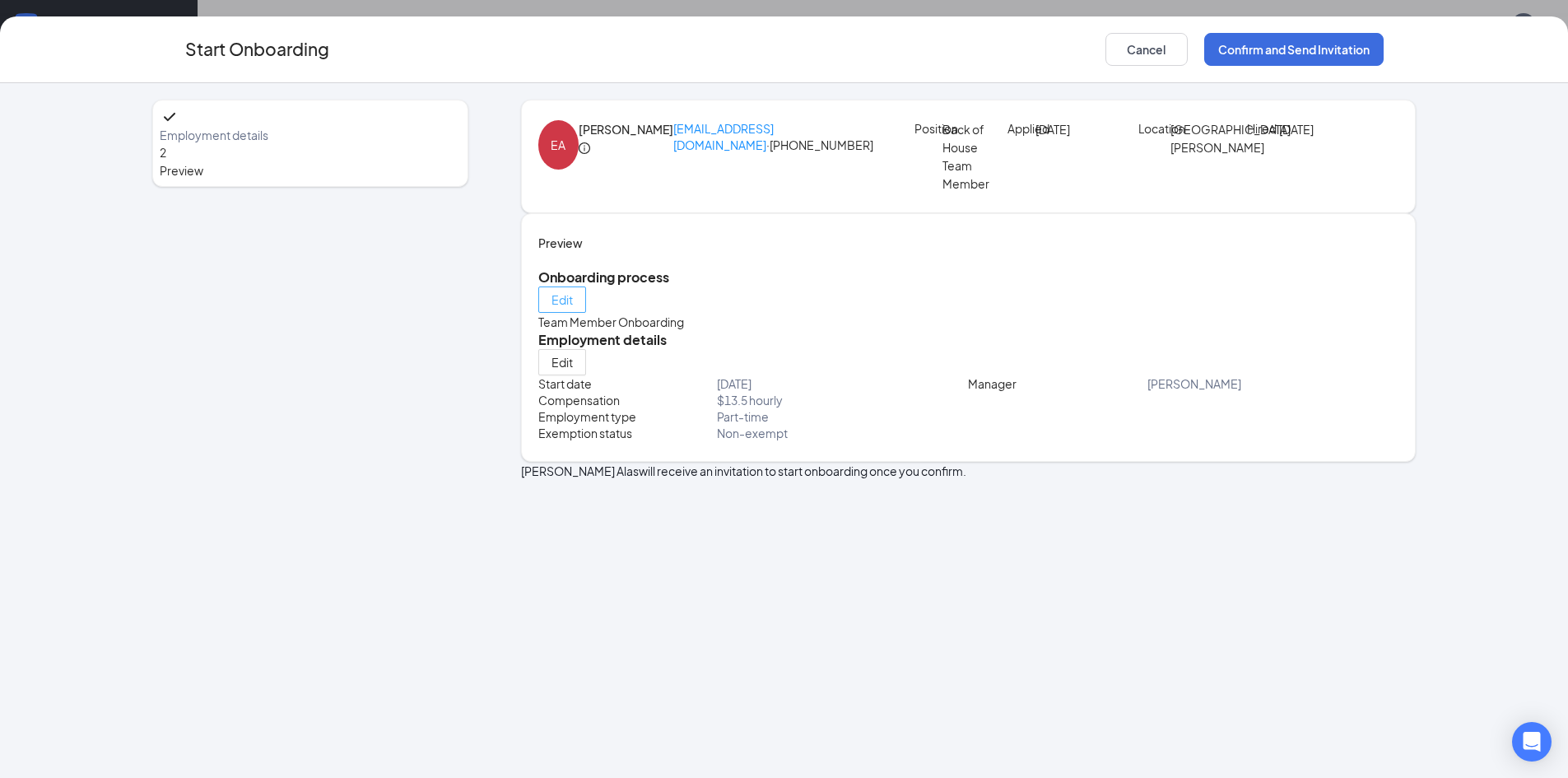
click at [573, 308] on span "Edit" at bounding box center [562, 300] width 21 height 17
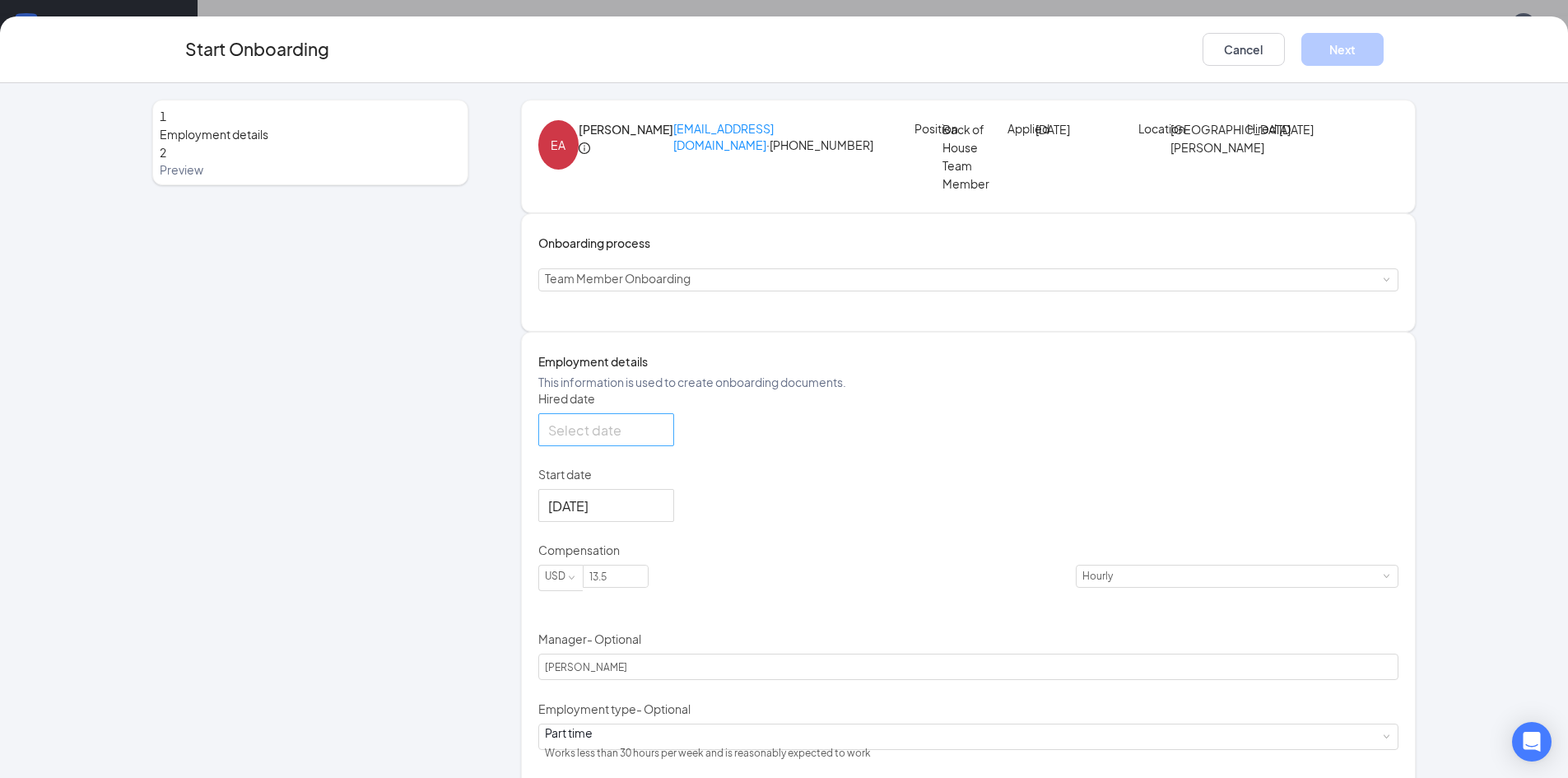
click at [657, 440] on input "Hired date" at bounding box center [605, 430] width 113 height 20
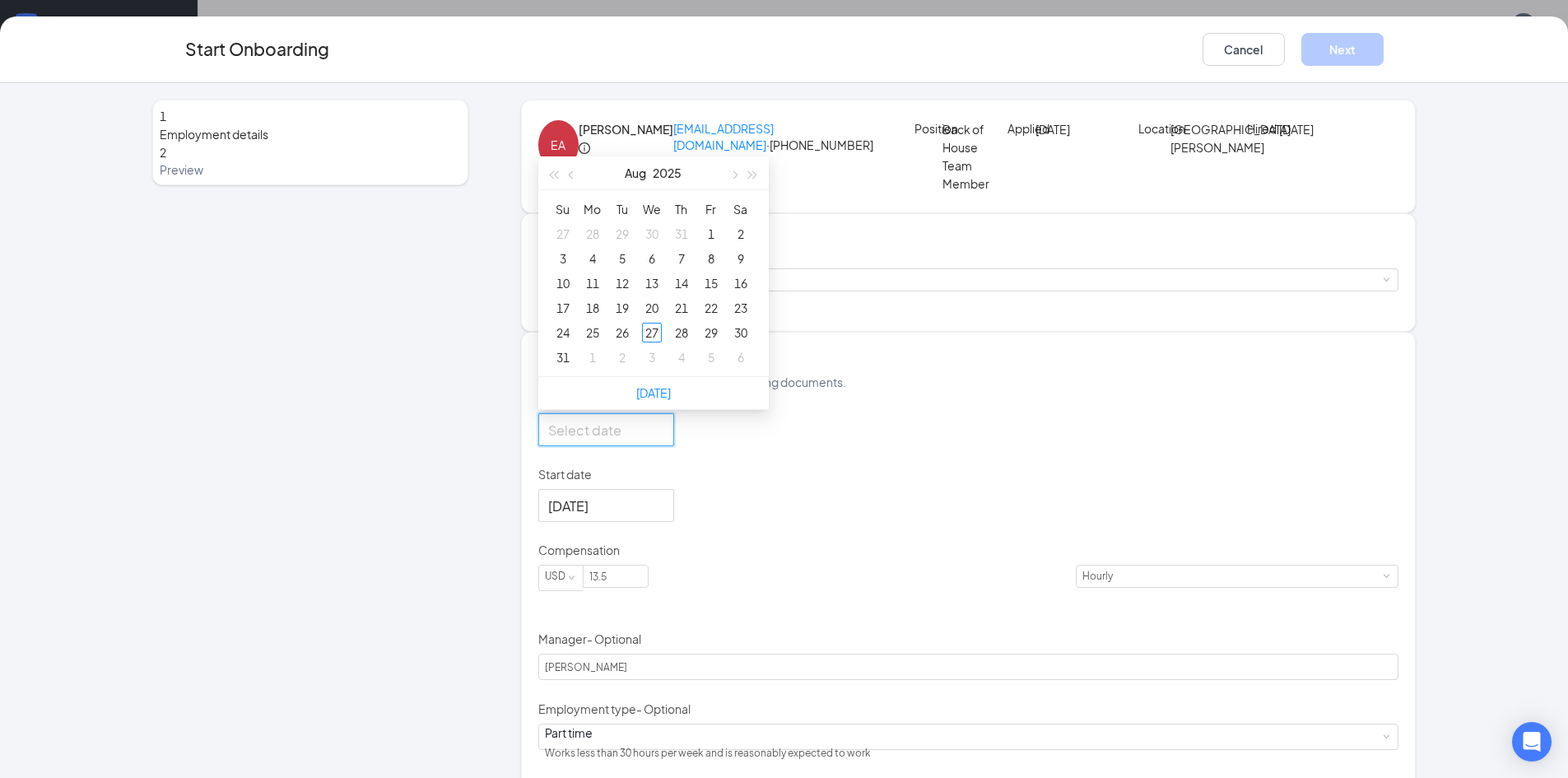
click at [664, 440] on div at bounding box center [606, 430] width 116 height 20
type input "[DATE]"
click at [654, 342] on div "27" at bounding box center [651, 332] width 19 height 19
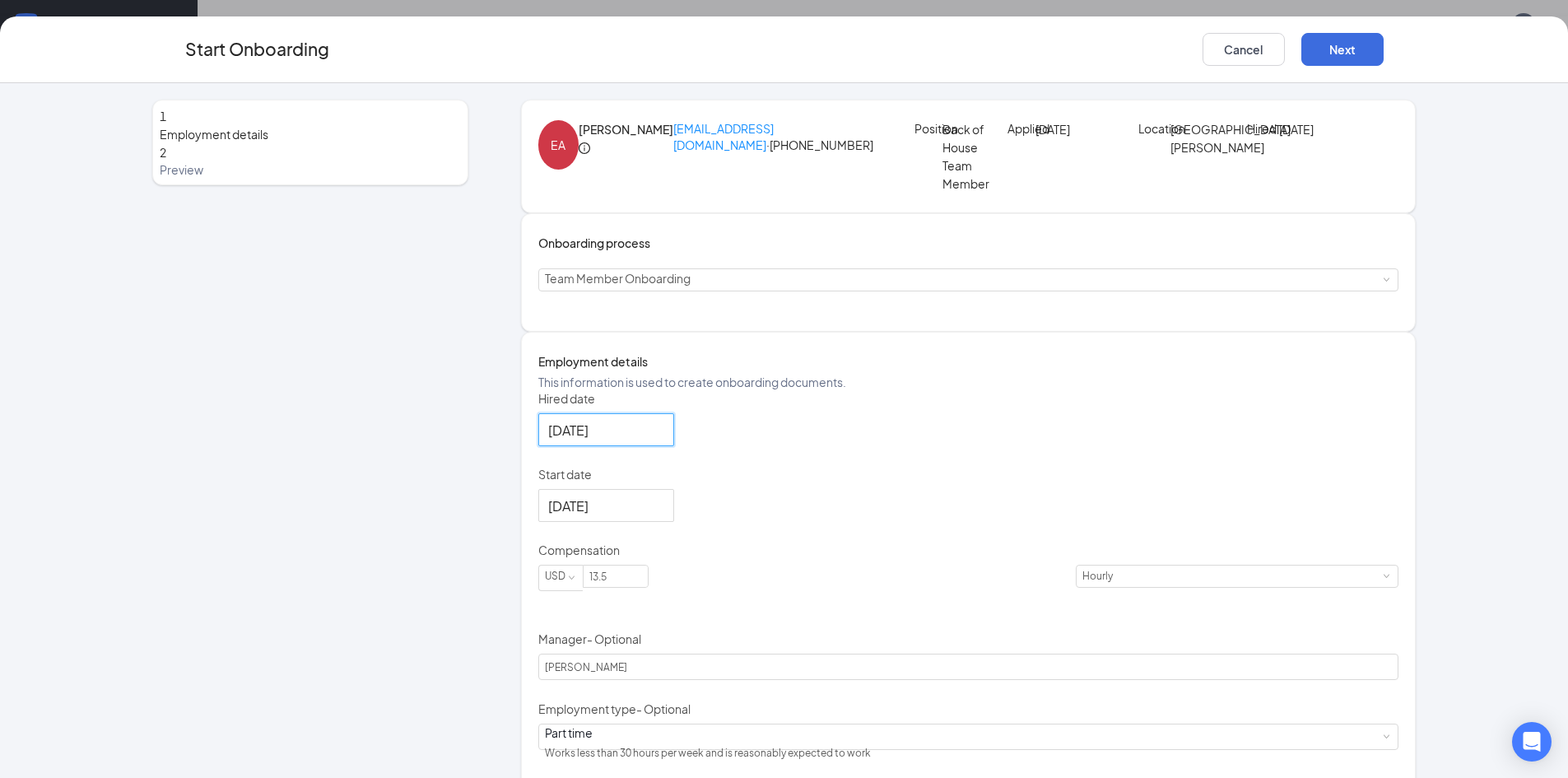
click at [900, 540] on div "Hired date [DATE] [DATE] Su Mo Tu We Th Fr Sa 27 28 29 30 31 1 2 3 4 5 6 7 8 9 …" at bounding box center [969, 647] width 861 height 513
click at [1380, 31] on div "Start Onboarding Cancel Next" at bounding box center [784, 50] width 1568 height 67
click at [1374, 53] on button "Next" at bounding box center [1342, 50] width 82 height 33
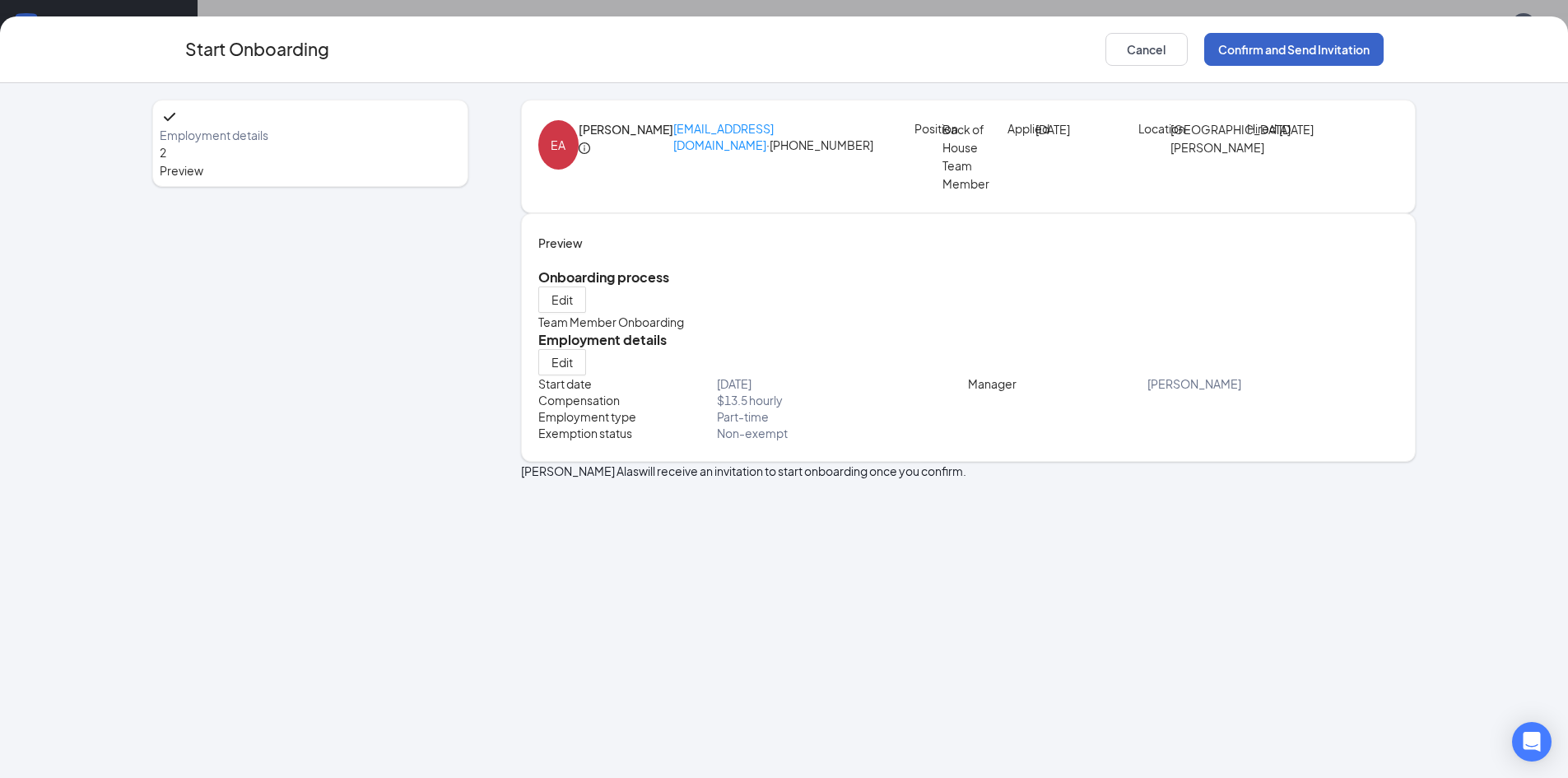
click at [1369, 49] on button "Confirm and Send Invitation" at bounding box center [1294, 50] width 179 height 33
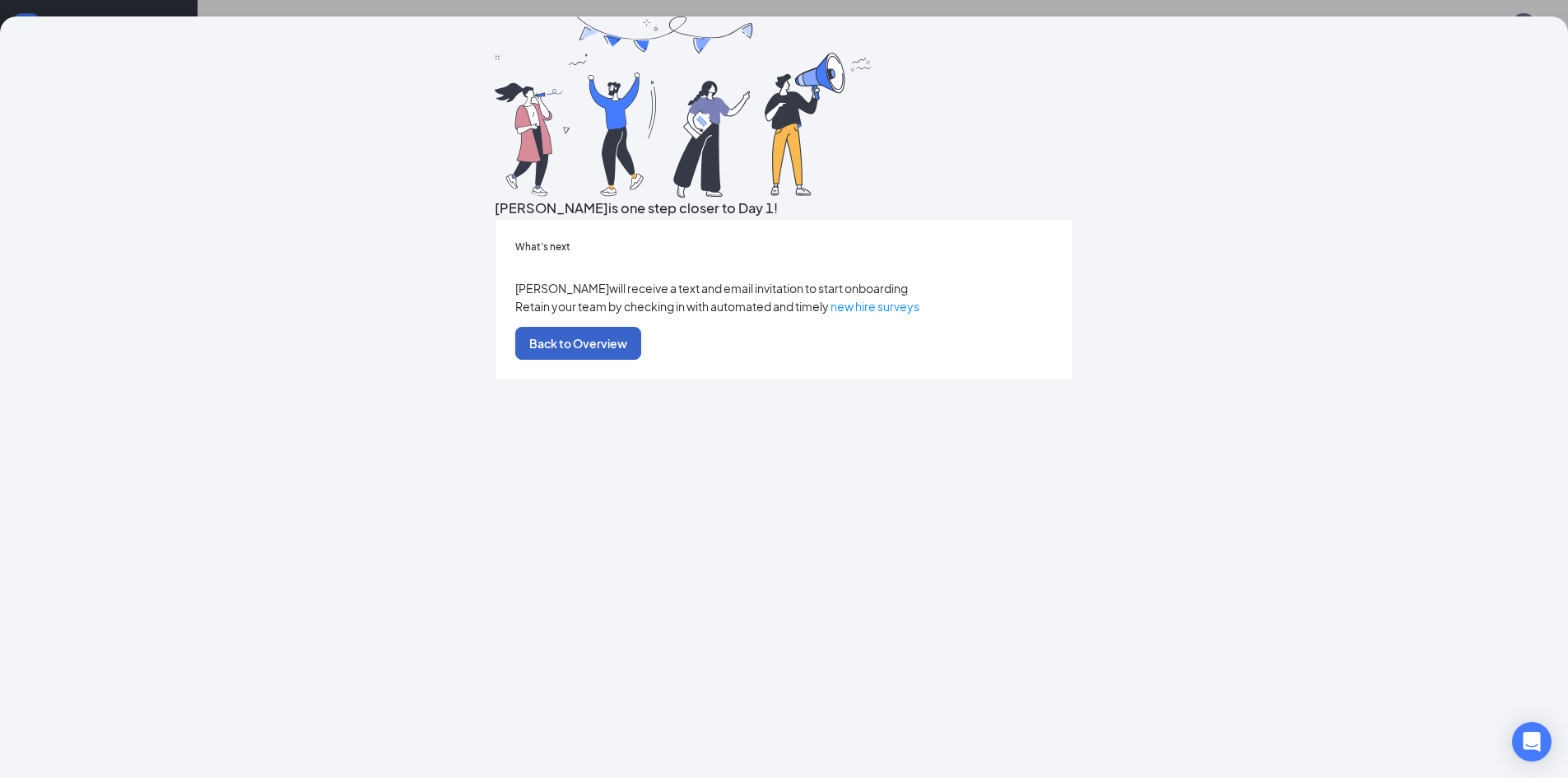
click at [641, 360] on button "Back to Overview" at bounding box center [578, 343] width 126 height 33
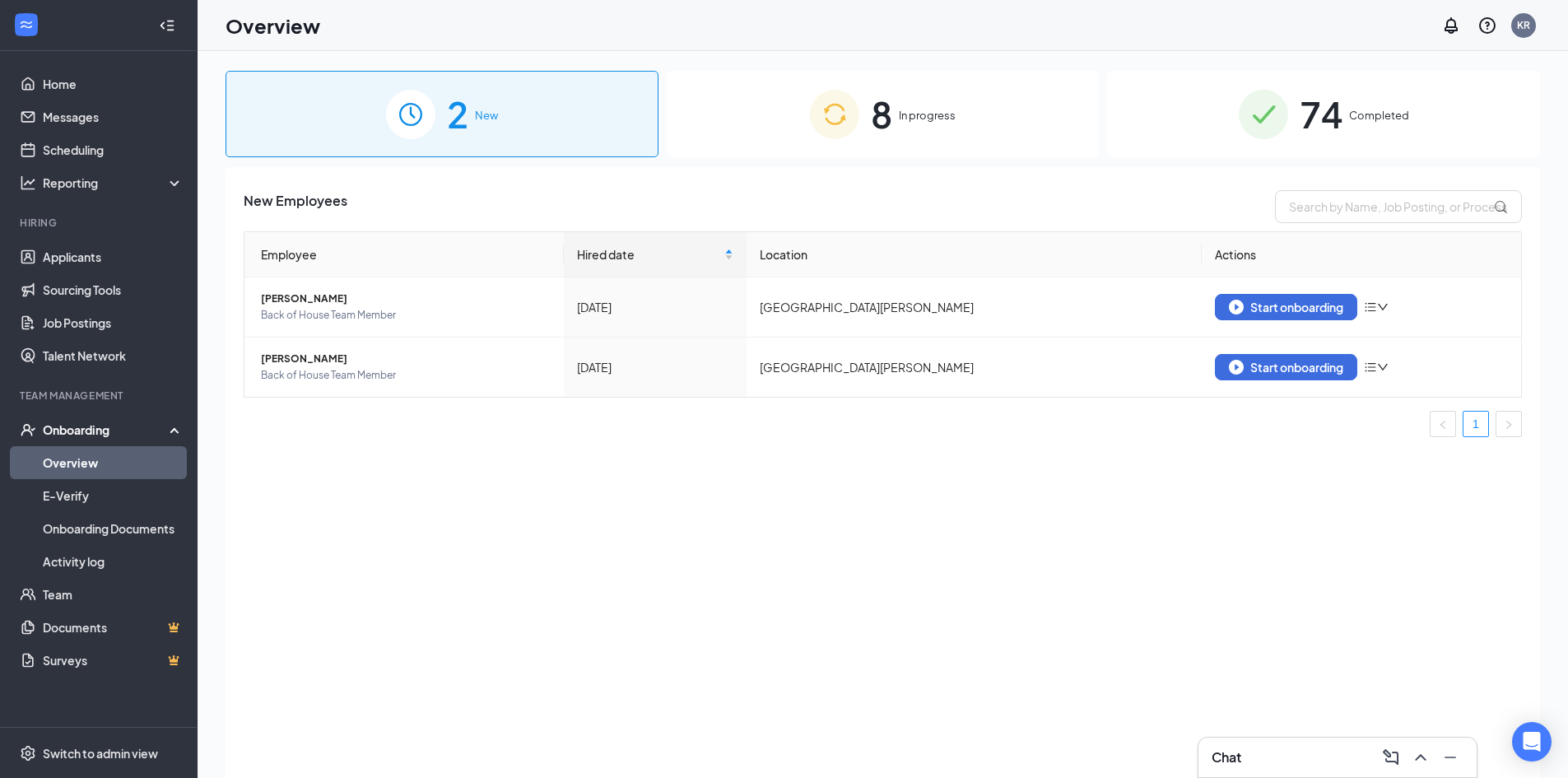
click at [922, 113] on span "In progress" at bounding box center [927, 116] width 56 height 17
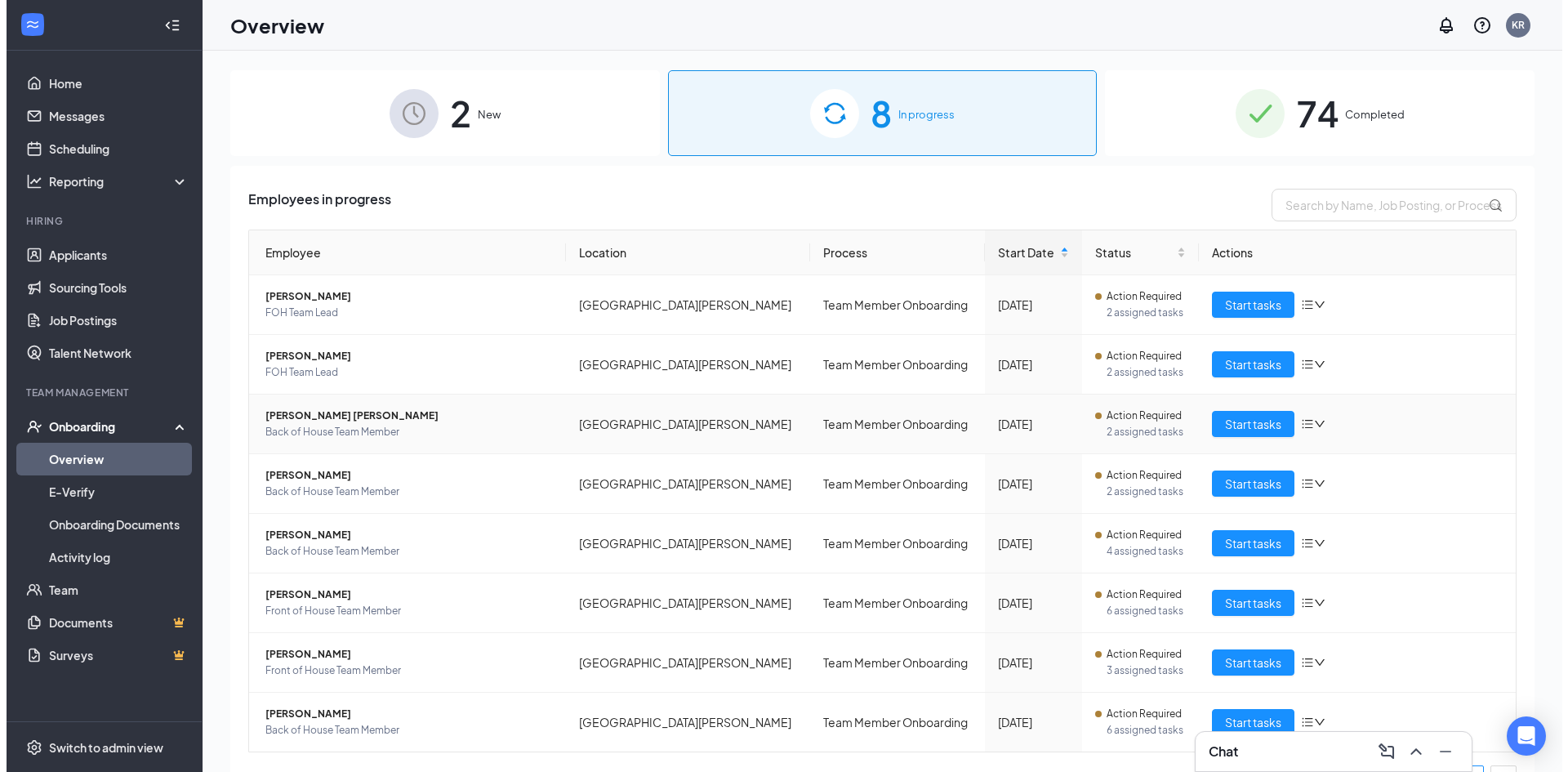
scroll to position [37, 0]
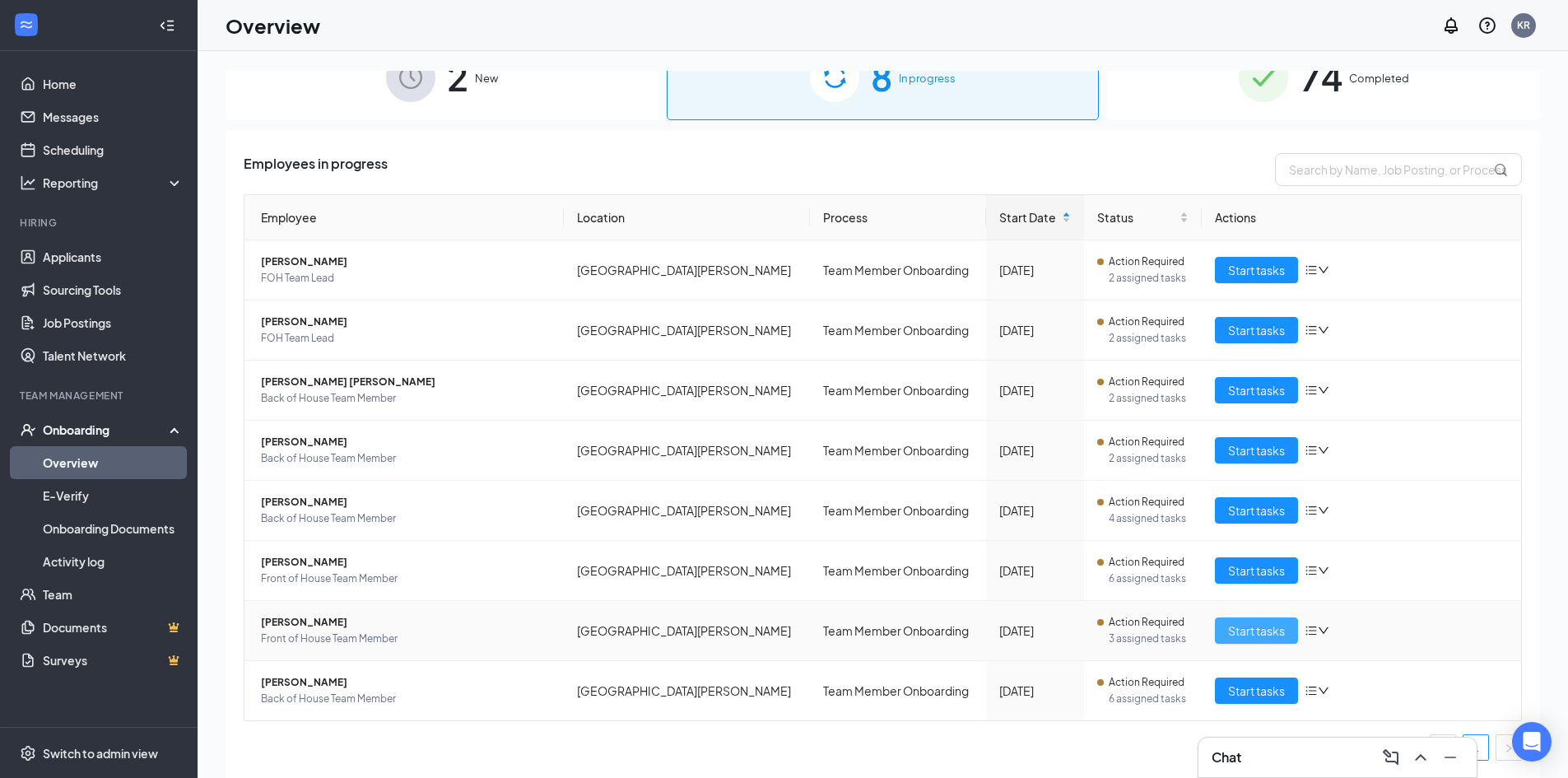
click at [1247, 620] on button "Start tasks" at bounding box center [1256, 630] width 83 height 26
